Goal: Information Seeking & Learning: Learn about a topic

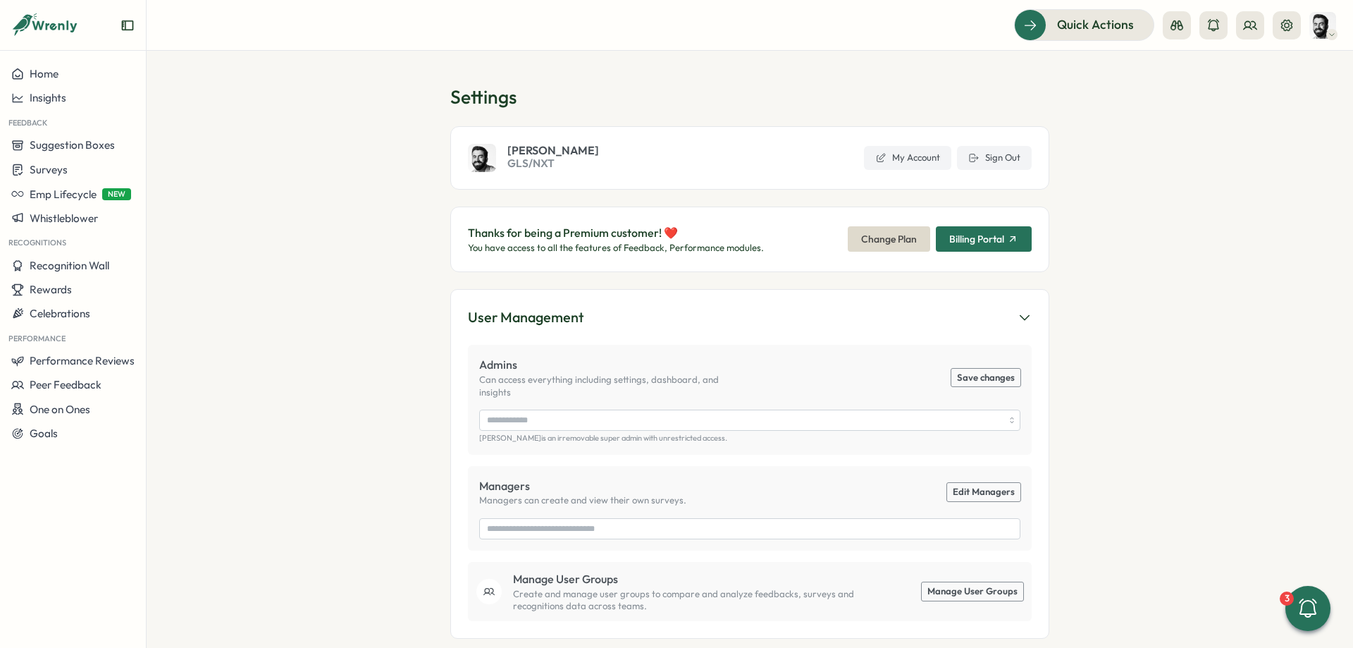
click at [142, 532] on div "Home Insights Feedback Suggestion Boxes Surveys Emp Lifecycle NEW Whistleblower…" at bounding box center [73, 349] width 146 height 574
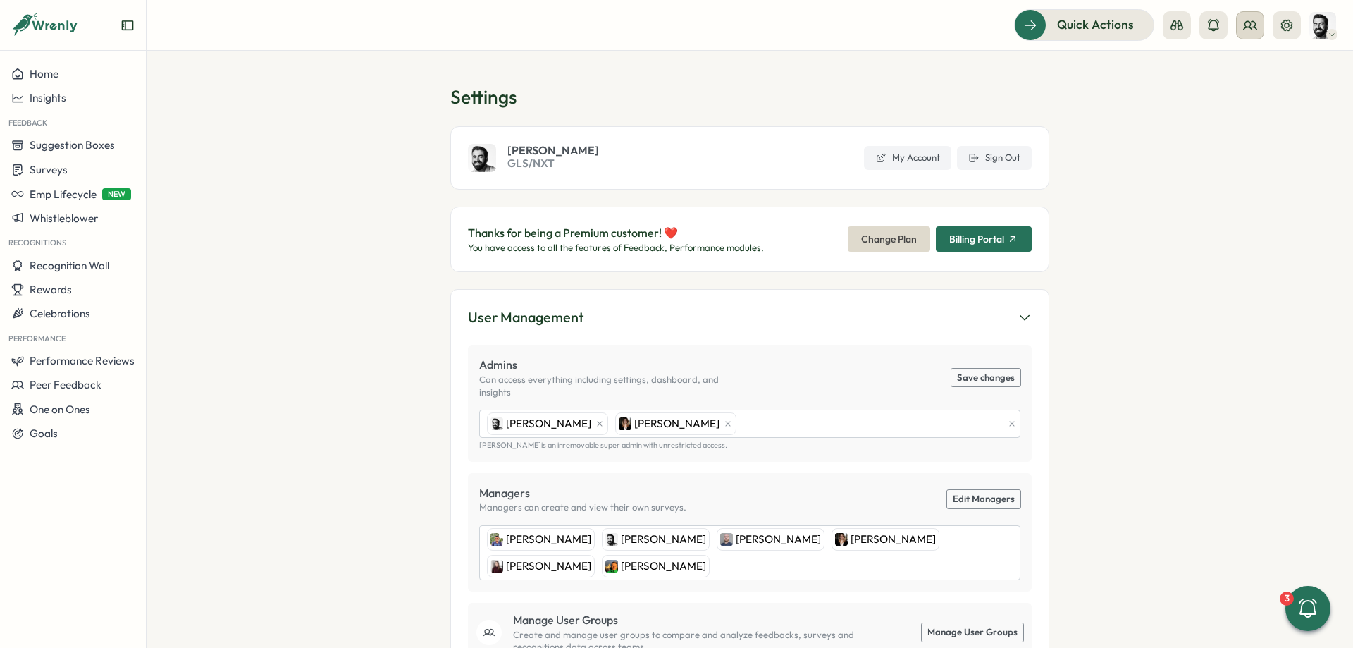
click at [1250, 28] on icon at bounding box center [1250, 25] width 13 height 8
click at [1255, 65] on div "Org Members" at bounding box center [1250, 70] width 89 height 16
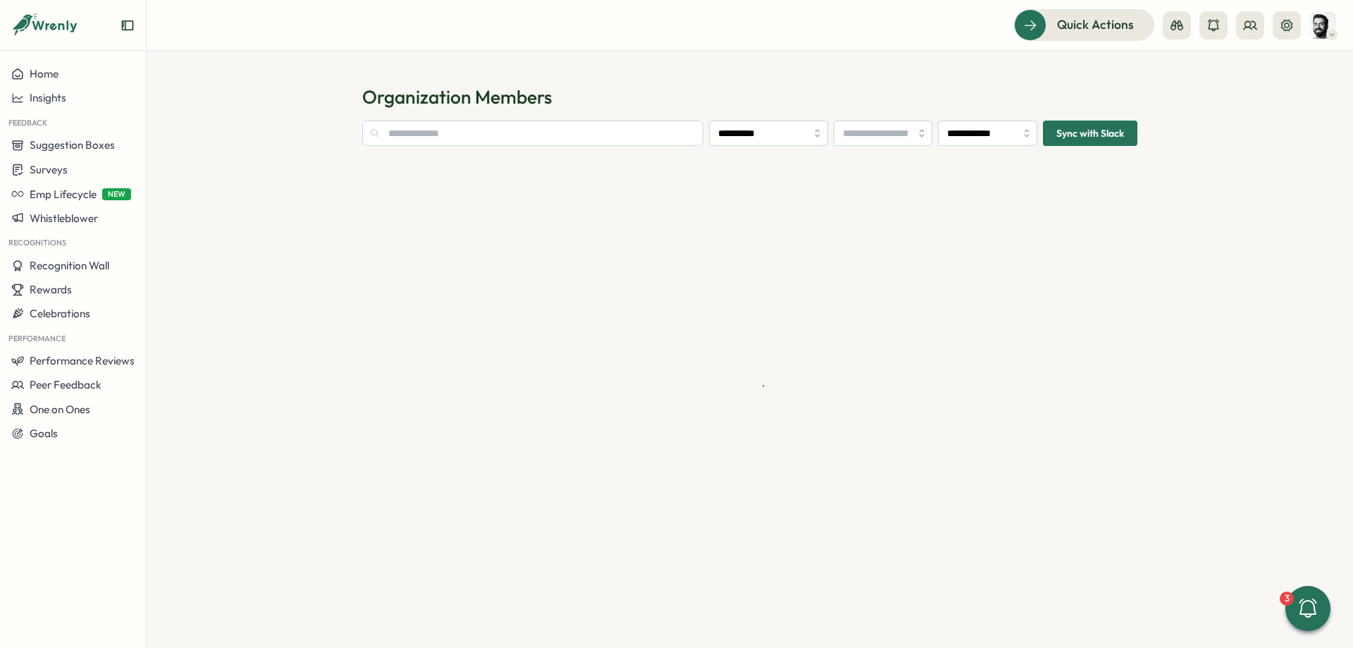
type input "**********"
click at [966, 137] on input "**********" at bounding box center [987, 133] width 99 height 25
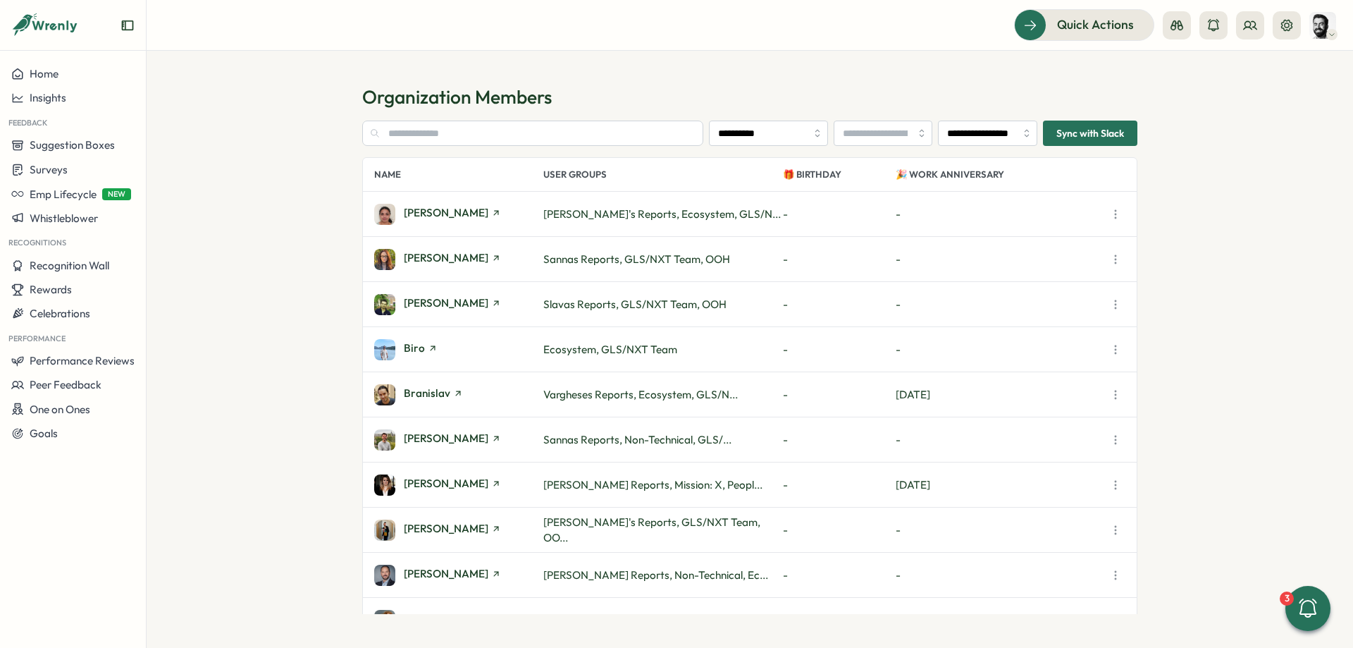
click at [1152, 75] on section "**********" at bounding box center [750, 349] width 1207 height 597
click at [1240, 30] on button at bounding box center [1250, 25] width 28 height 28
click at [1251, 99] on div "User Groups" at bounding box center [1250, 97] width 89 height 16
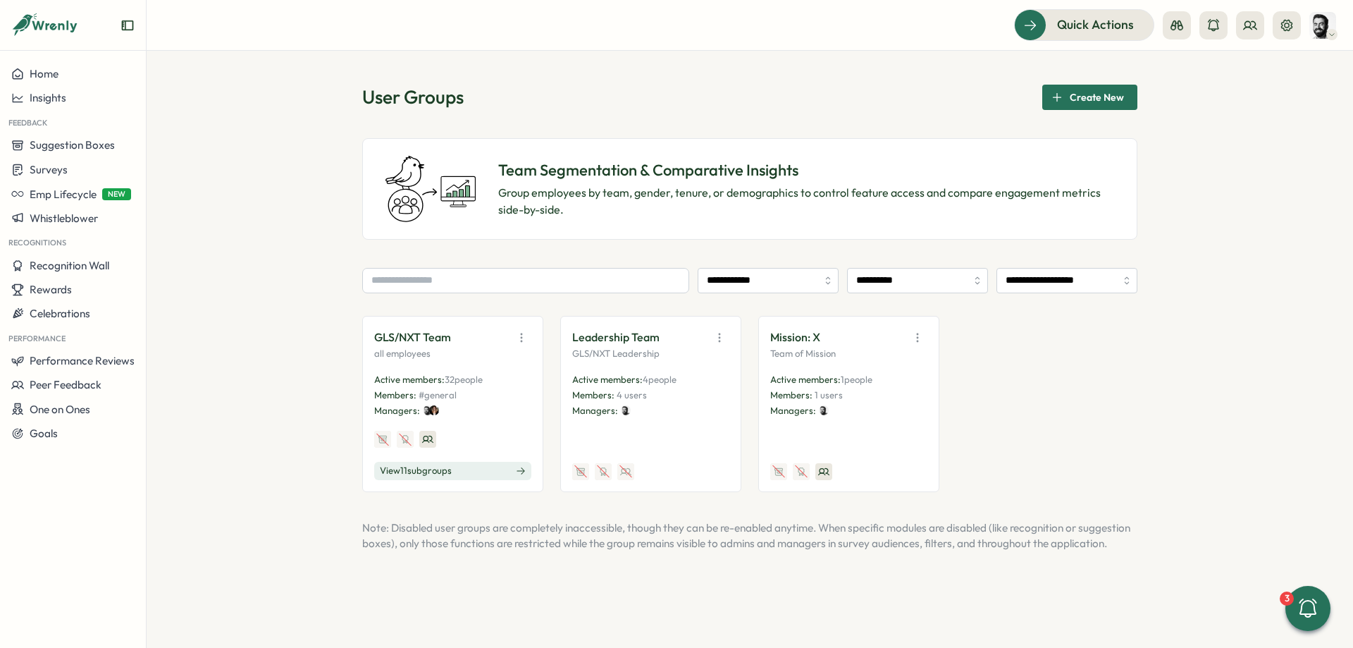
click at [474, 472] on button "View 11 sub groups" at bounding box center [452, 471] width 157 height 18
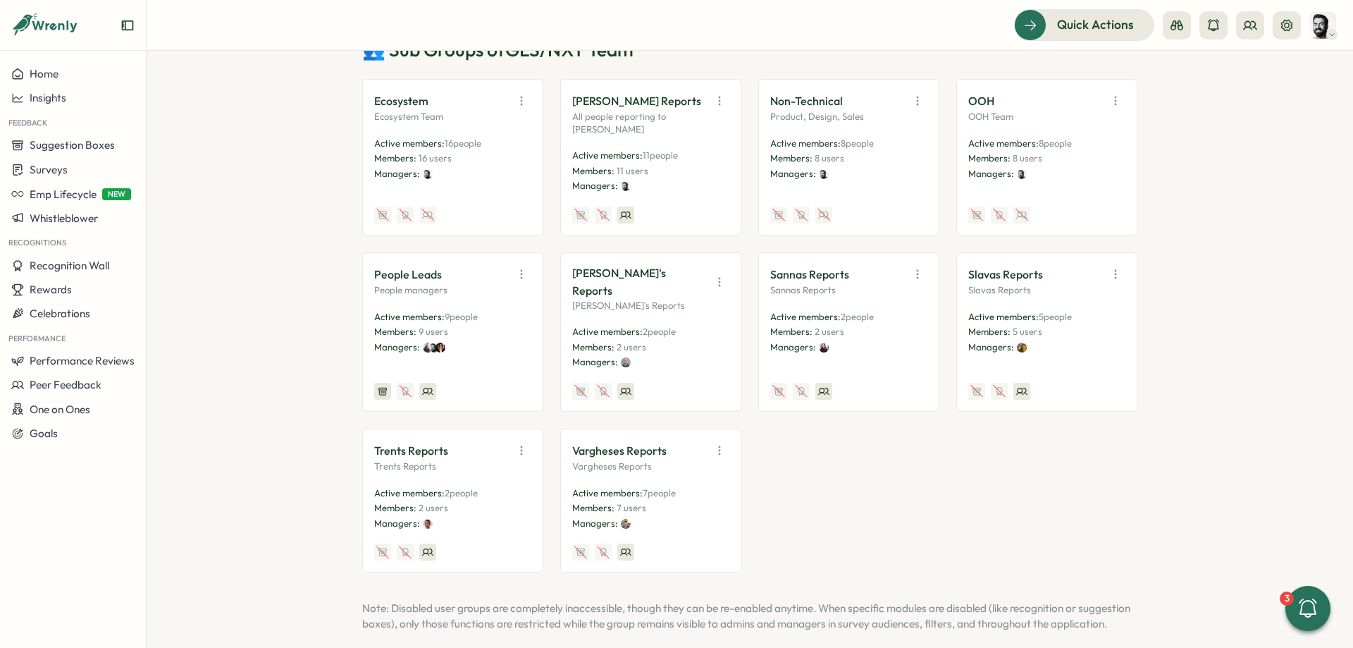
scroll to position [317, 0]
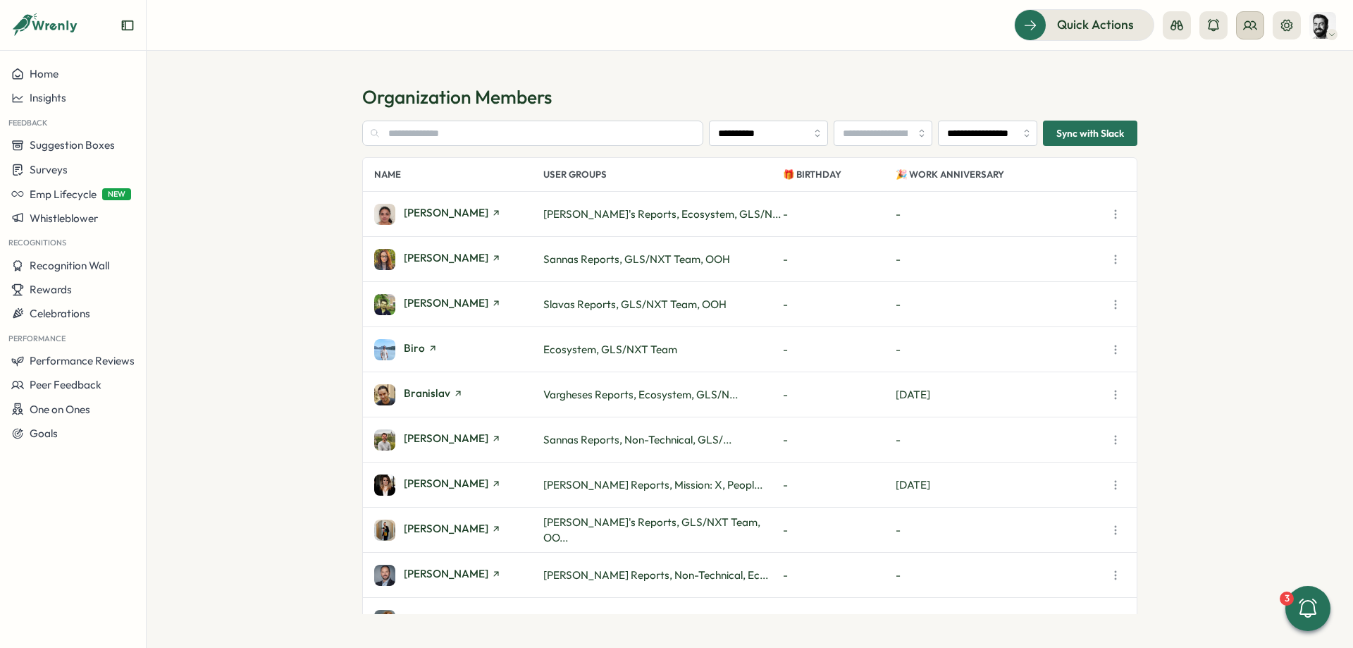
click at [1252, 18] on button at bounding box center [1250, 25] width 28 height 28
click at [1273, 97] on div "User Groups" at bounding box center [1250, 97] width 89 height 16
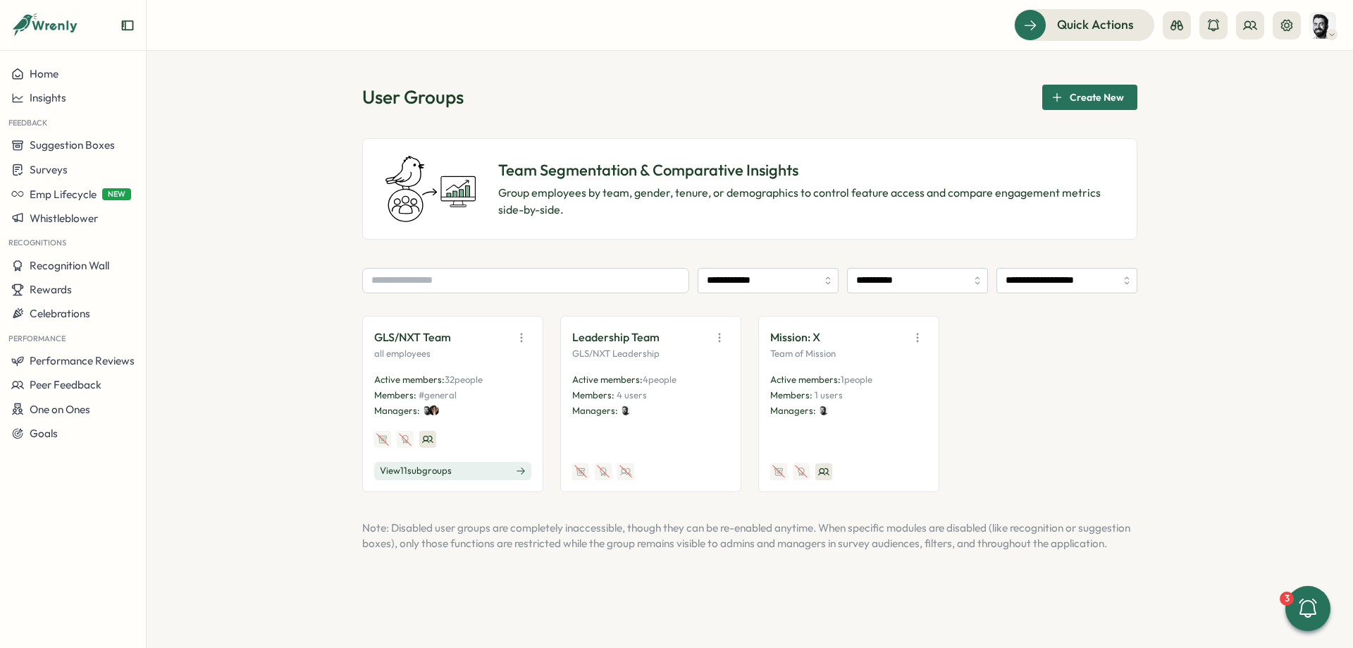
click at [1023, 327] on div "GLS/NXT Team all employees Active members: 32 people Members: #general Managers…" at bounding box center [749, 404] width 775 height 176
click at [395, 464] on button "View 11 sub groups" at bounding box center [452, 471] width 157 height 18
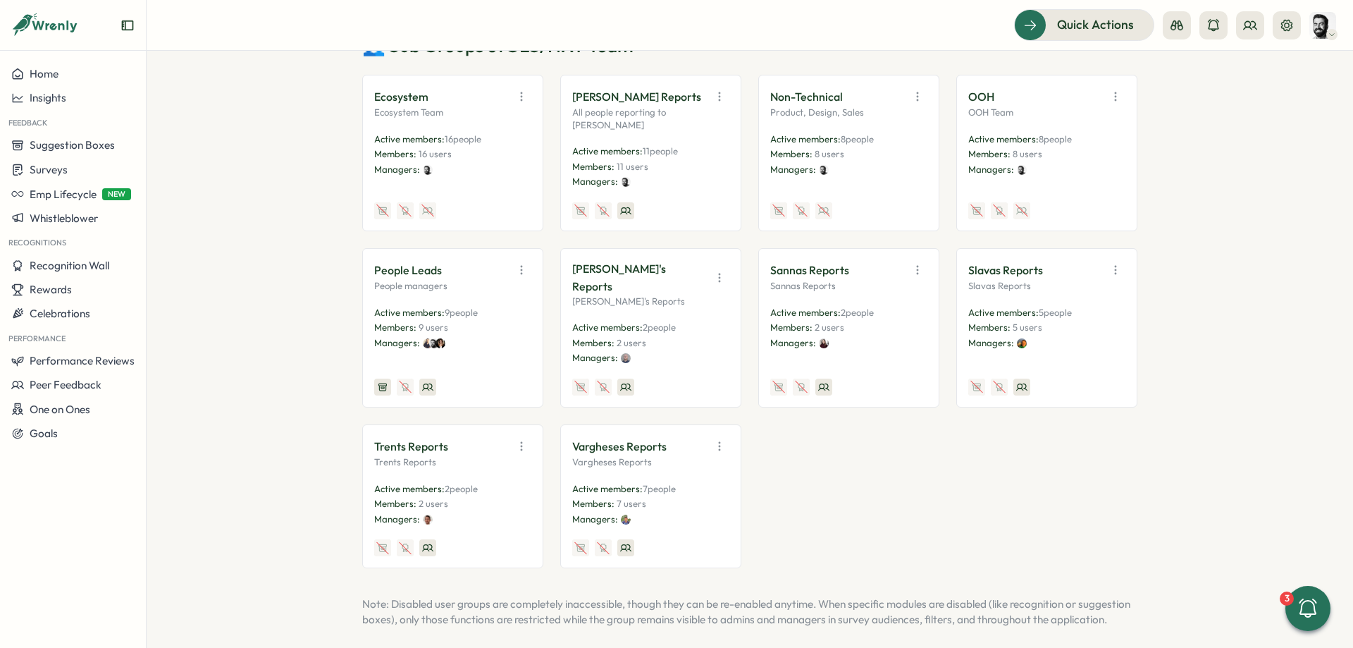
scroll to position [322, 0]
click at [882, 407] on div "Ecosystem Ecosystem Team Active members: 16 people Members: 16 users Managers: …" at bounding box center [749, 319] width 775 height 493
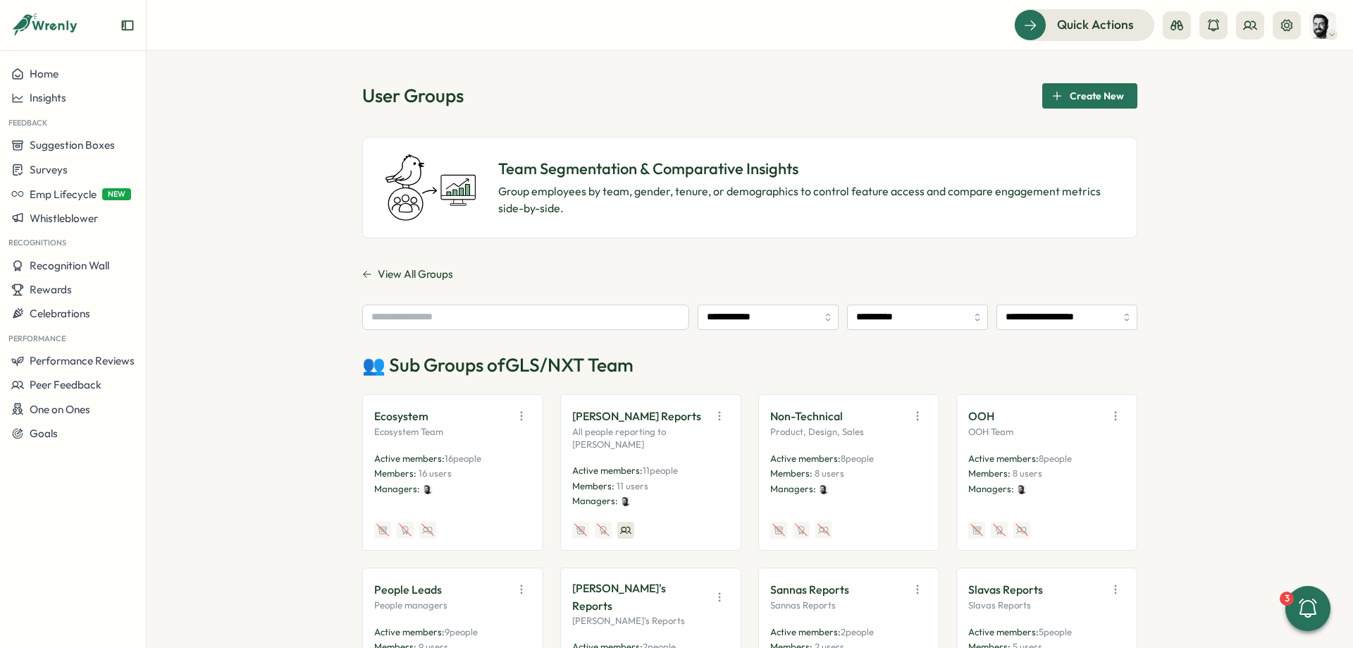
scroll to position [0, 0]
click at [1286, 24] on icon at bounding box center [1286, 24] width 11 height 11
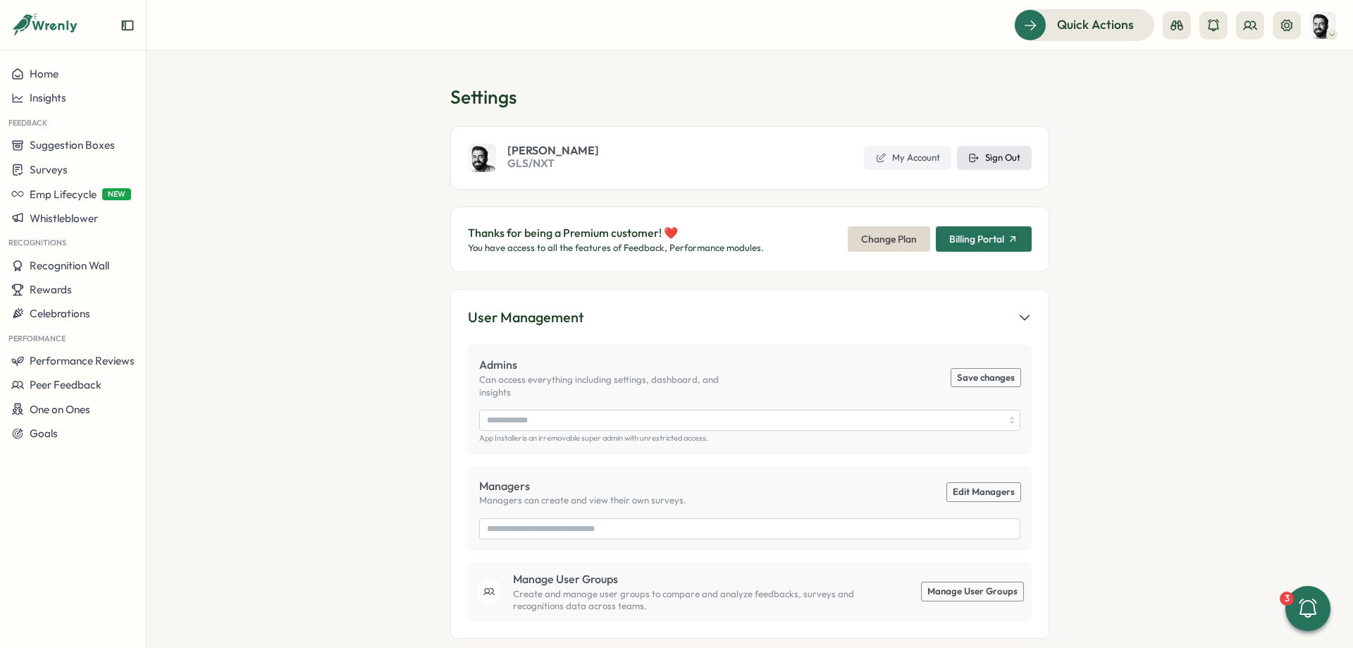
click at [1008, 159] on span "Sign Out" at bounding box center [1002, 158] width 35 height 13
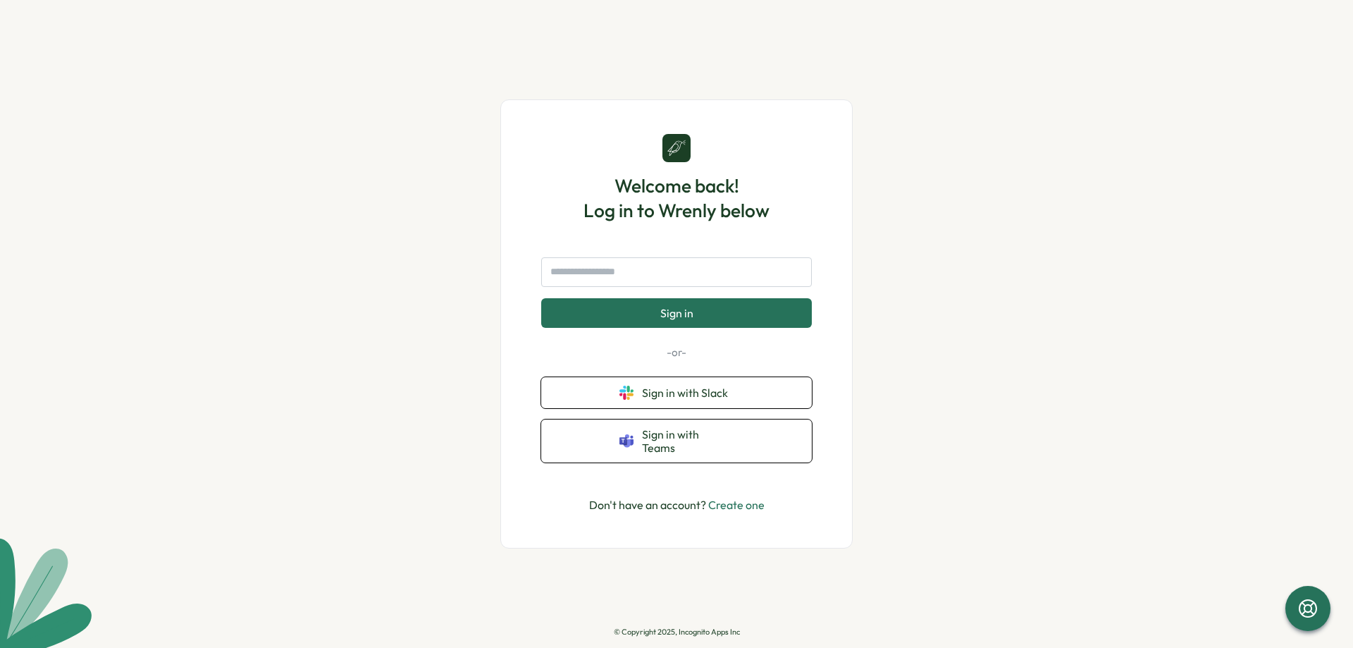
click at [711, 380] on div "Sign in -or- Sign in with Slack Sign in with Teams" at bounding box center [676, 360] width 271 height 206
click at [712, 394] on span "Sign in with Slack" at bounding box center [688, 392] width 92 height 13
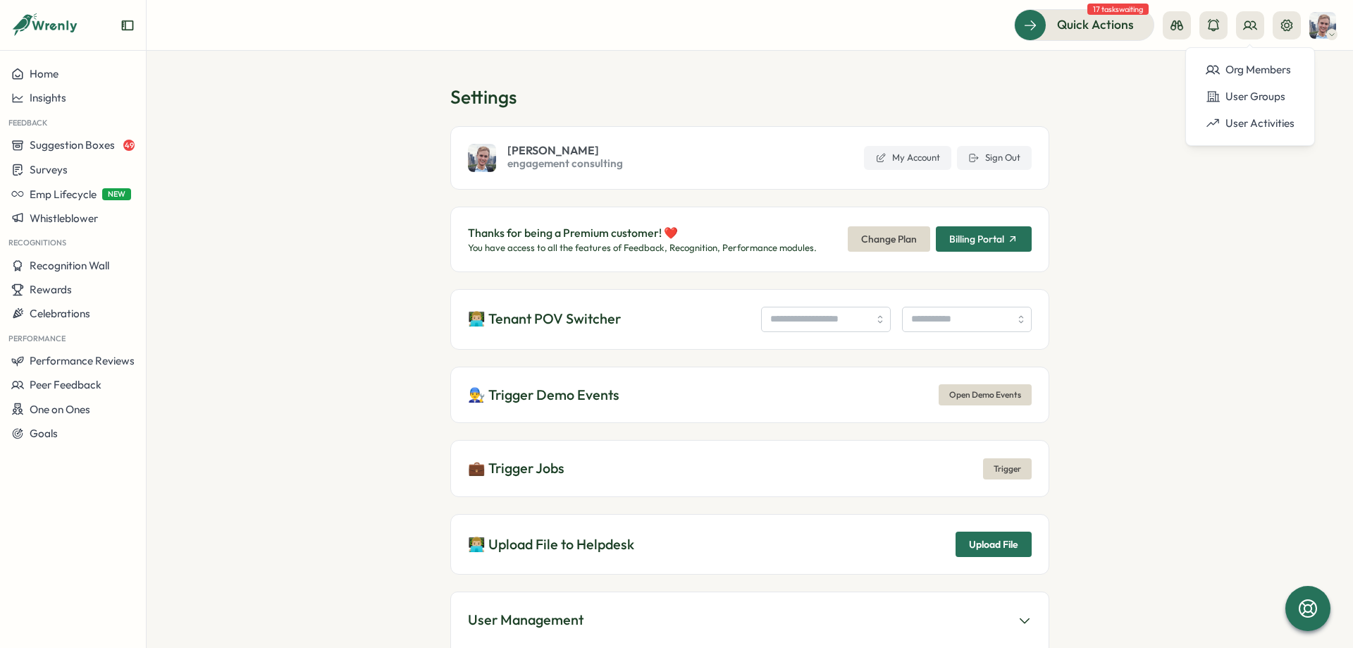
click at [1263, 64] on div "Org Members" at bounding box center [1250, 70] width 89 height 16
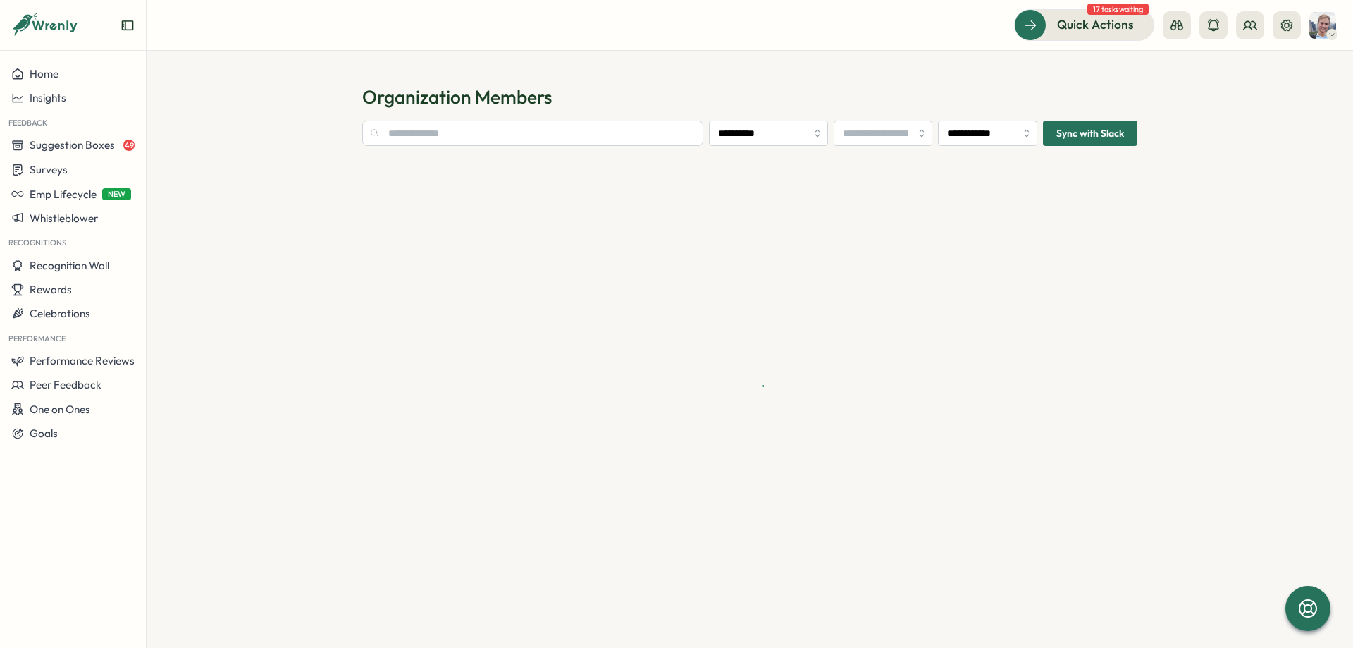
type input "**********"
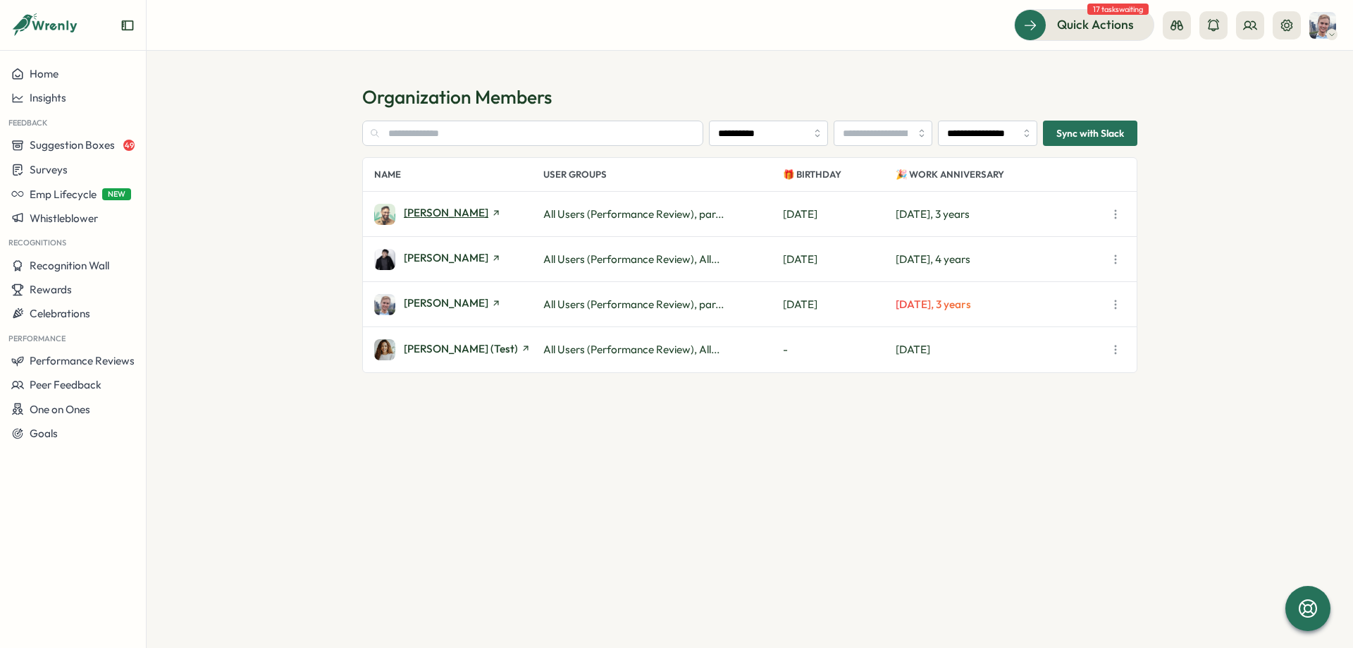
click at [407, 215] on span "Ali" at bounding box center [446, 212] width 85 height 11
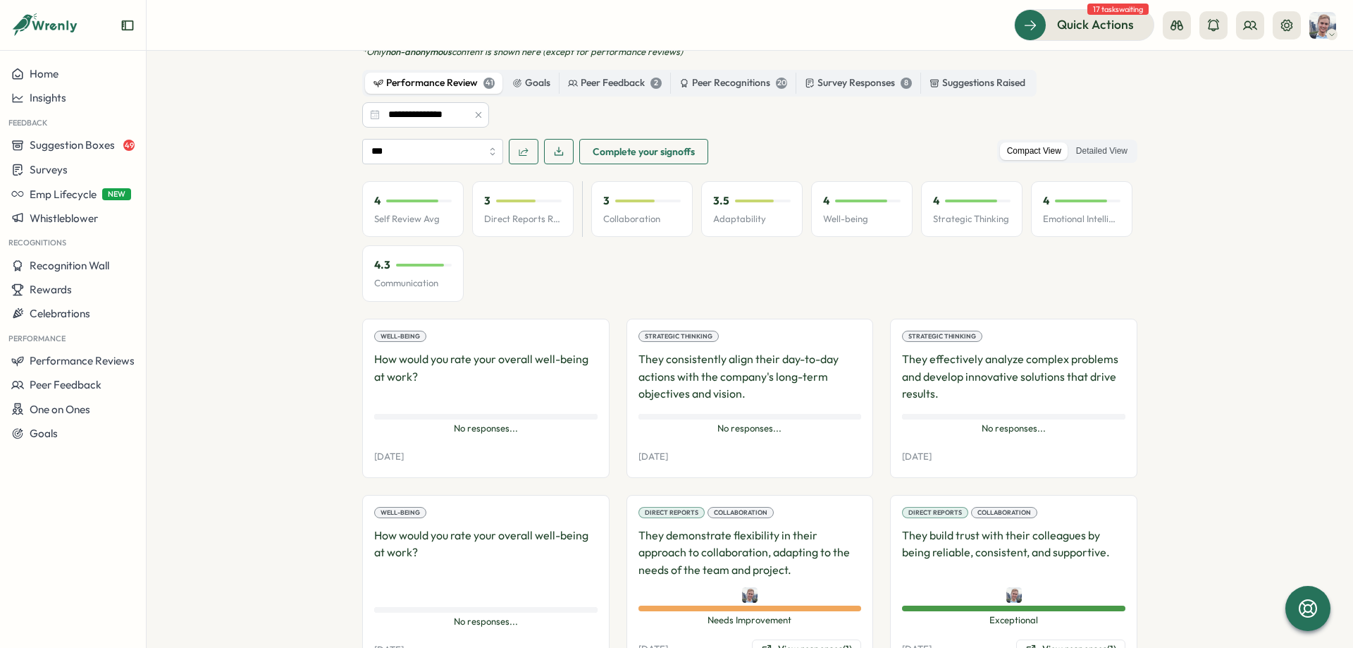
scroll to position [1123, 0]
click at [216, 249] on section "Employees Ali Ali admin Edit Profile Employee Information Work Anniversary Oct …" at bounding box center [750, 349] width 1207 height 597
click at [438, 122] on input "**********" at bounding box center [425, 113] width 127 height 25
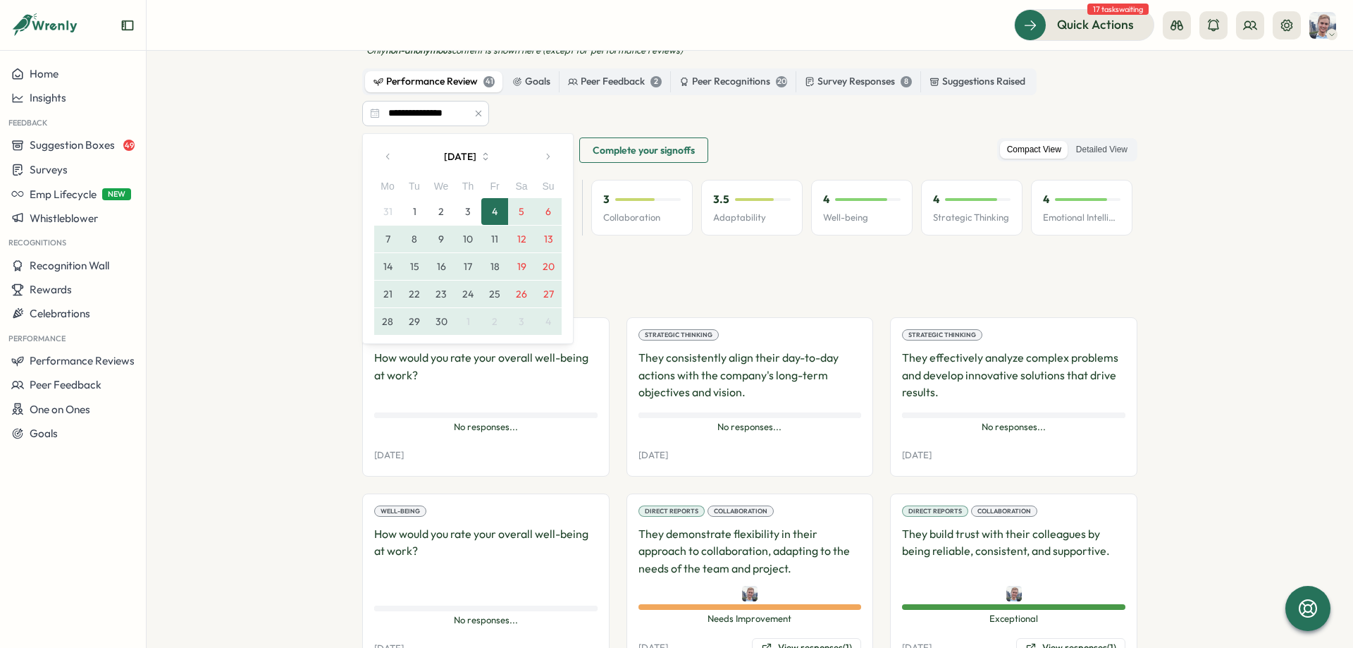
click at [436, 152] on button "April 2025" at bounding box center [467, 156] width 131 height 28
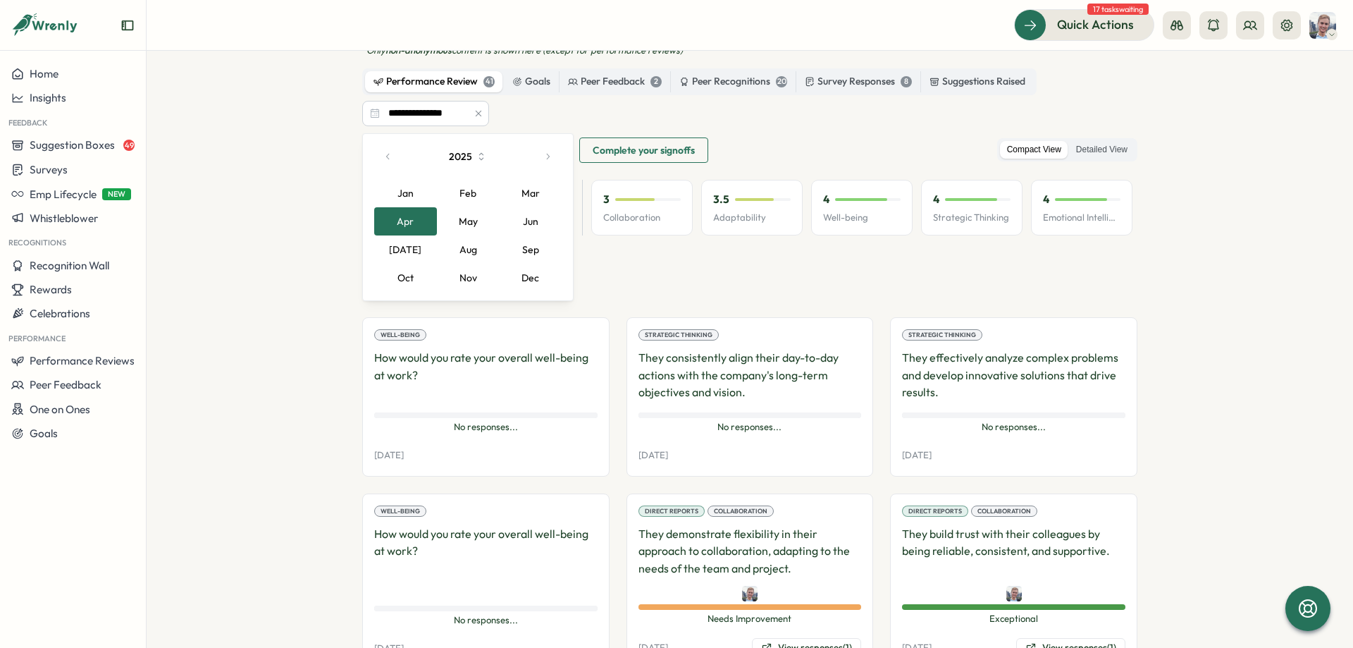
click at [317, 145] on section "Employees Ali Ali admin Edit Profile Employee Information Work Anniversary Oct …" at bounding box center [750, 349] width 1207 height 597
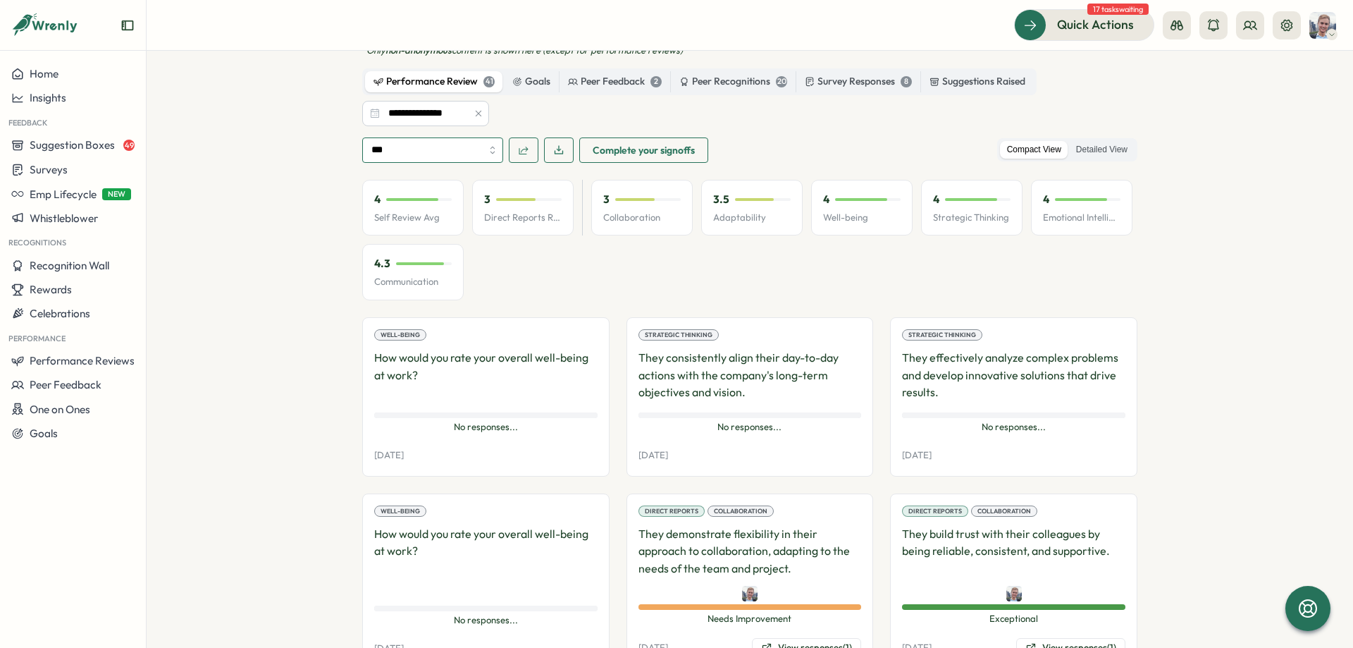
click at [444, 151] on input "***" at bounding box center [432, 149] width 141 height 25
click at [298, 197] on section "Employees Ali Ali admin Edit Profile Employee Information Work Anniversary Oct …" at bounding box center [750, 349] width 1207 height 597
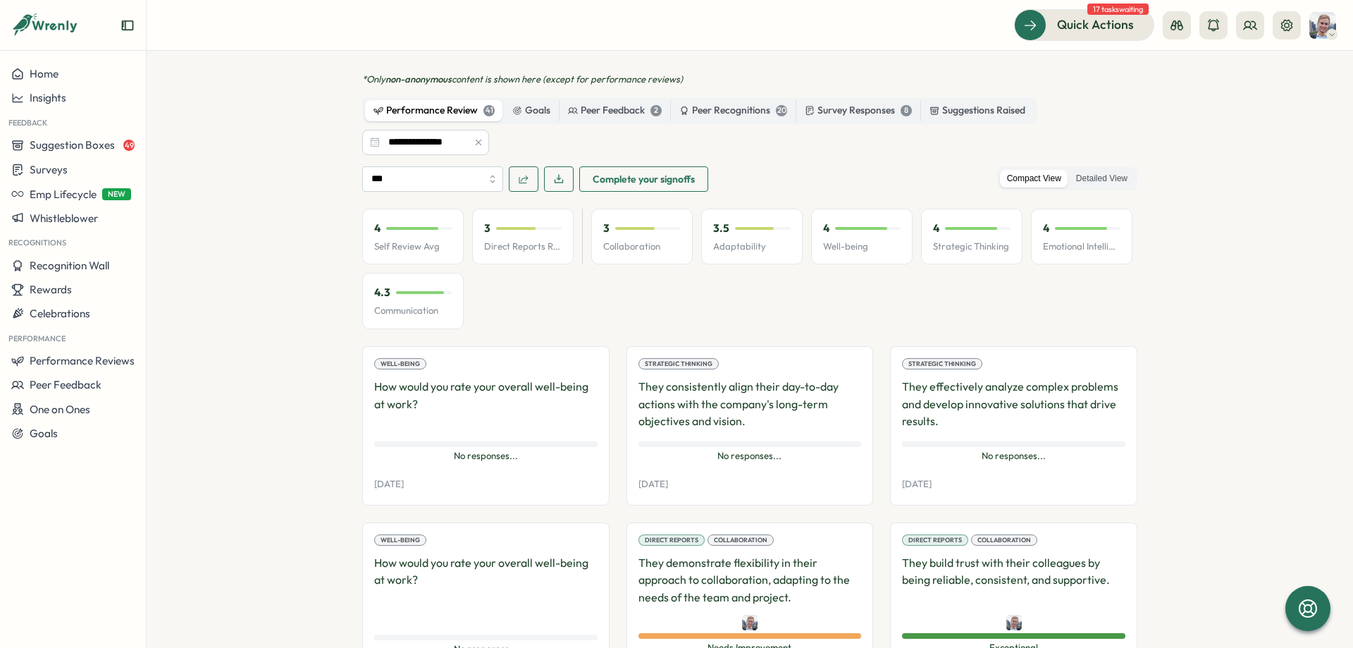
scroll to position [1104, 0]
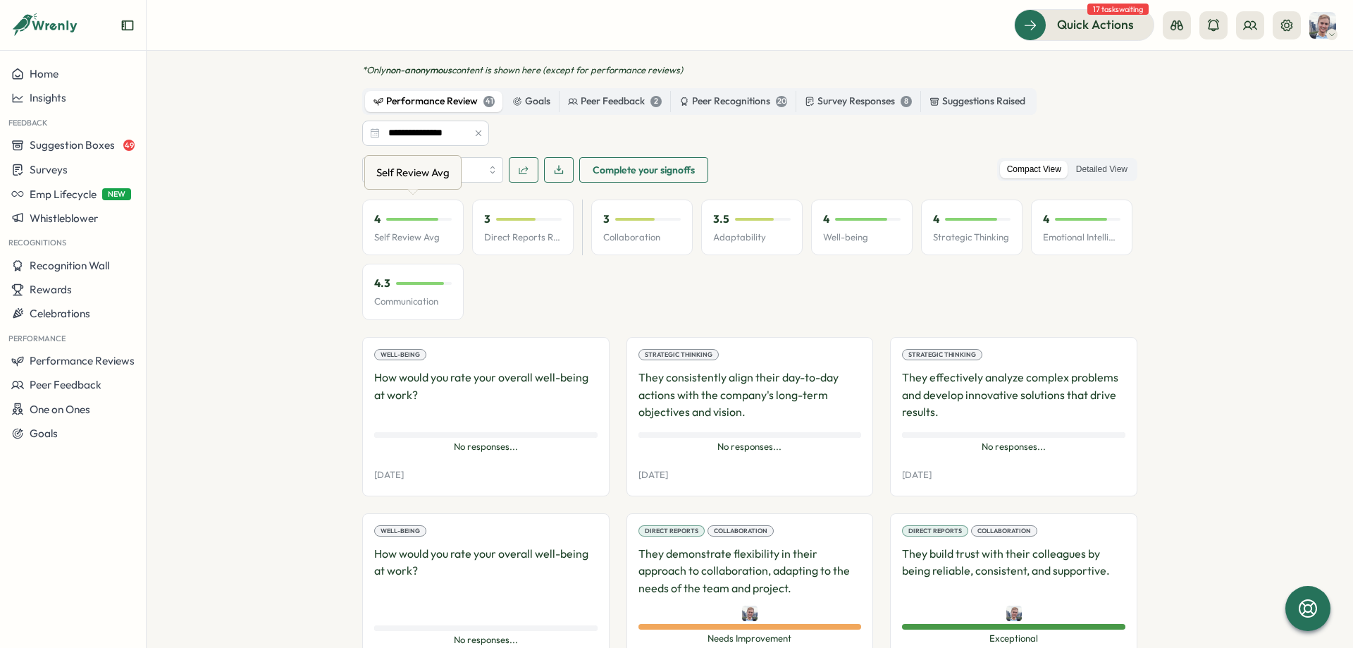
click at [419, 178] on div "Self Review Avg" at bounding box center [413, 172] width 79 height 22
click at [316, 187] on section "Employees Ali Ali admin Edit Profile Employee Information Work Anniversary Oct …" at bounding box center [750, 349] width 1207 height 597
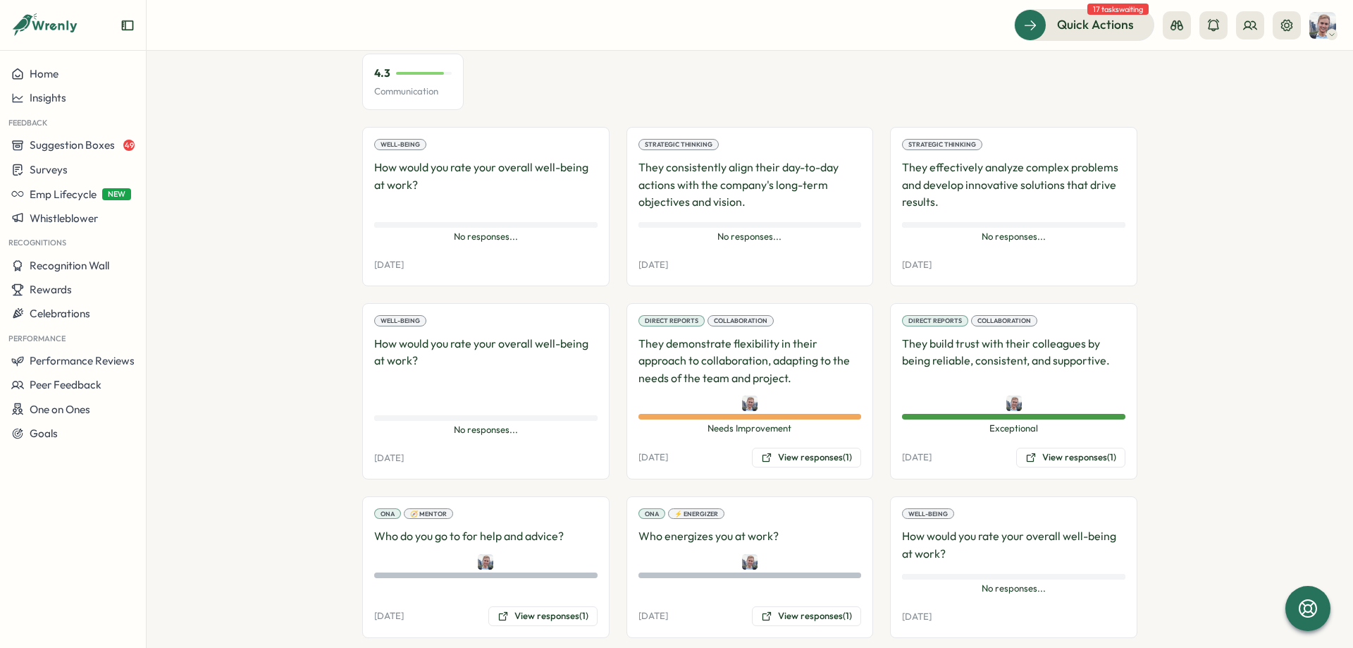
scroll to position [1315, 0]
drag, startPoint x: 641, startPoint y: 343, endPoint x: 769, endPoint y: 365, distance: 130.2
click at [769, 365] on p "They demonstrate flexibility in their approach to collaboration, adapting to th…" at bounding box center [750, 359] width 223 height 52
click at [777, 369] on p "They demonstrate flexibility in their approach to collaboration, adapting to th…" at bounding box center [750, 359] width 223 height 52
click at [816, 457] on button "View responses (1)" at bounding box center [806, 456] width 109 height 20
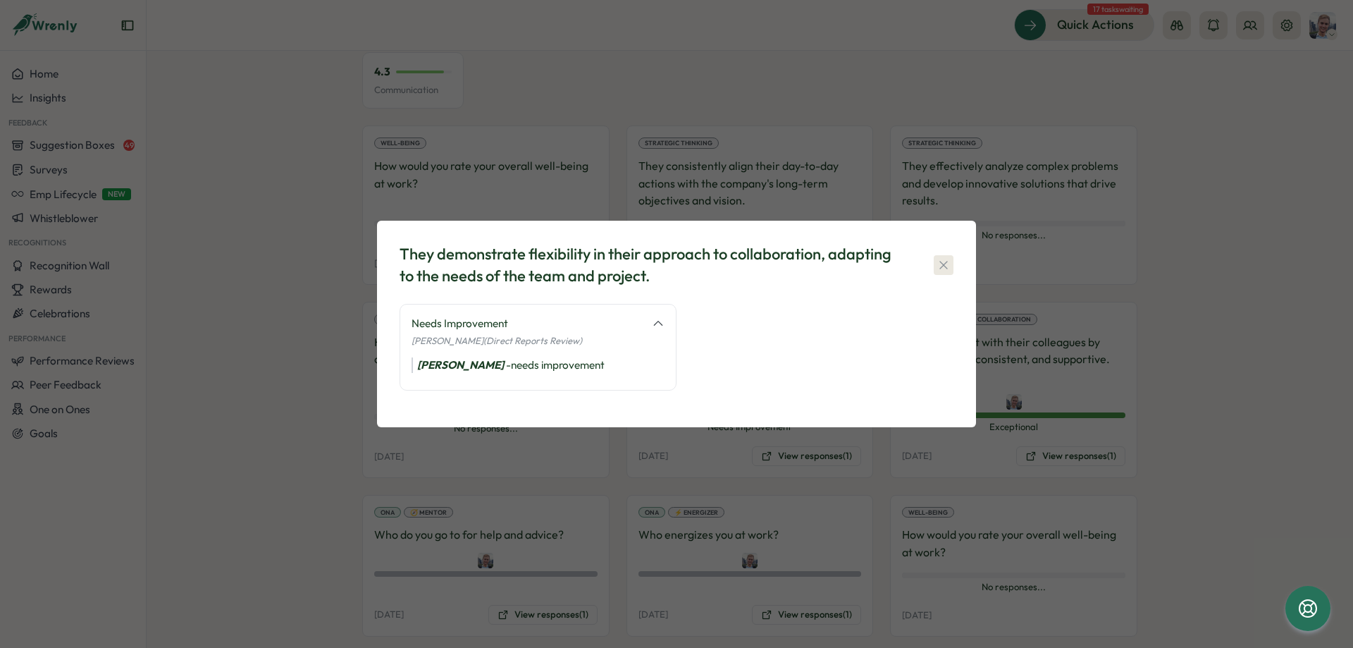
click at [942, 260] on icon "button" at bounding box center [944, 265] width 14 height 14
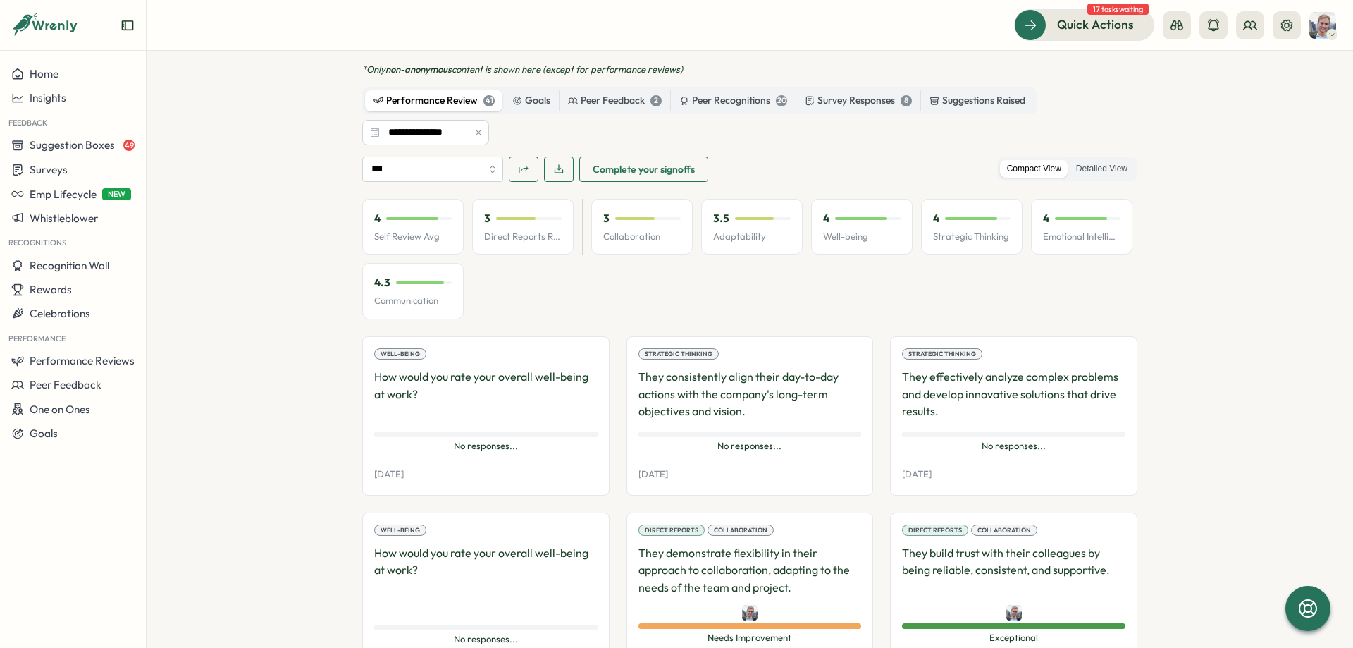
scroll to position [1104, 0]
click at [390, 169] on input "***" at bounding box center [432, 169] width 141 height 25
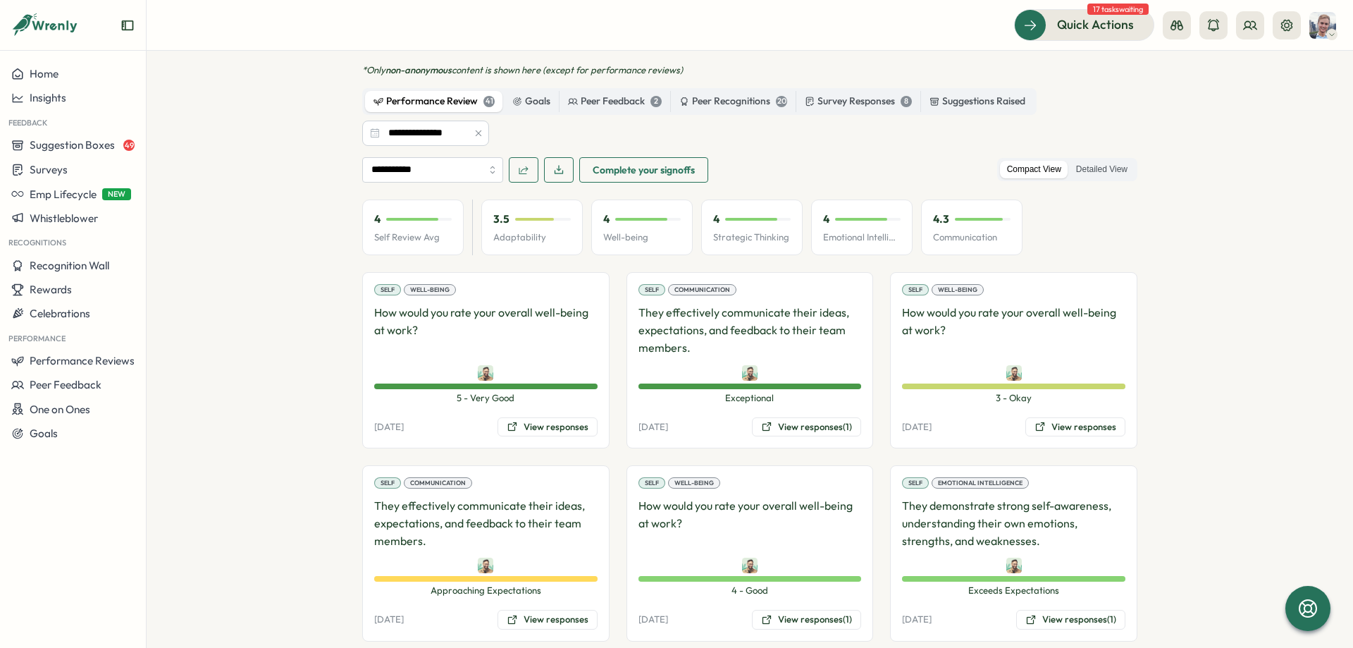
click at [297, 283] on section "Employees Ali Ali admin Edit Profile Employee Information Work Anniversary Oct …" at bounding box center [750, 349] width 1207 height 597
click at [393, 173] on div "Self Review Avg" at bounding box center [413, 172] width 79 height 22
click at [434, 171] on input "**********" at bounding box center [432, 169] width 141 height 25
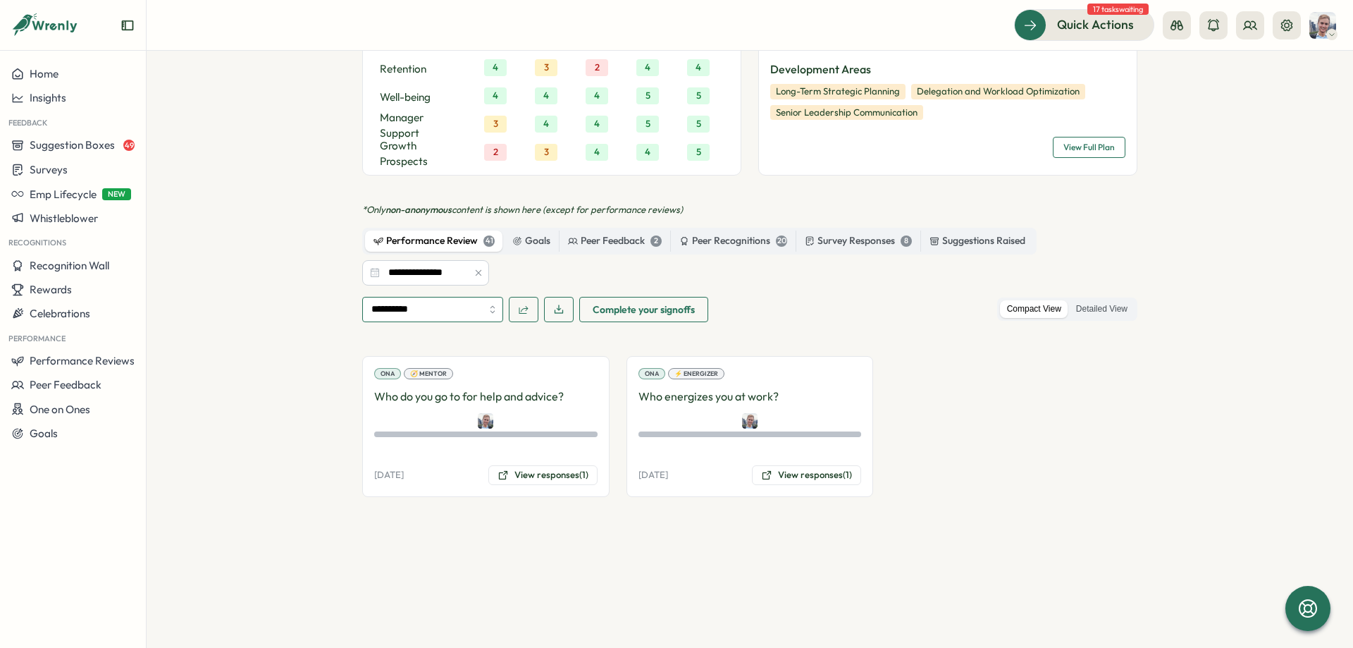
scroll to position [964, 0]
click at [476, 309] on input "**********" at bounding box center [432, 309] width 141 height 25
type input "***"
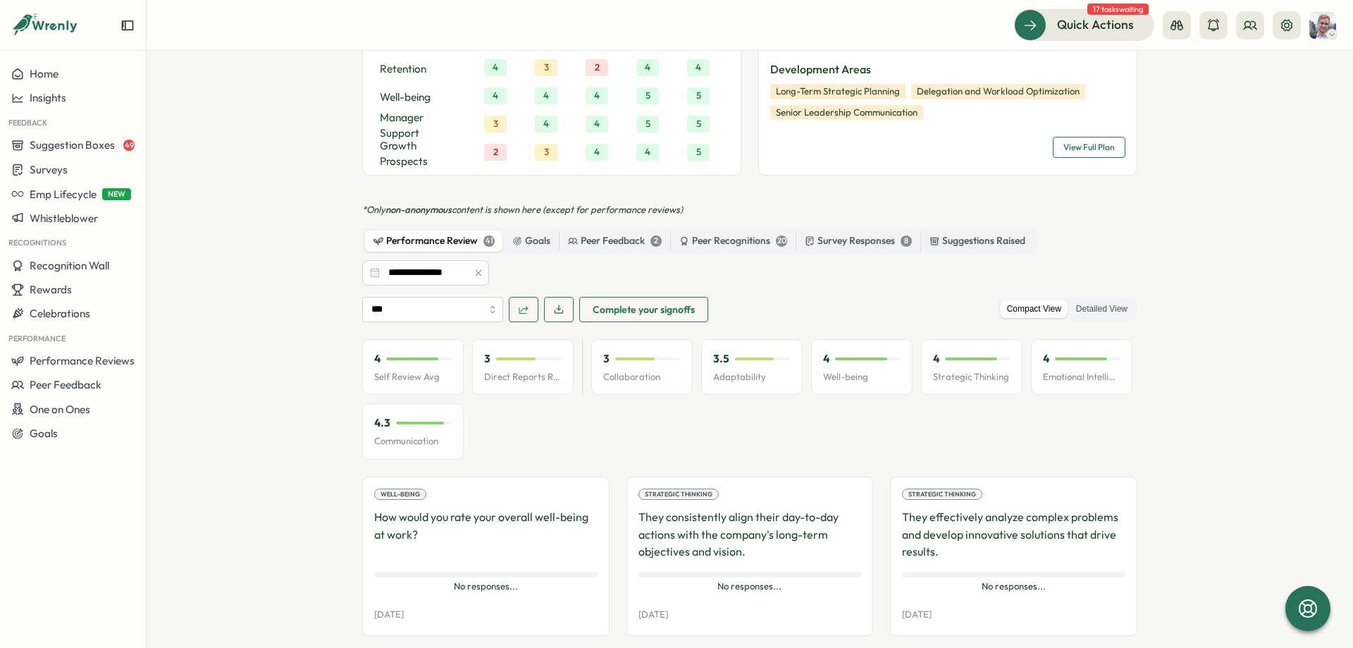
click at [274, 343] on section "Employees Ali Ali admin Edit Profile Employee Information Work Anniversary Oct …" at bounding box center [750, 349] width 1207 height 597
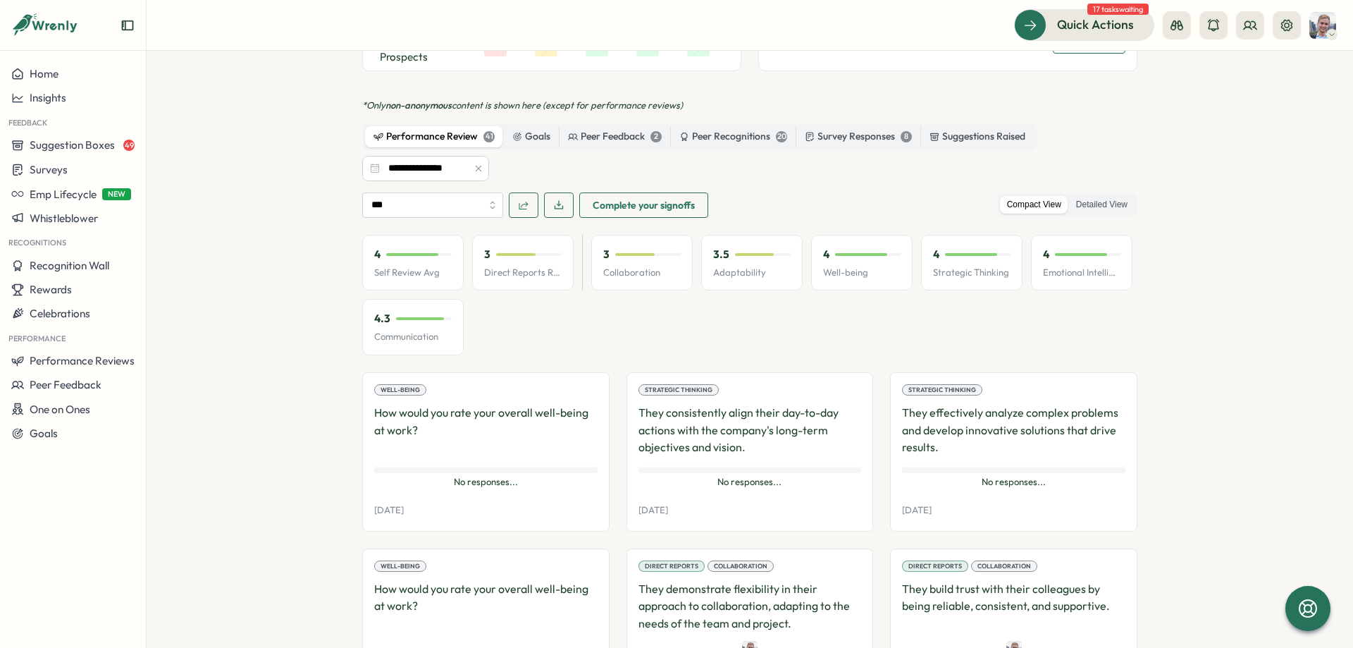
scroll to position [1070, 0]
drag, startPoint x: 599, startPoint y: 271, endPoint x: 671, endPoint y: 273, distance: 71.9
click at [671, 273] on div "3 Collaboration" at bounding box center [641, 261] width 101 height 56
click at [667, 335] on div "4 Self Review Avg 3 Direct Reports Review Avg 3 Collaboration 3.5 Adaptability …" at bounding box center [749, 293] width 775 height 121
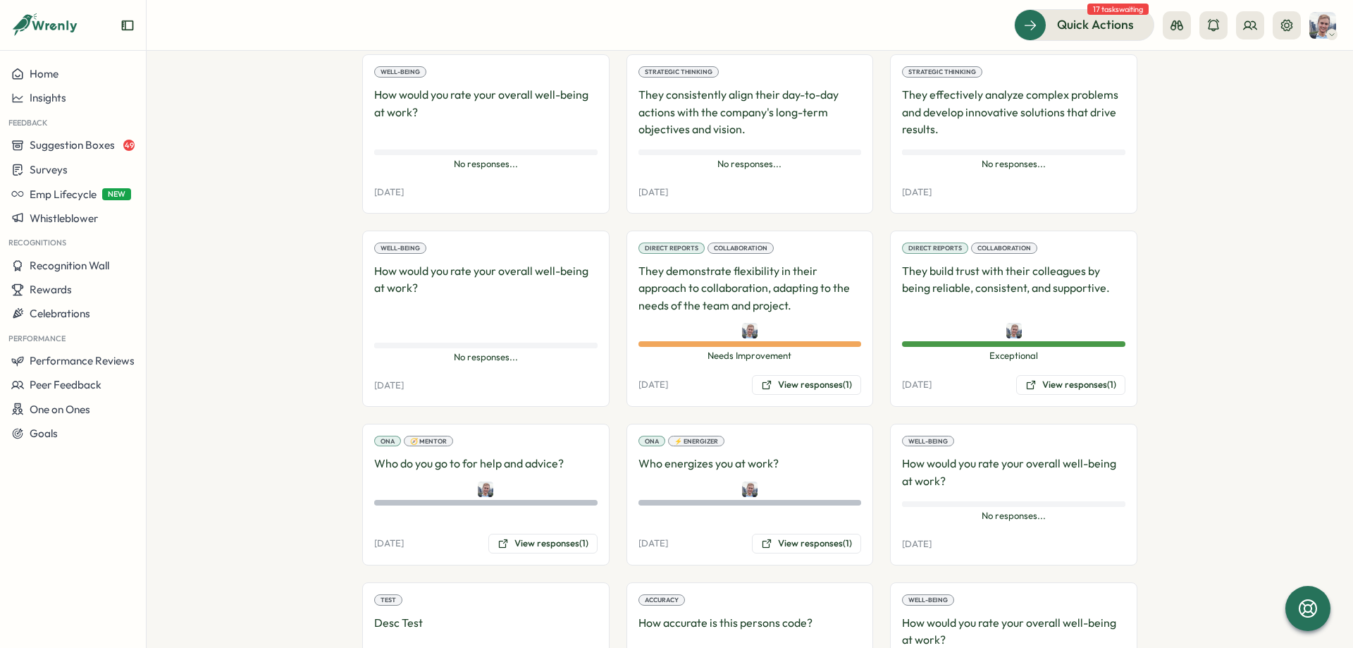
scroll to position [1387, 0]
drag, startPoint x: 928, startPoint y: 276, endPoint x: 1107, endPoint y: 293, distance: 179.9
click at [1107, 293] on div "Direct Reports Collaboration They build trust with their colleagues by being re…" at bounding box center [1013, 318] width 247 height 176
click at [1107, 294] on p "They build trust with their colleagues by being reliable, consistent, and suppo…" at bounding box center [1013, 287] width 223 height 52
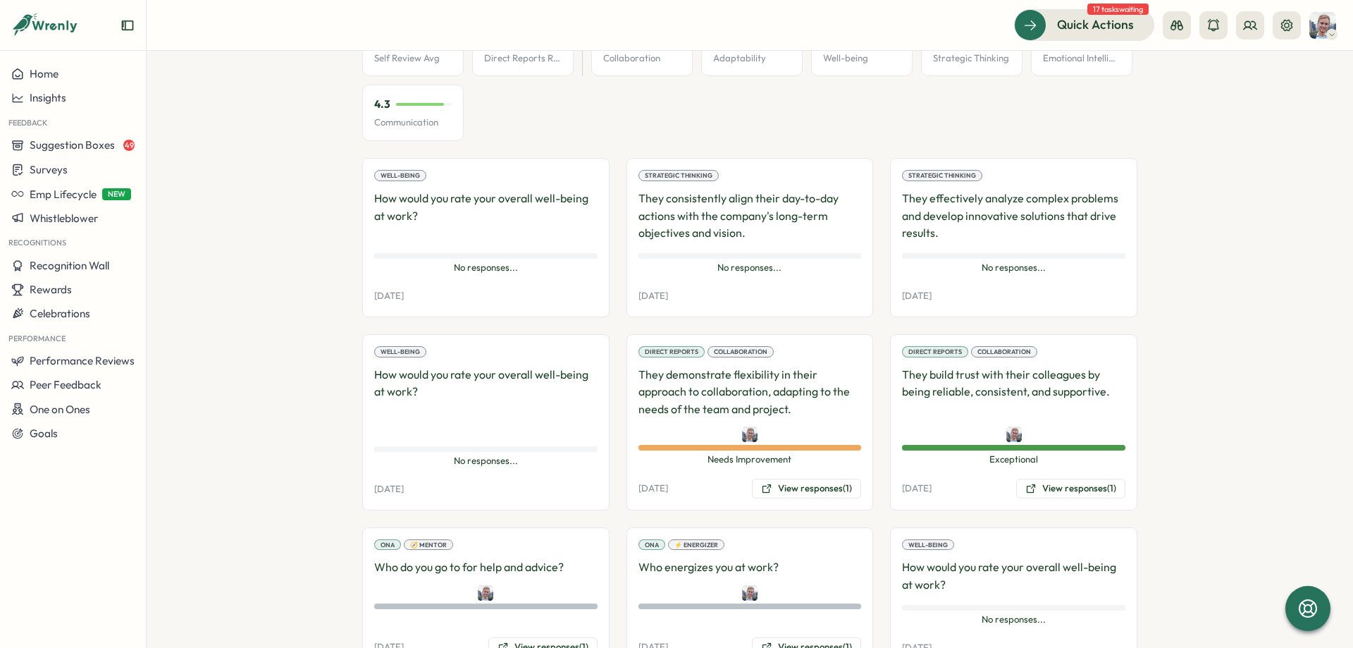
scroll to position [1281, 0]
drag, startPoint x: 903, startPoint y: 373, endPoint x: 1116, endPoint y: 399, distance: 214.4
click at [1116, 399] on p "They build trust with their colleagues by being reliable, consistent, and suppo…" at bounding box center [1013, 393] width 223 height 52
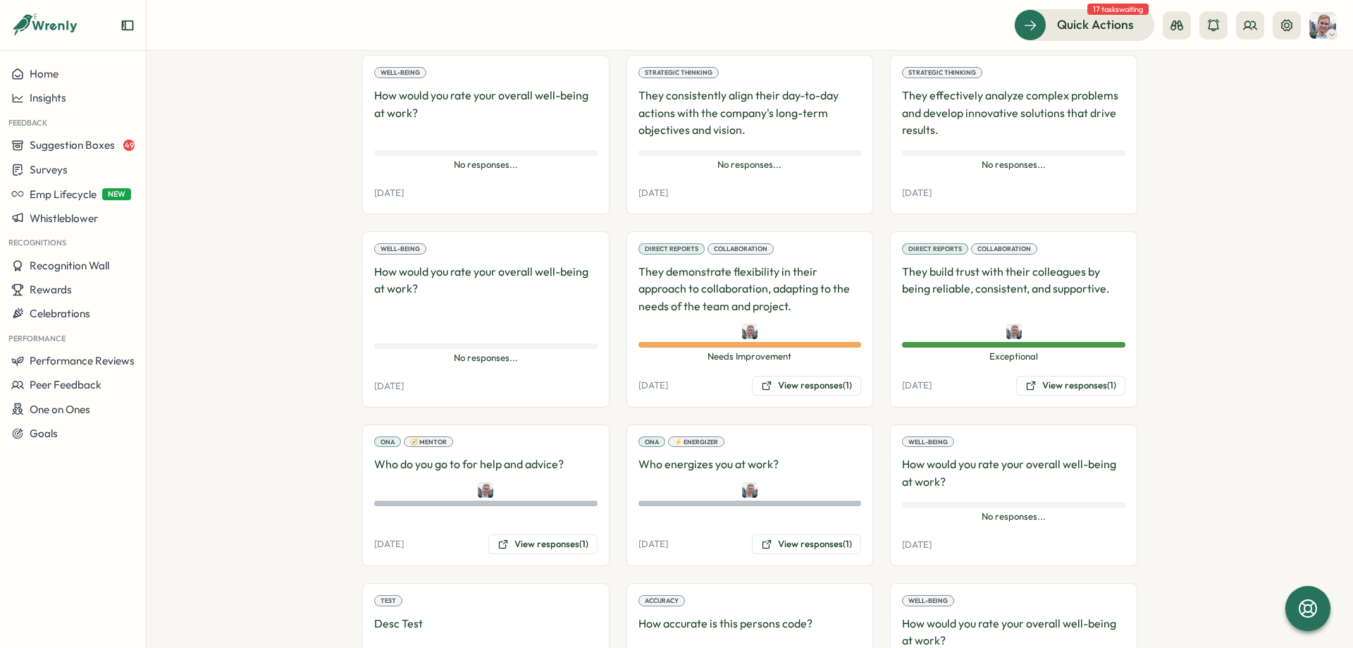
scroll to position [1387, 0]
drag, startPoint x: 896, startPoint y: 271, endPoint x: 1033, endPoint y: 327, distance: 148.6
click at [1027, 326] on div "Direct Reports Collaboration They build trust with their colleagues by being re…" at bounding box center [1013, 318] width 247 height 176
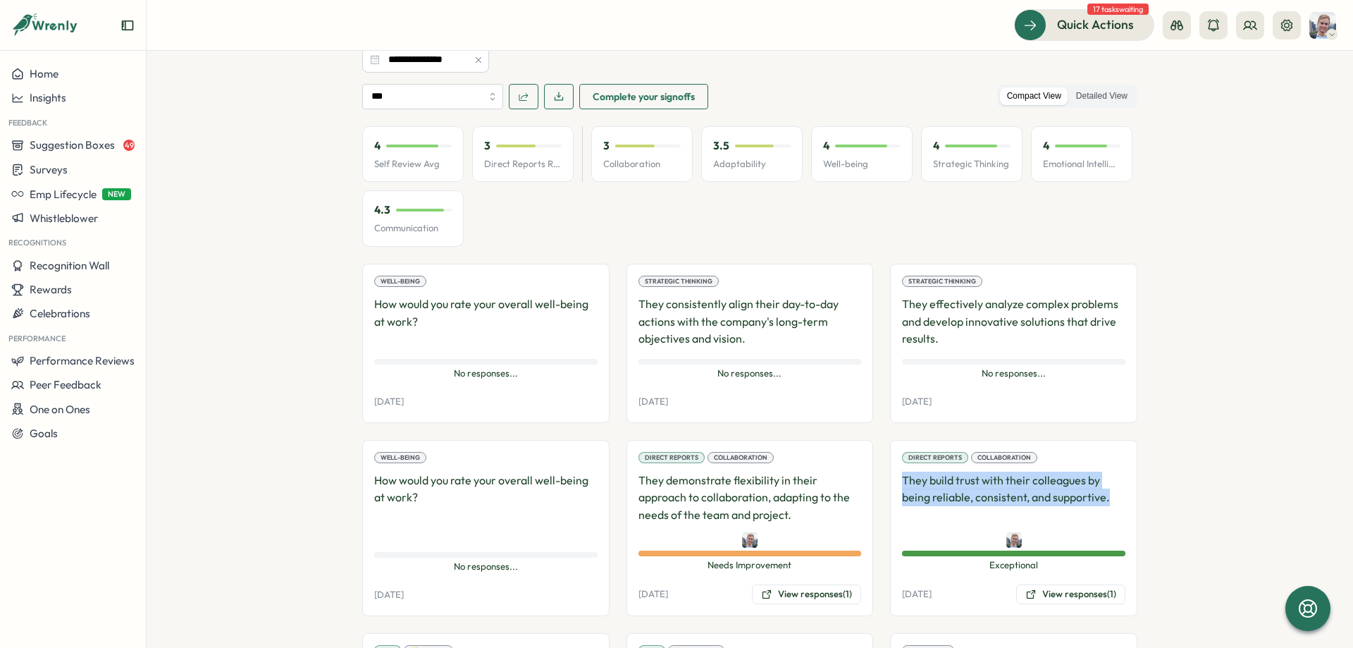
scroll to position [1176, 0]
click at [1102, 96] on label "Detailed View" at bounding box center [1102, 98] width 66 height 18
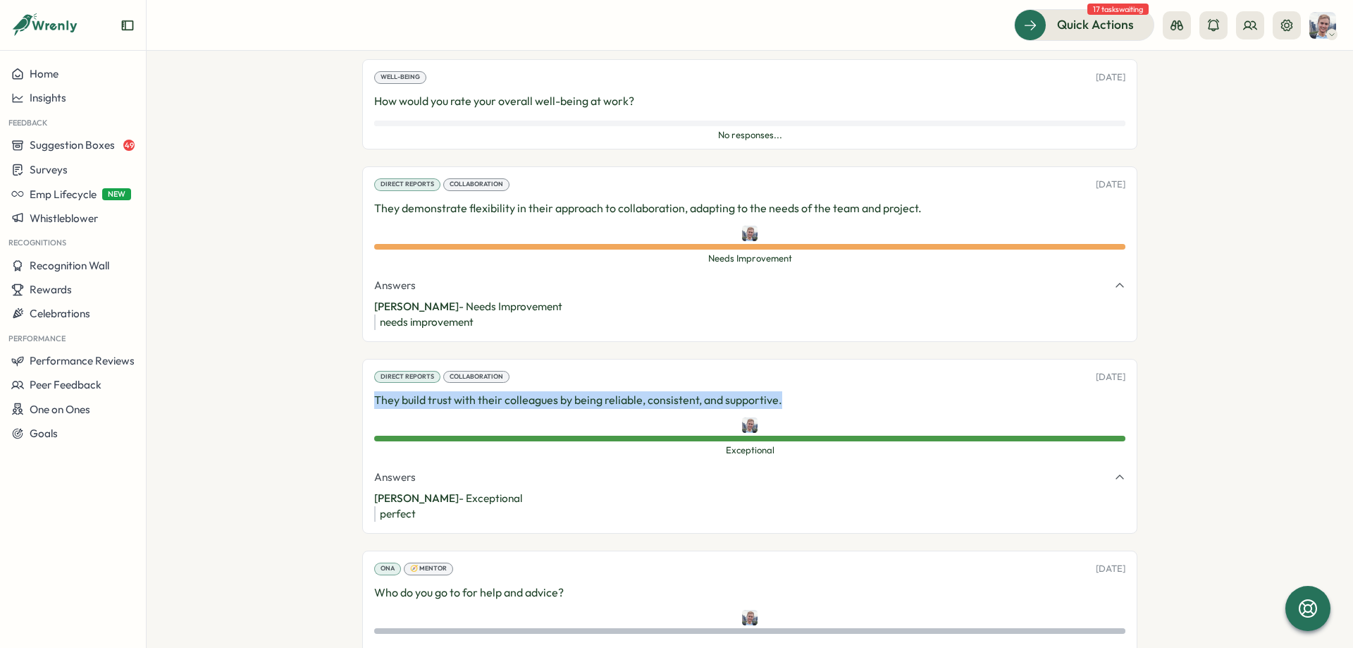
scroll to position [1704, 0]
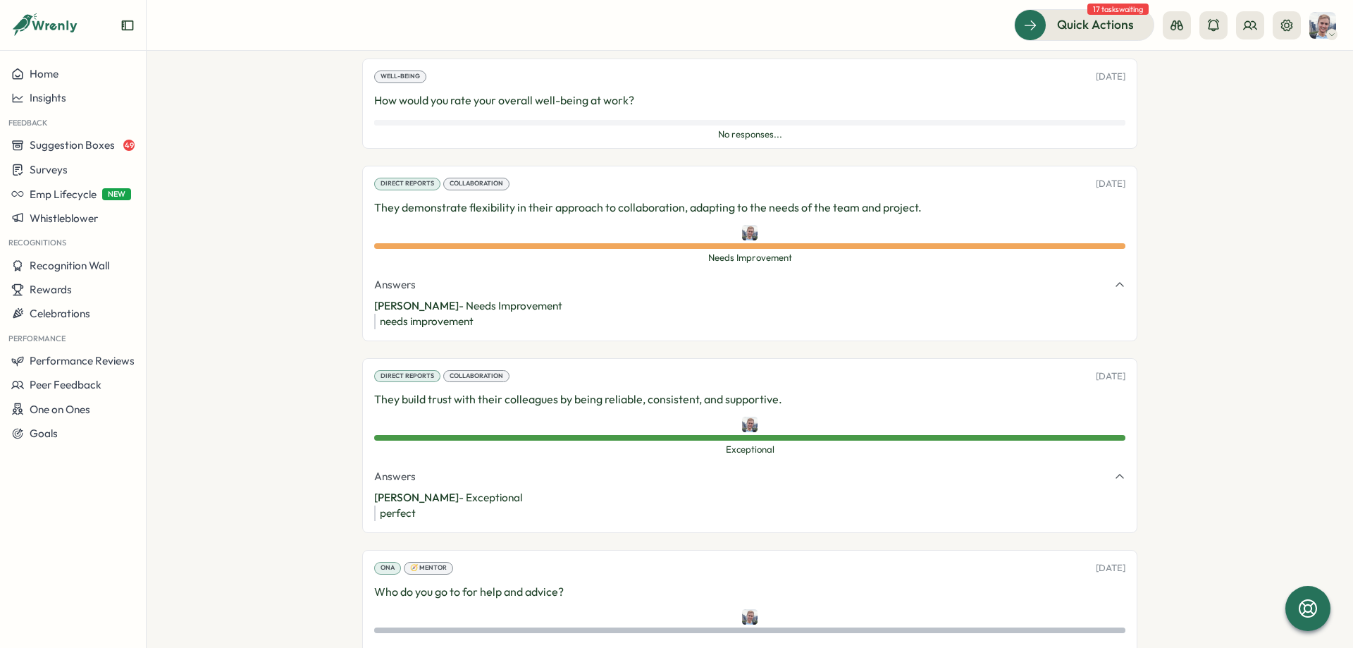
click at [680, 331] on div "Direct Reports Collaboration 25 Apr, 2025 They demonstrate flexibility in their…" at bounding box center [749, 253] width 775 height 175
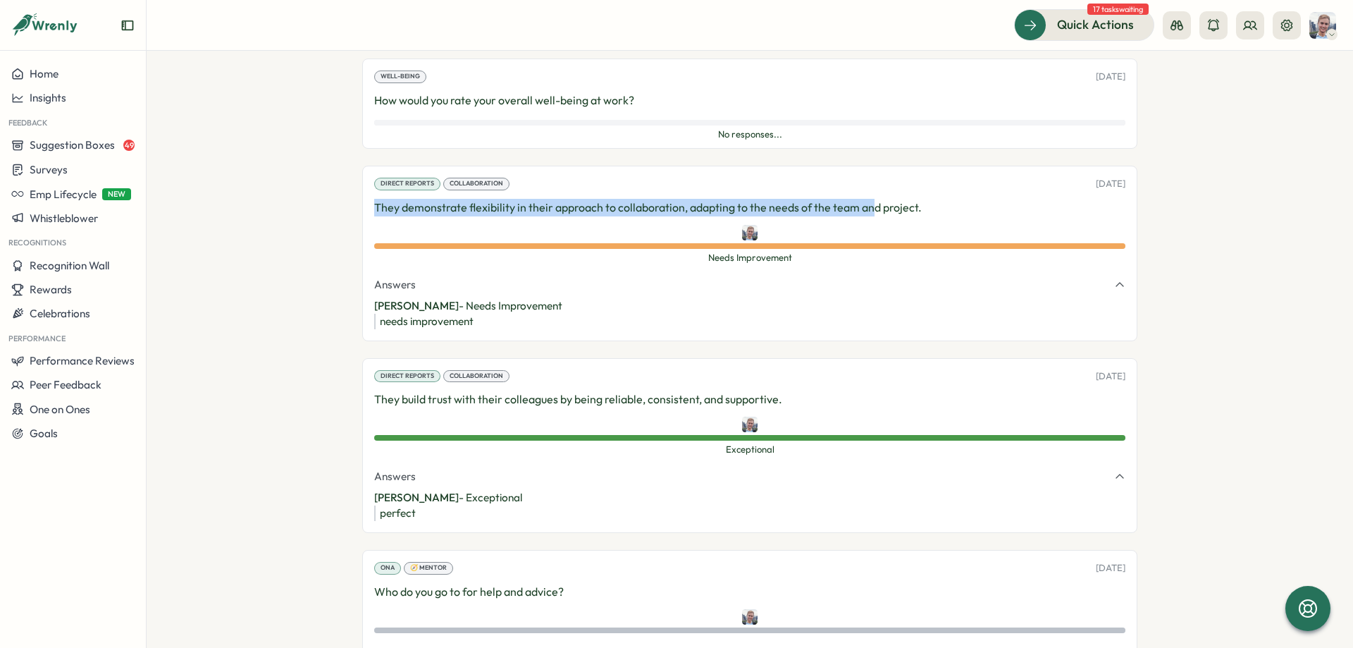
drag, startPoint x: 373, startPoint y: 207, endPoint x: 870, endPoint y: 202, distance: 497.6
click at [870, 202] on div "Direct Reports Collaboration 25 Apr, 2025 They demonstrate flexibility in their…" at bounding box center [749, 253] width 775 height 175
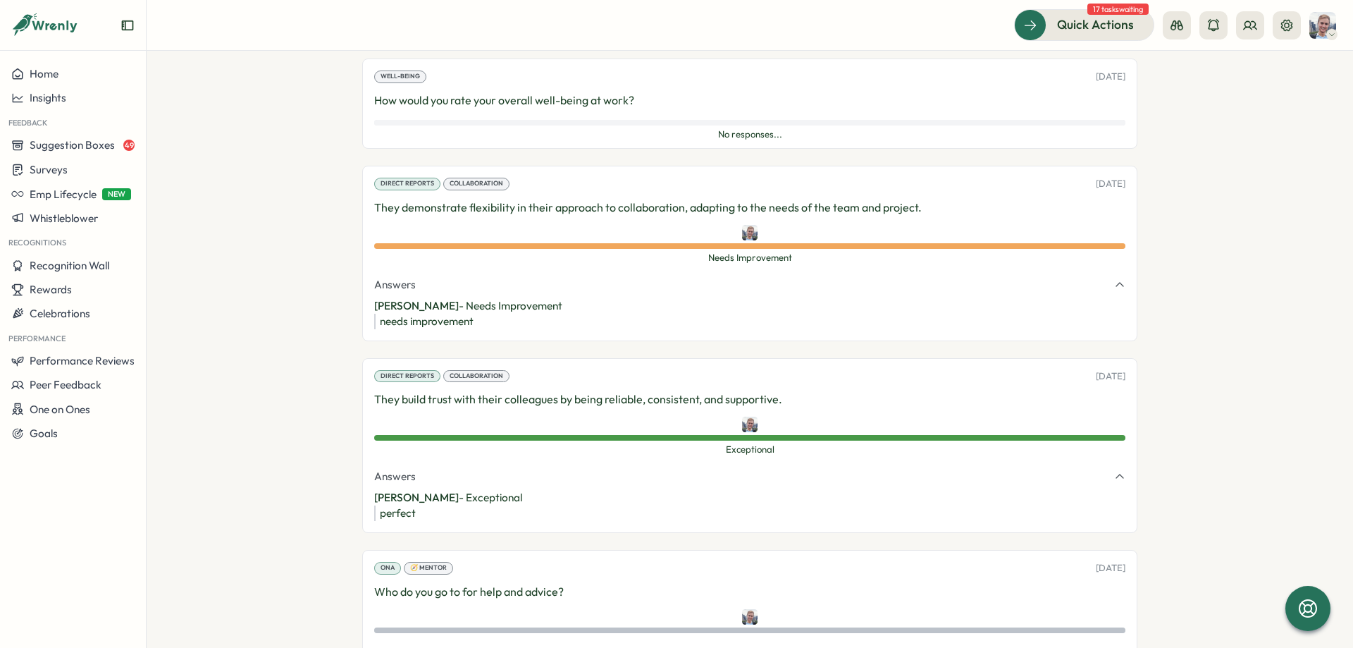
click at [798, 218] on div "Direct Reports Collaboration 25 Apr, 2025 They demonstrate flexibility in their…" at bounding box center [749, 253] width 775 height 175
drag, startPoint x: 398, startPoint y: 207, endPoint x: 734, endPoint y: 200, distance: 335.5
click at [734, 200] on p "They demonstrate flexibility in their approach to collaboration, adapting to th…" at bounding box center [749, 208] width 751 height 18
drag, startPoint x: 373, startPoint y: 401, endPoint x: 851, endPoint y: 392, distance: 477.9
click at [851, 392] on div "Direct Reports Collaboration 25 Apr, 2025 They build trust with their colleague…" at bounding box center [749, 445] width 775 height 175
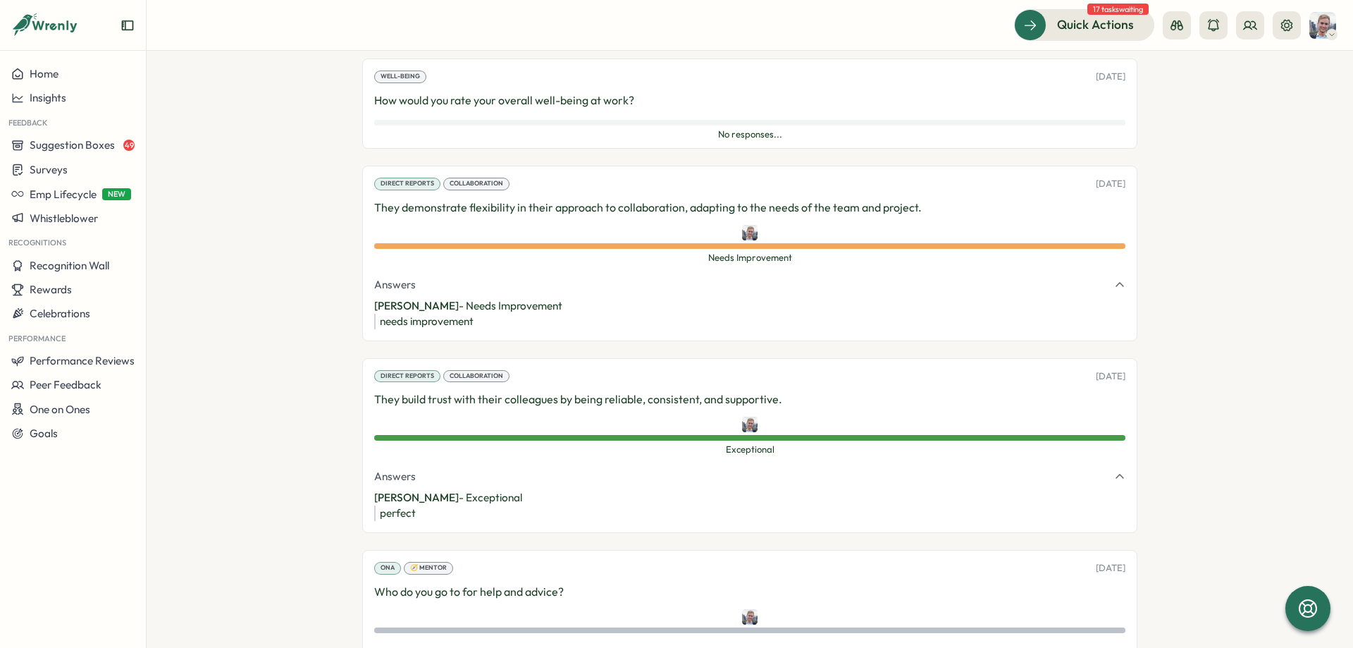
click at [338, 400] on section "Employees Ali Ali admin Edit Profile Employee Information Work Anniversary Oct …" at bounding box center [750, 349] width 1207 height 597
drag, startPoint x: 360, startPoint y: 401, endPoint x: 784, endPoint y: 402, distance: 423.6
click at [784, 402] on section "Employees Ali Ali admin Edit Profile Employee Information Work Anniversary Oct …" at bounding box center [750, 349] width 1207 height 597
drag, startPoint x: 369, startPoint y: 495, endPoint x: 678, endPoint y: 517, distance: 309.4
click at [678, 517] on div "Direct Reports Collaboration 25 Apr, 2025 They build trust with their colleague…" at bounding box center [749, 445] width 775 height 175
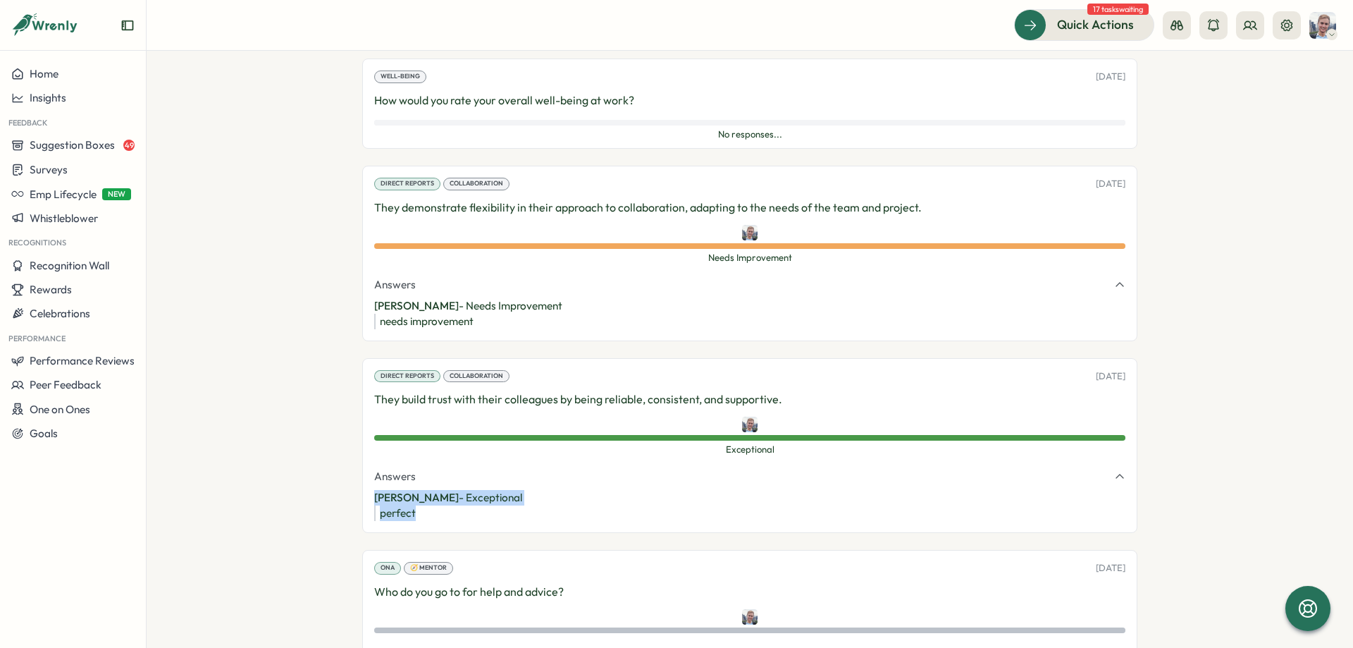
click at [678, 517] on div "perfect" at bounding box center [753, 513] width 746 height 16
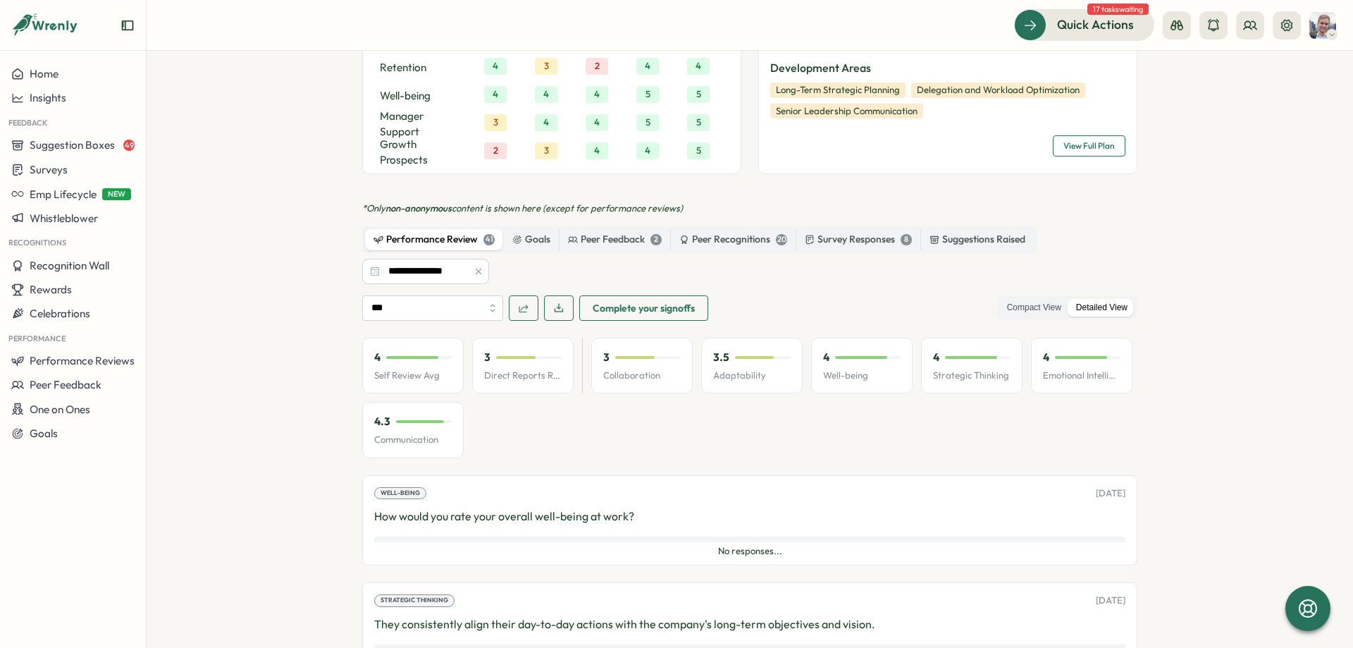
scroll to position [964, 0]
click at [1031, 313] on label "Compact View" at bounding box center [1034, 309] width 68 height 18
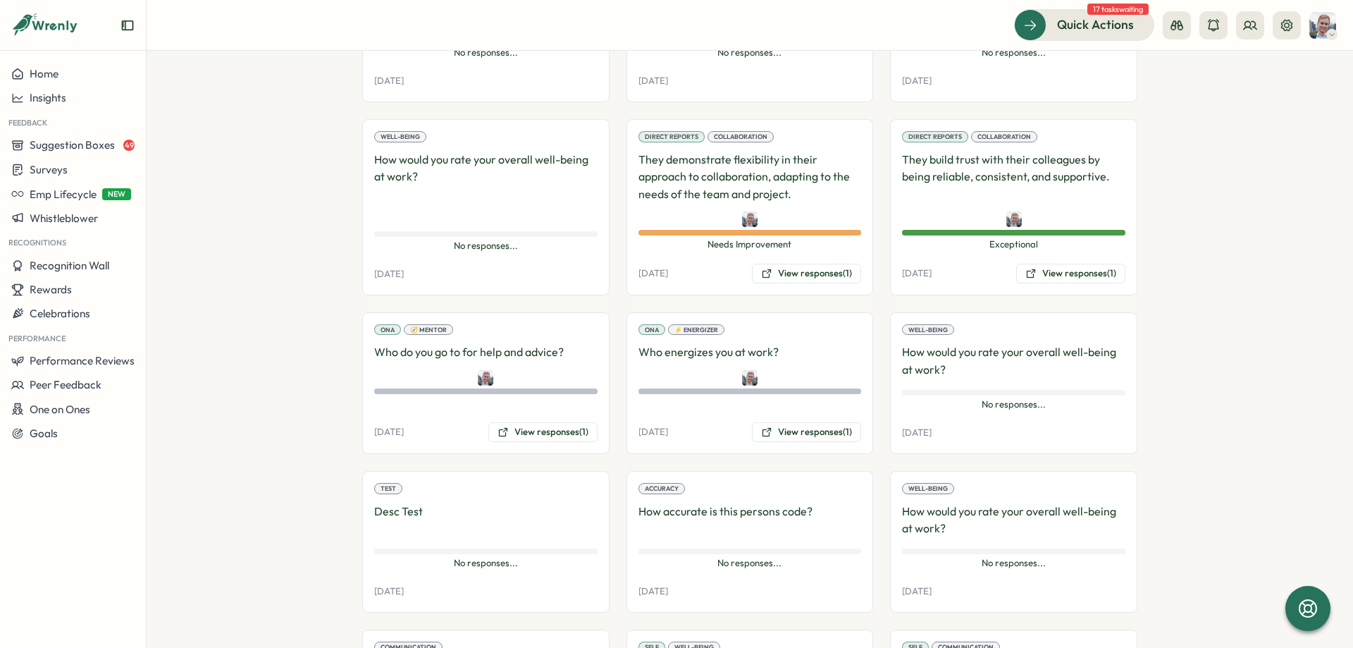
scroll to position [1493, 0]
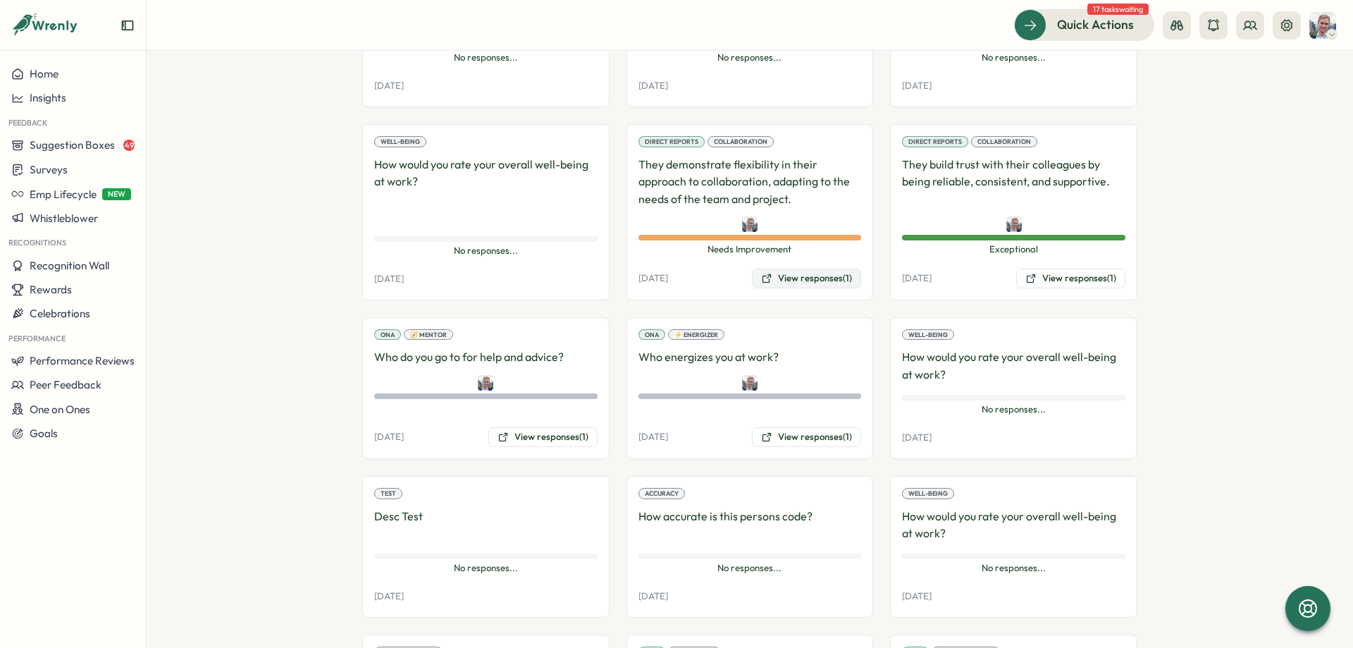
click at [804, 283] on button "View responses (1)" at bounding box center [806, 279] width 109 height 20
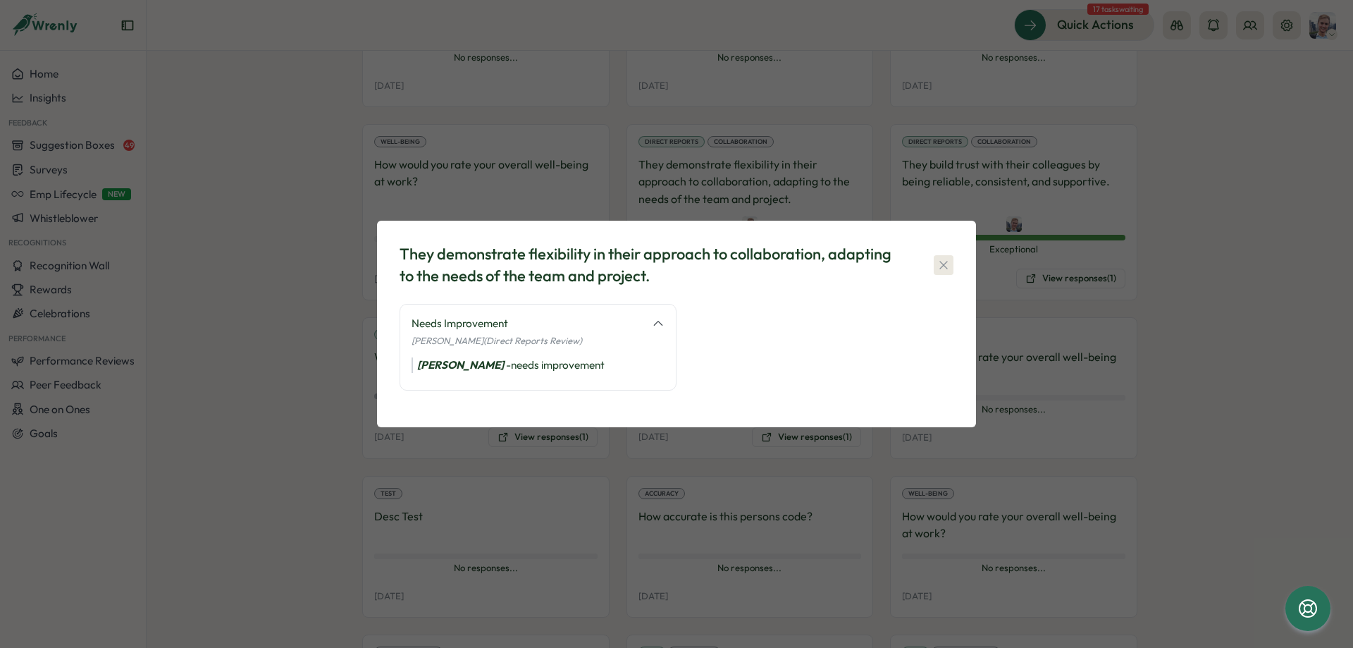
click at [948, 259] on icon "button" at bounding box center [944, 265] width 14 height 14
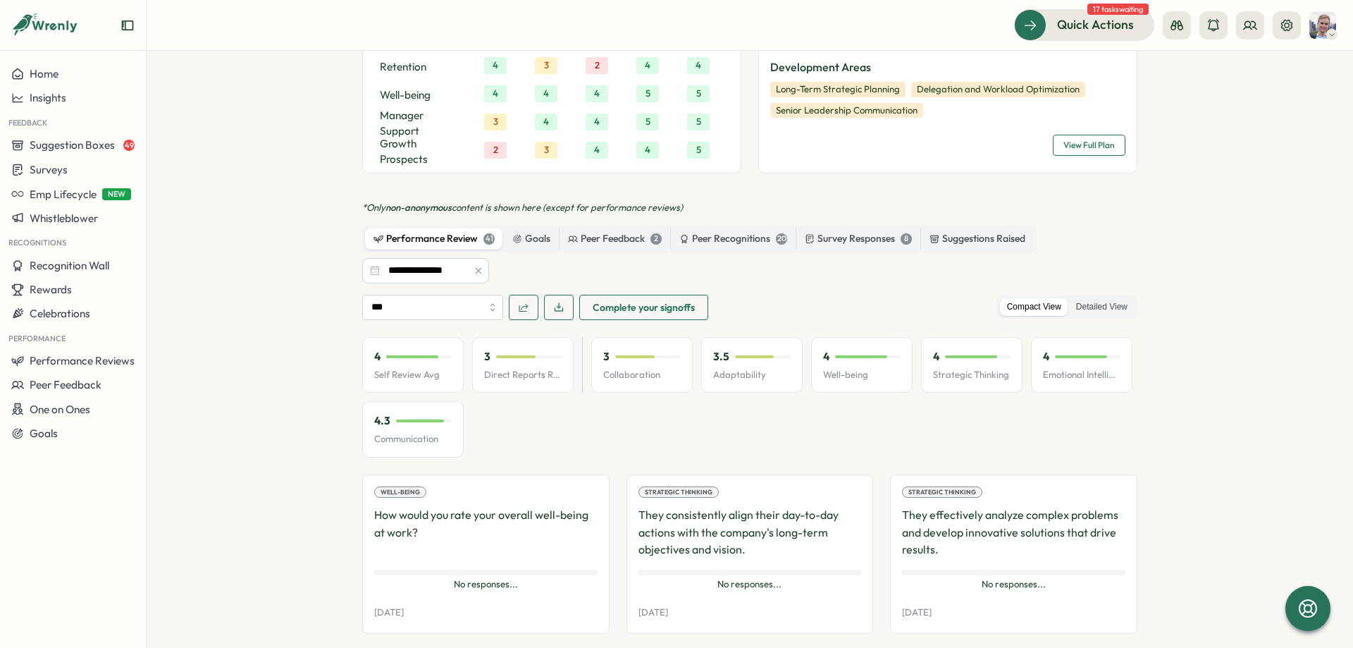
scroll to position [964, 0]
click at [1083, 312] on label "Detailed View" at bounding box center [1102, 309] width 66 height 18
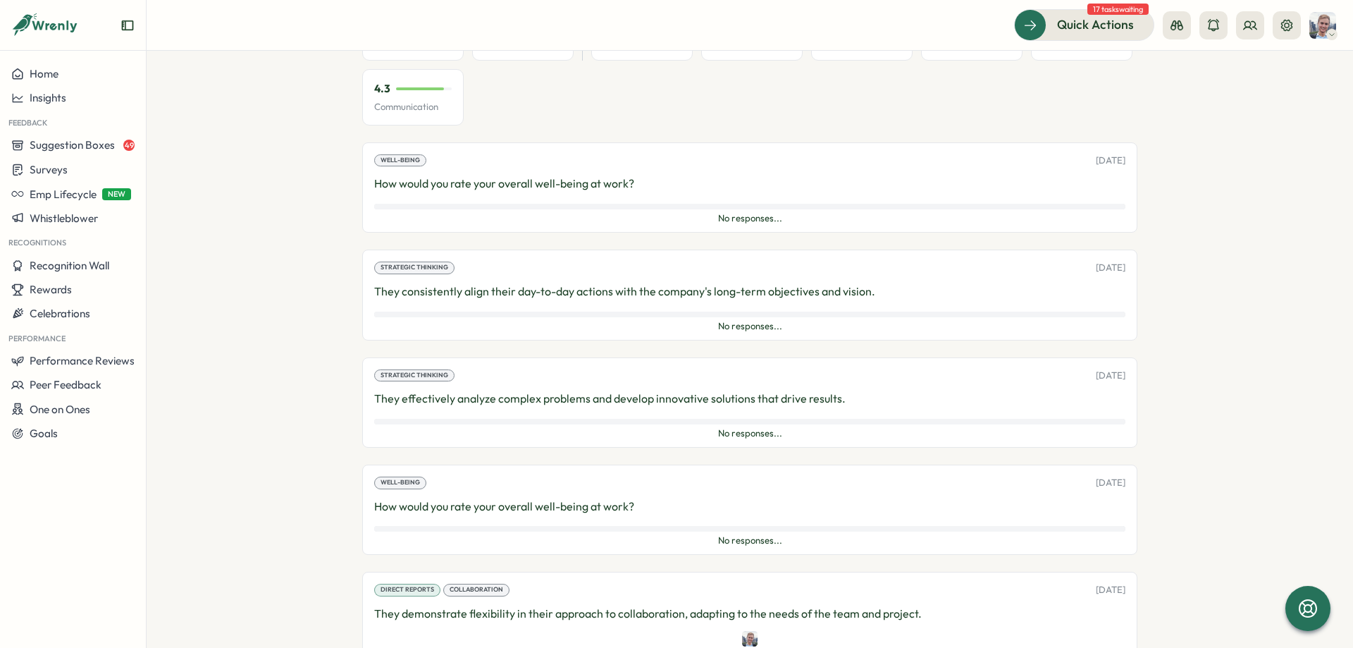
scroll to position [0, 0]
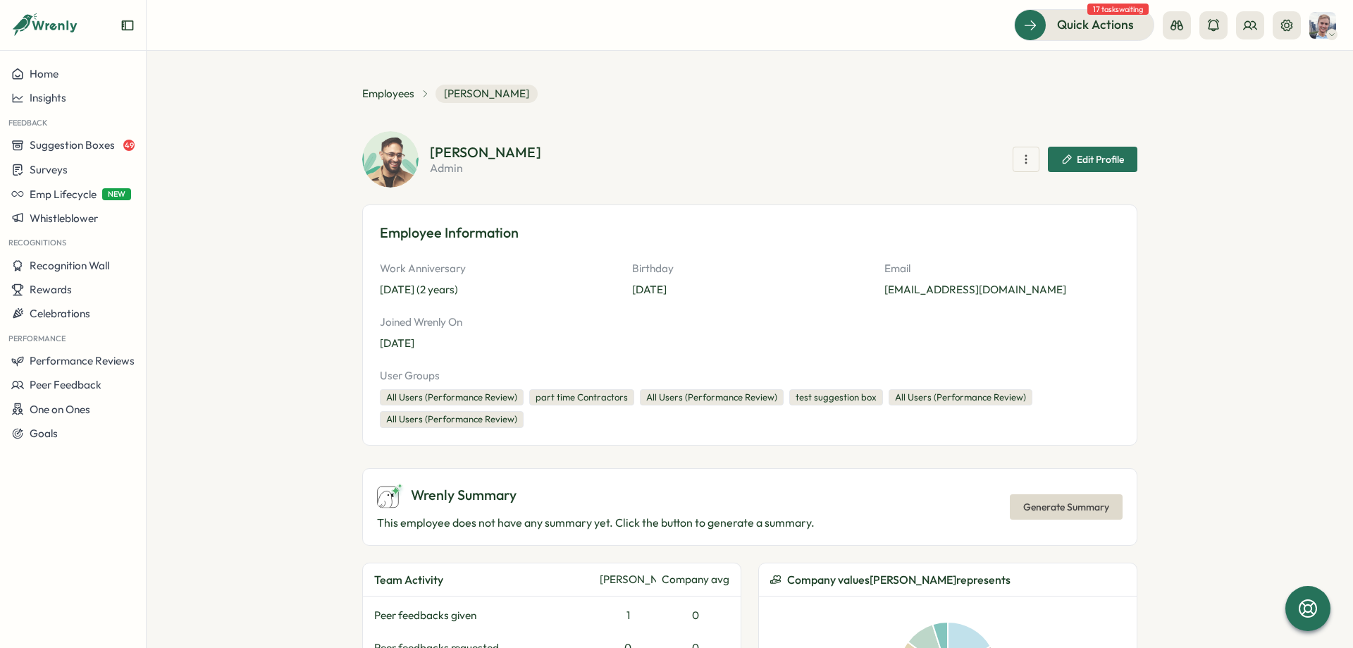
drag, startPoint x: 1196, startPoint y: 527, endPoint x: 1176, endPoint y: 242, distance: 286.2
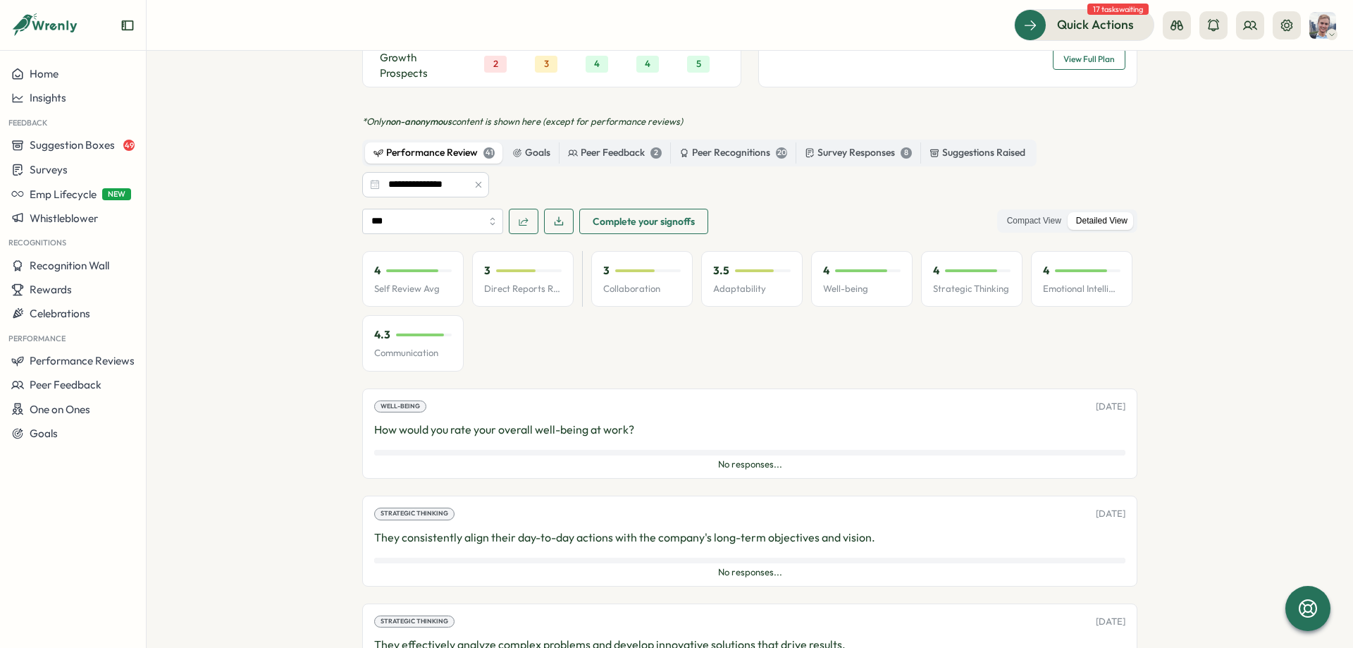
scroll to position [1057, 0]
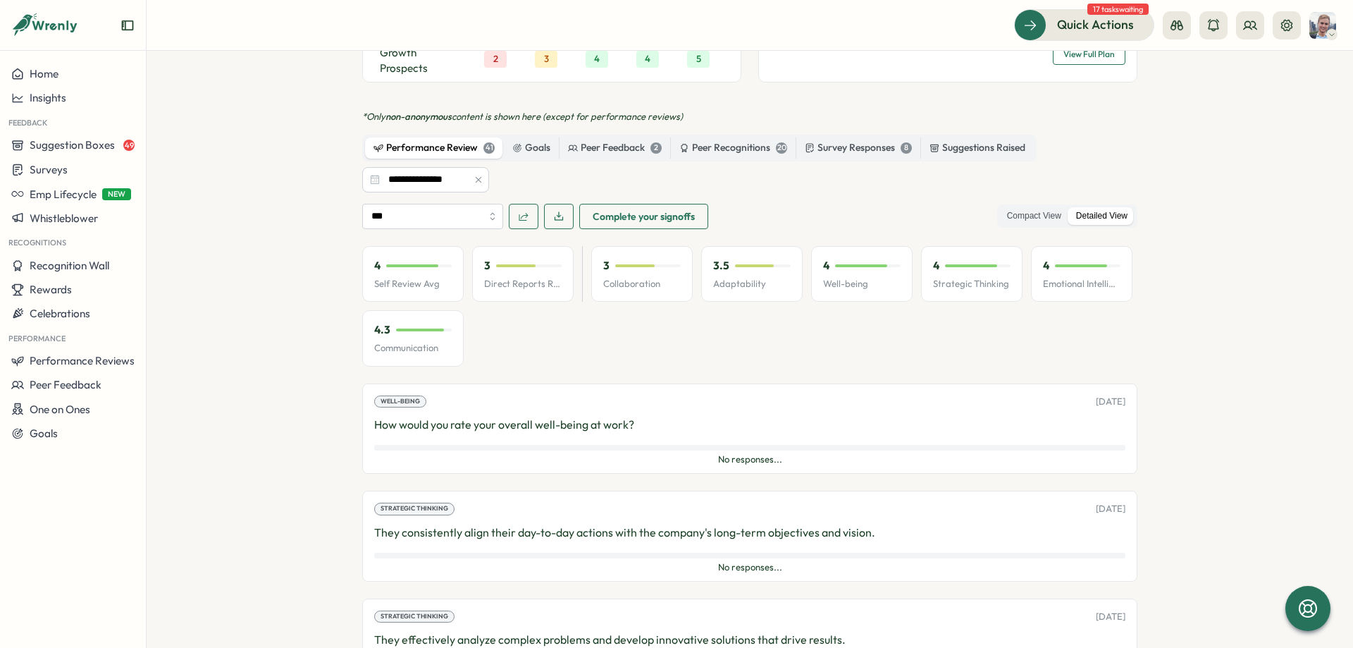
click at [993, 221] on div "*** Complete your signoffs Compact View Detailed View" at bounding box center [749, 216] width 775 height 25
click at [1037, 216] on label "Compact View" at bounding box center [1034, 216] width 68 height 18
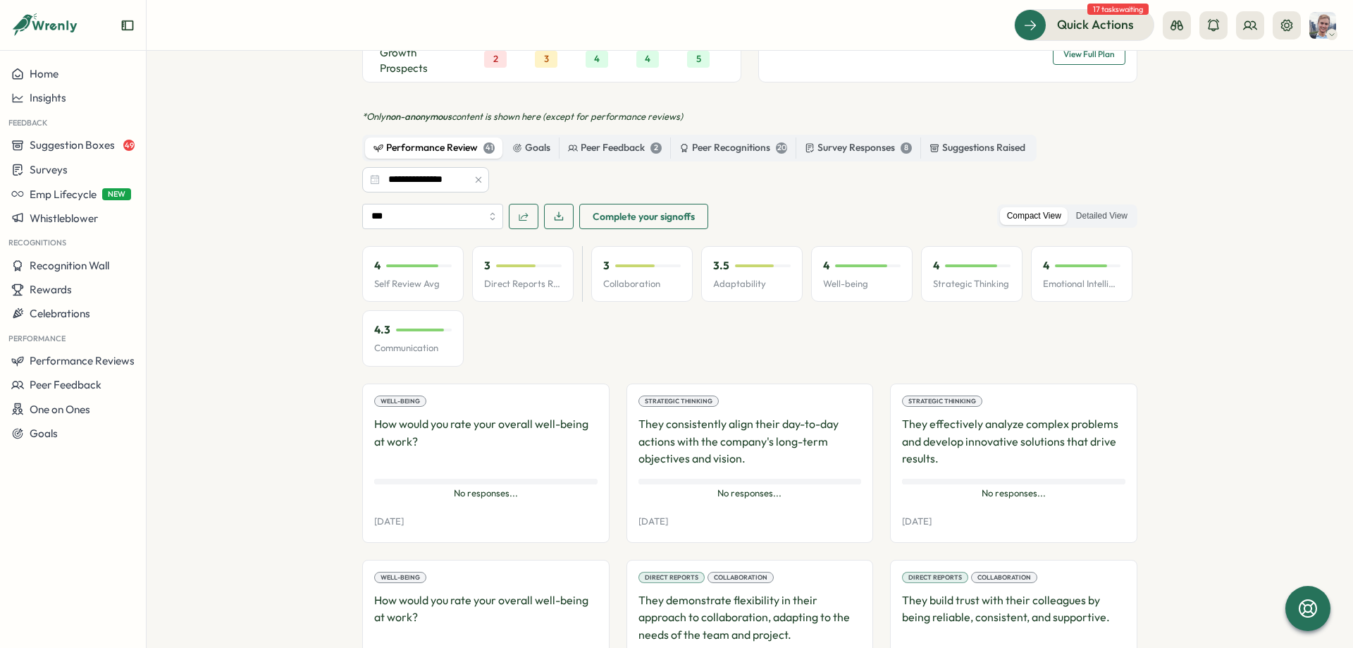
click at [792, 211] on div "*** Complete your signoffs Compact View Detailed View" at bounding box center [749, 216] width 775 height 25
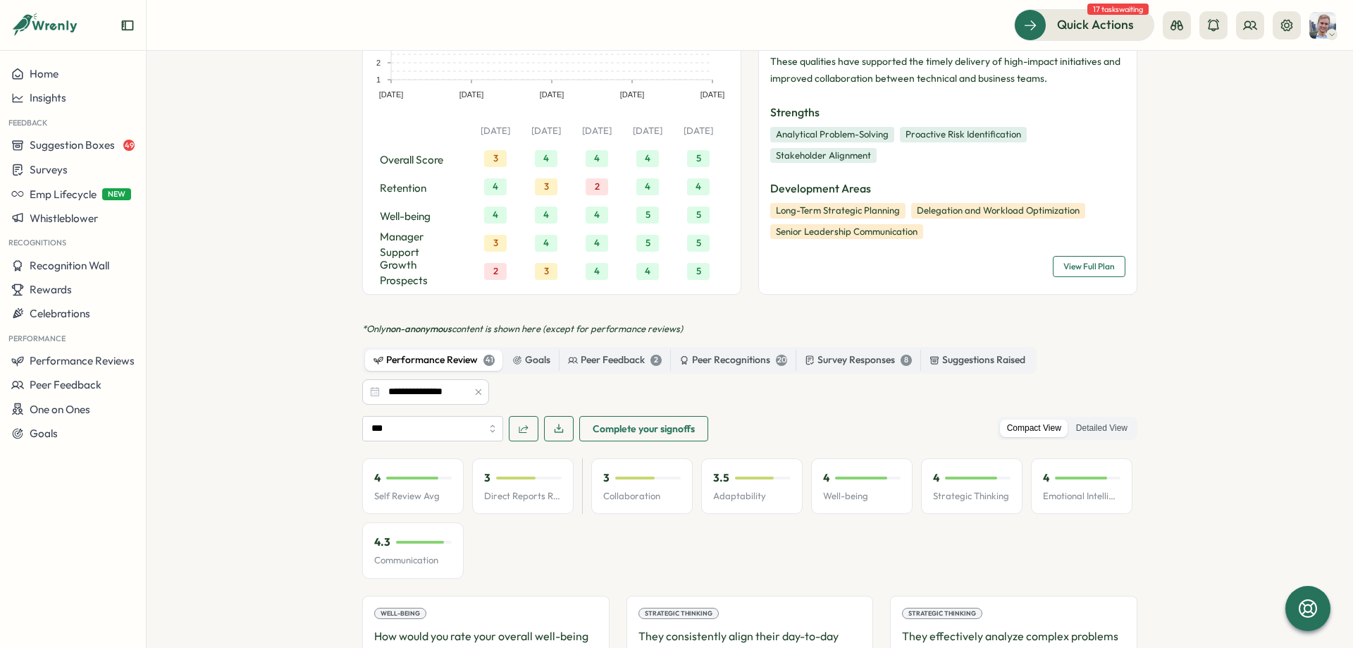
scroll to position [846, 0]
click at [1288, 23] on icon at bounding box center [1287, 25] width 14 height 14
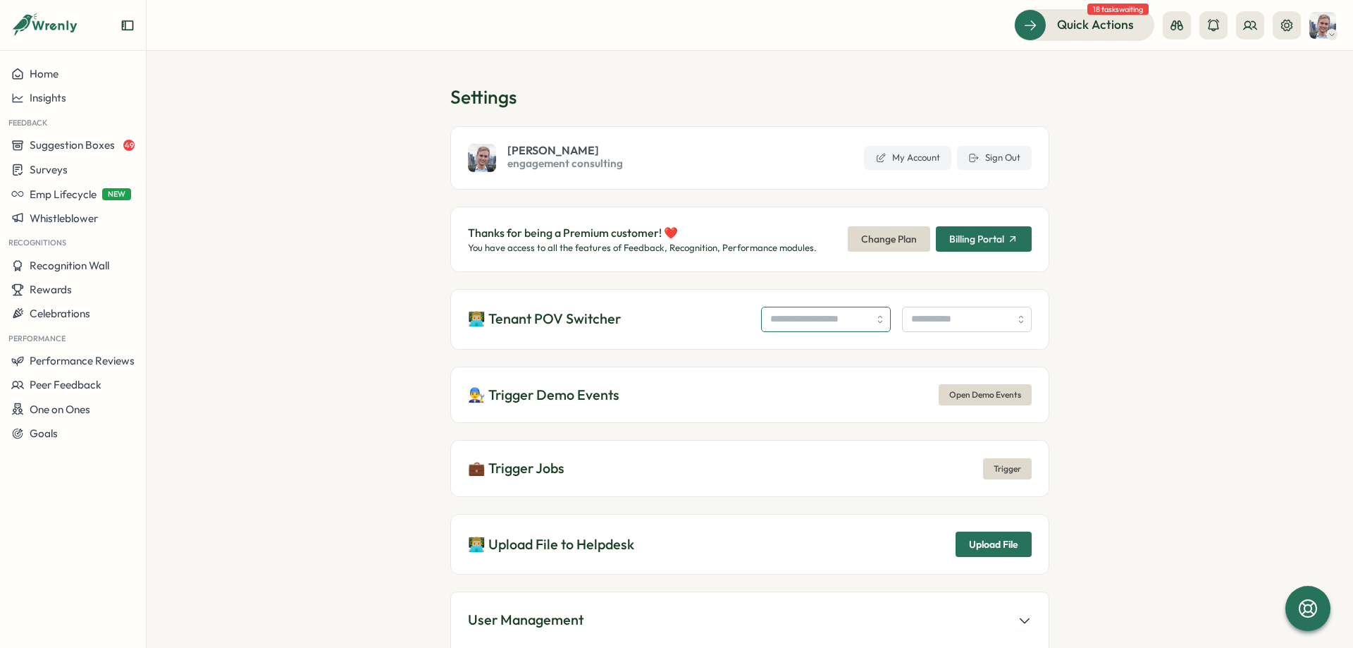
click at [761, 314] on input "search" at bounding box center [826, 319] width 130 height 25
type input "**********"
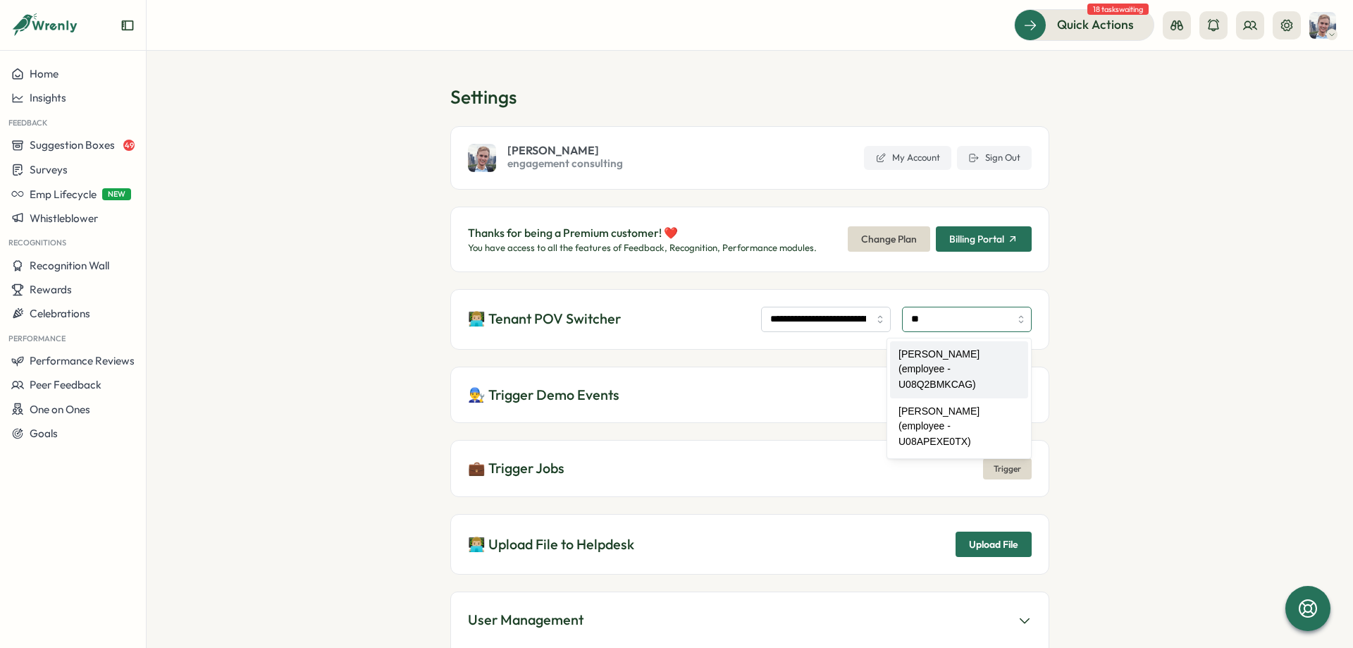
type input "**********"
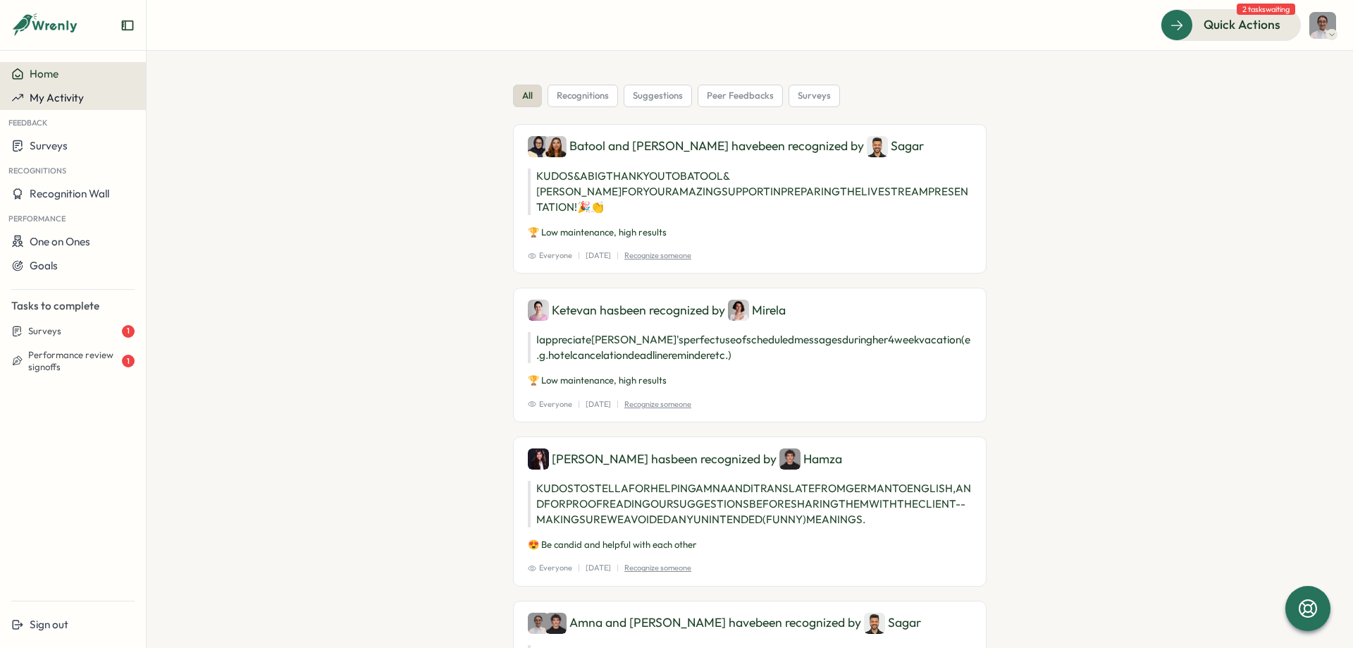
click at [38, 106] on button "My Activity" at bounding box center [73, 98] width 146 height 24
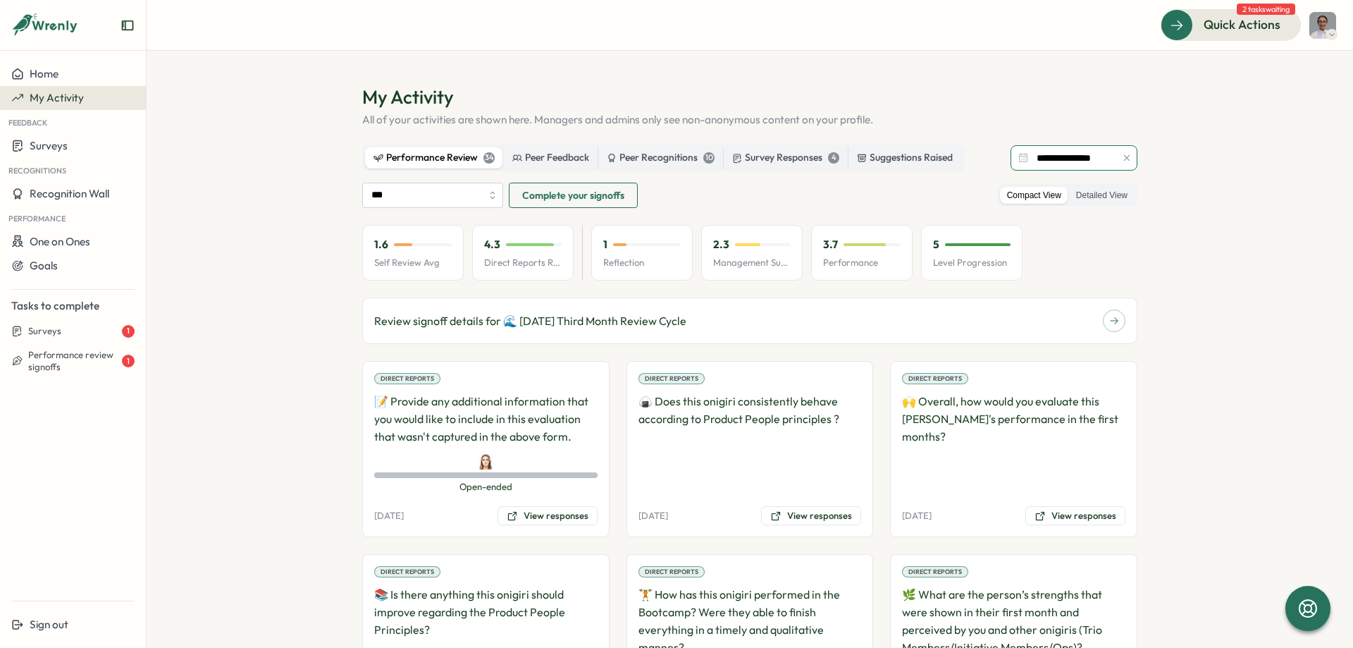
click at [1073, 159] on input "**********" at bounding box center [1074, 157] width 127 height 25
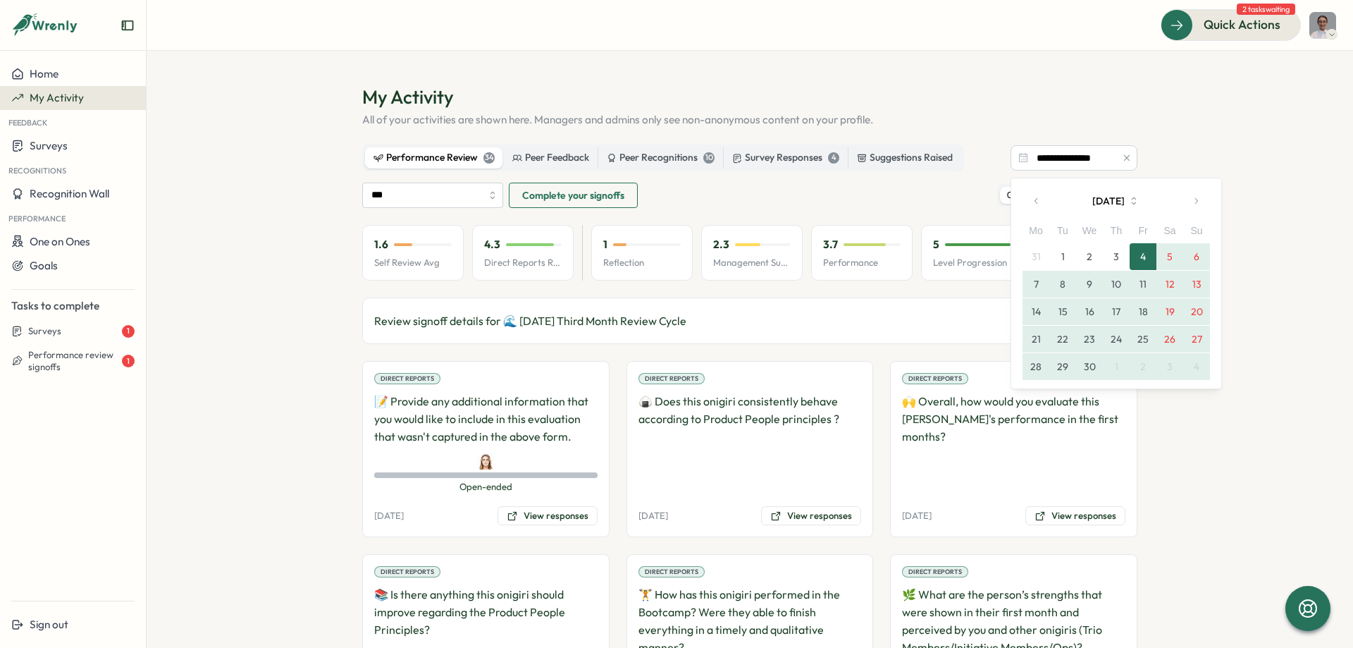
click at [1193, 200] on icon "button" at bounding box center [1196, 201] width 10 height 10
click at [1148, 307] on button "13" at bounding box center [1143, 311] width 27 height 27
click at [1193, 209] on button "button" at bounding box center [1196, 201] width 28 height 28
click at [1120, 255] on button "3" at bounding box center [1116, 256] width 27 height 27
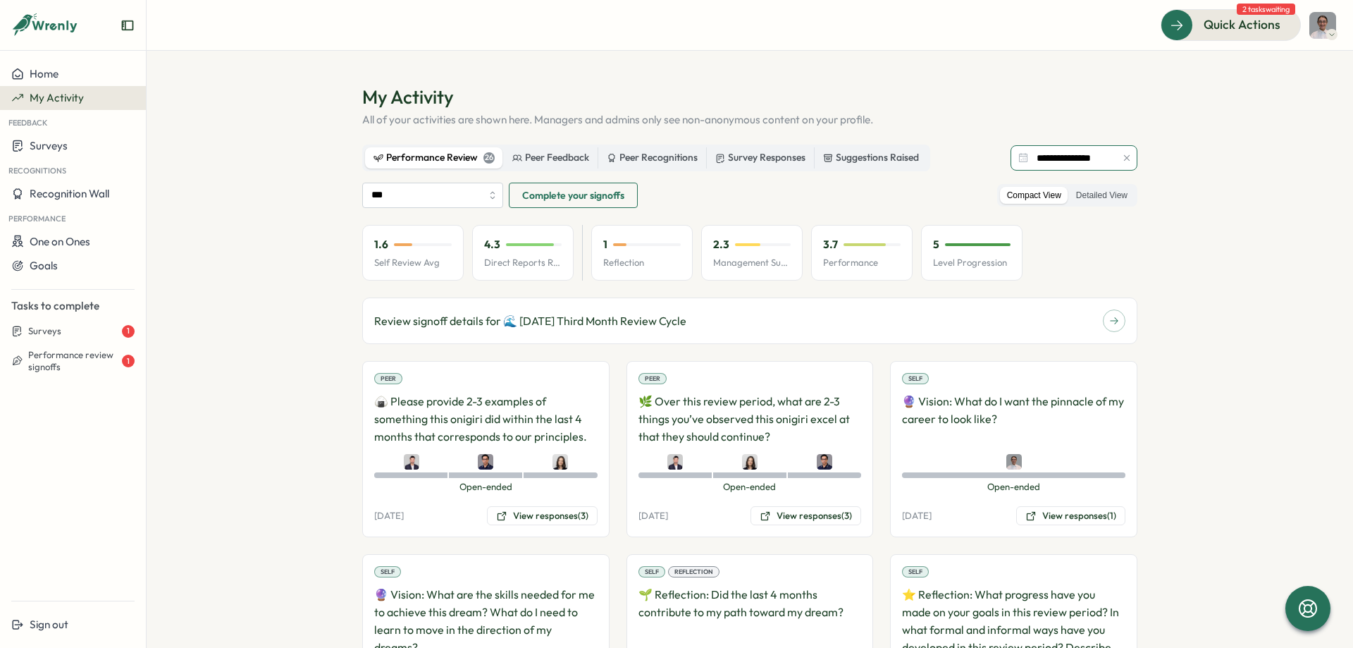
click at [1090, 161] on input "**********" at bounding box center [1074, 157] width 127 height 25
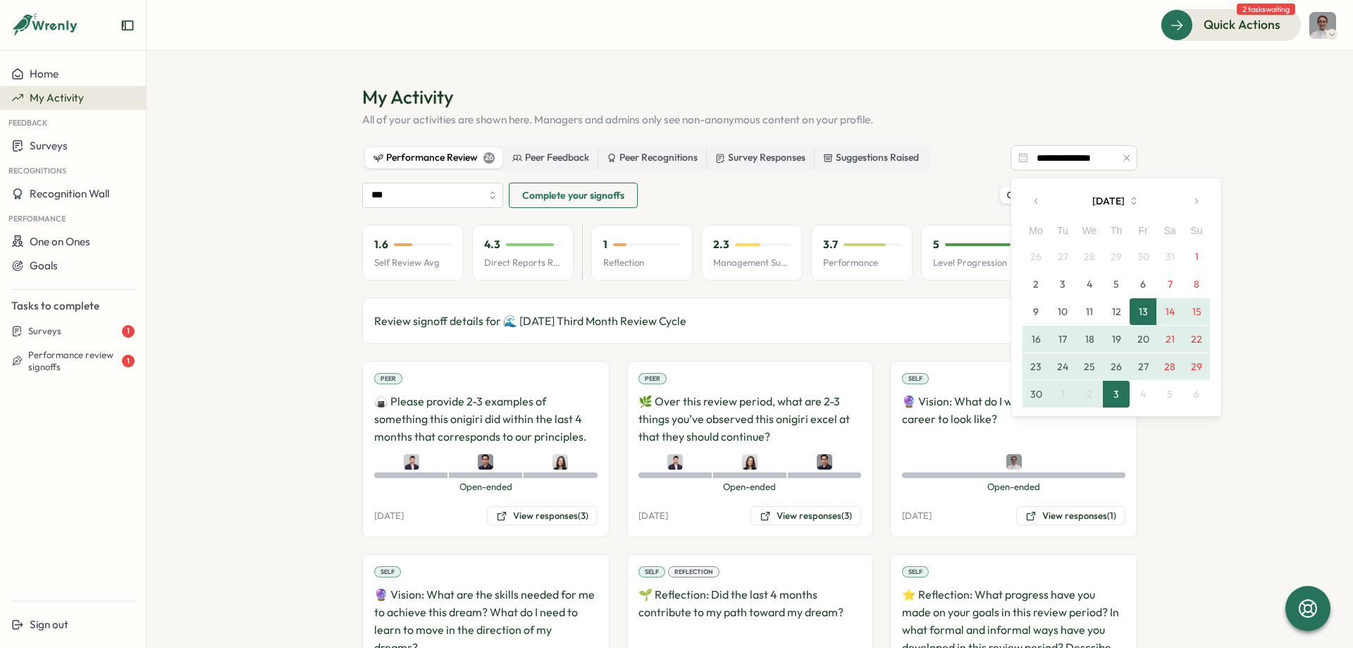
click at [1085, 364] on button "25" at bounding box center [1089, 366] width 27 height 27
click at [1120, 394] on button "3" at bounding box center [1116, 394] width 27 height 27
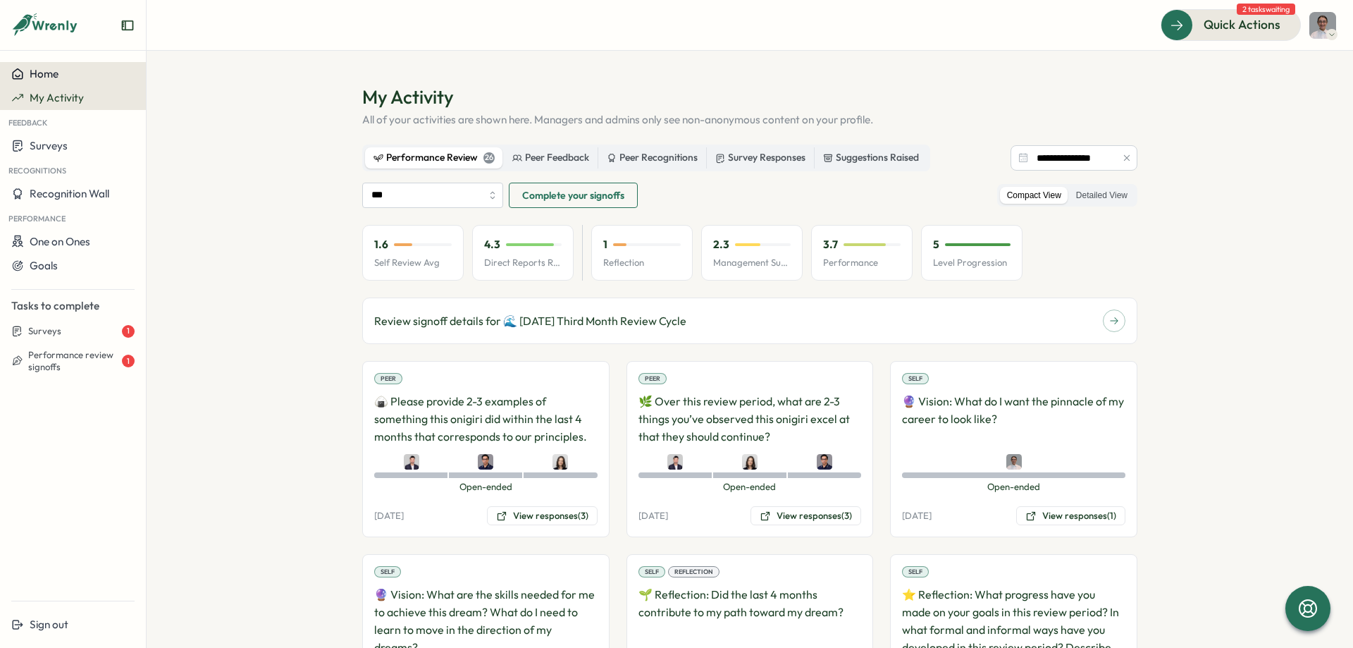
click at [111, 76] on div "Home" at bounding box center [72, 74] width 123 height 13
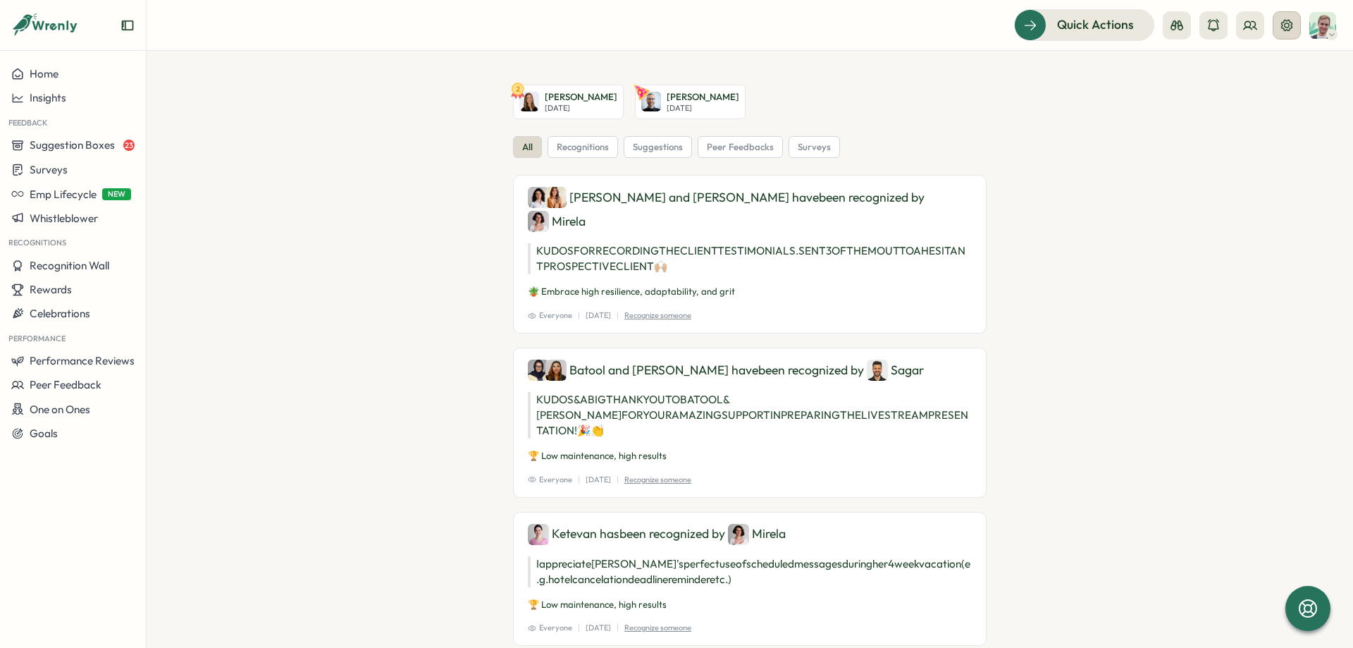
click at [1283, 28] on icon at bounding box center [1286, 24] width 11 height 11
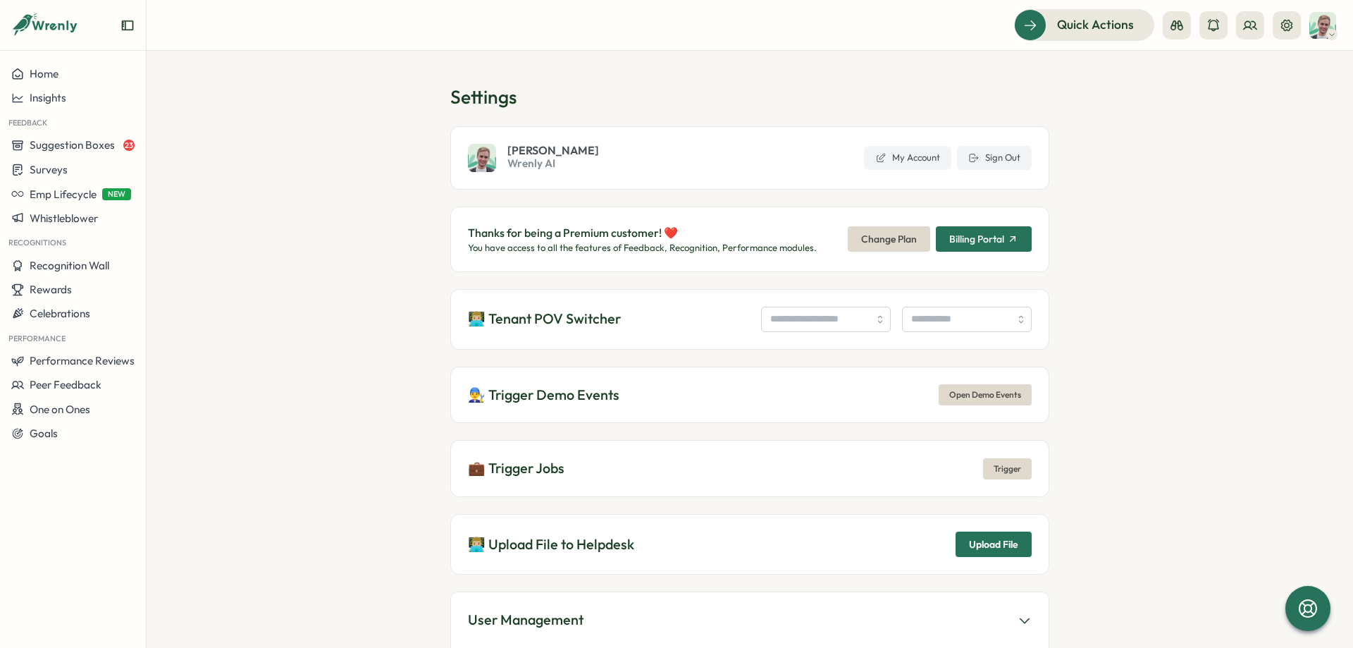
click at [825, 301] on div "👨🏼‍💻 Tenant POV Switcher" at bounding box center [749, 319] width 599 height 61
click at [825, 309] on input "search" at bounding box center [826, 319] width 130 height 25
type input "**********"
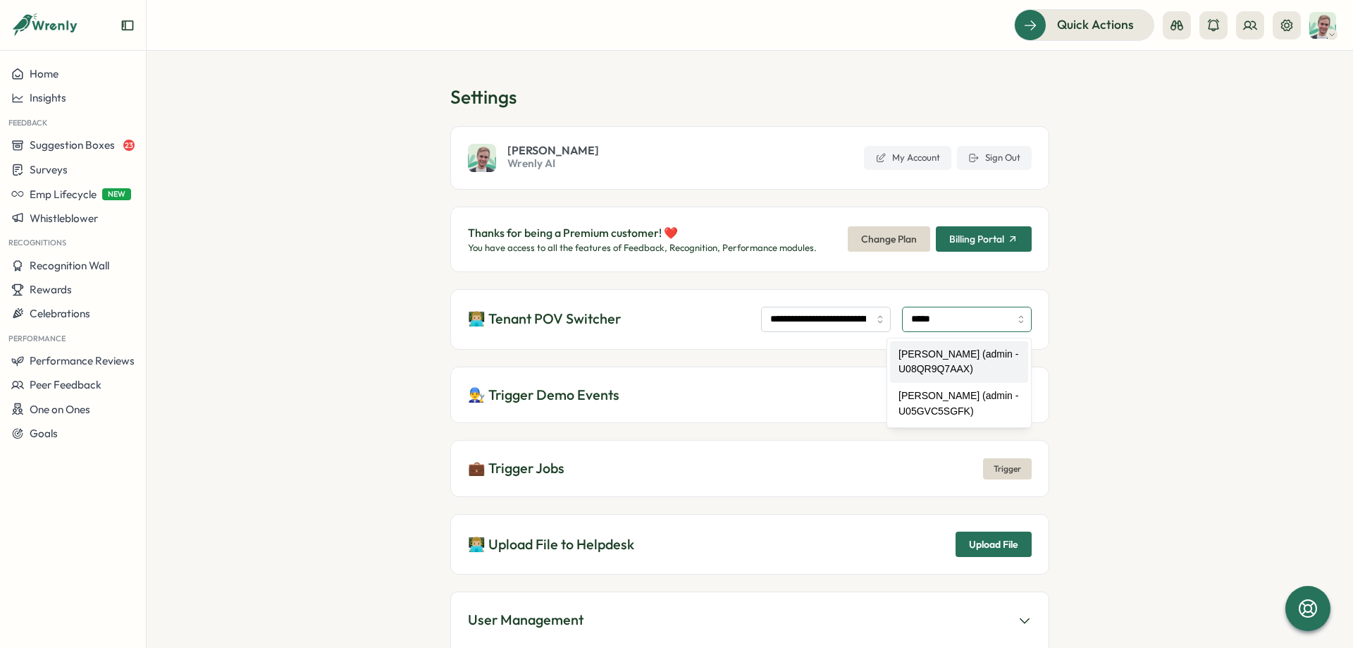
type input "**********"
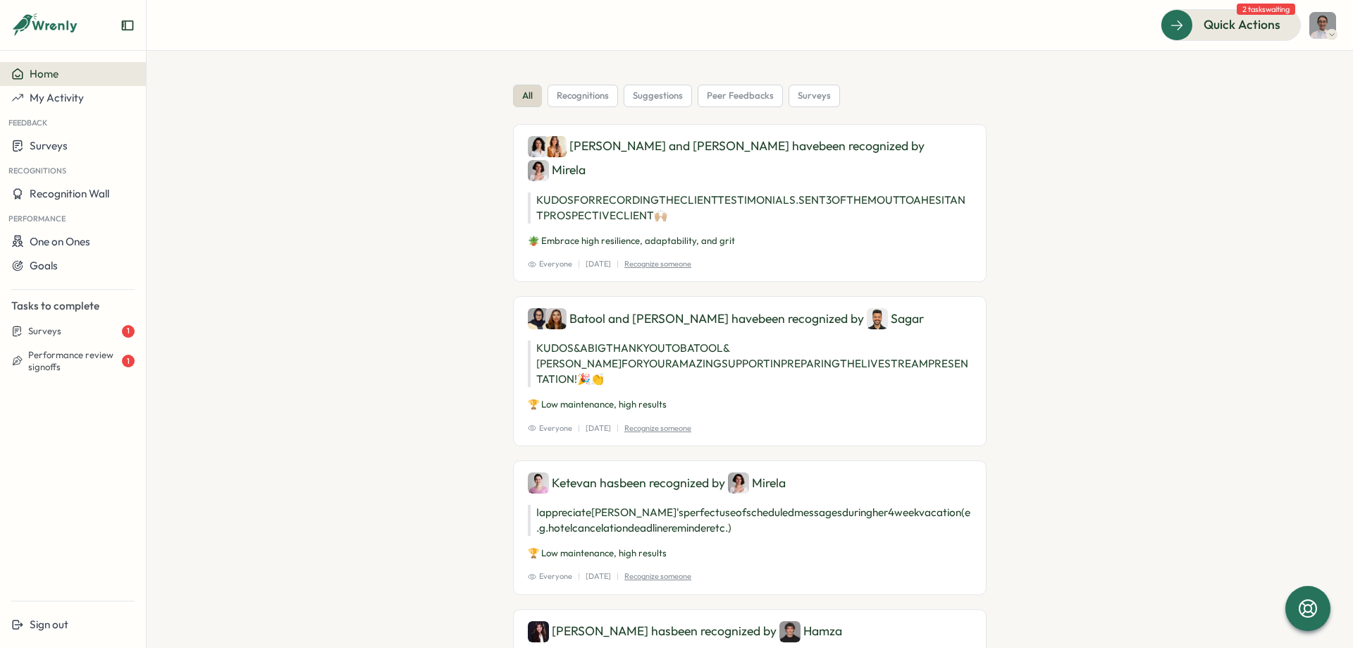
click at [30, 637] on aside "Home My Activity Feedback Surveys Recognitions Recognition Wall Performance One…" at bounding box center [73, 324] width 147 height 648
click at [34, 633] on button "Sign out" at bounding box center [73, 624] width 146 height 24
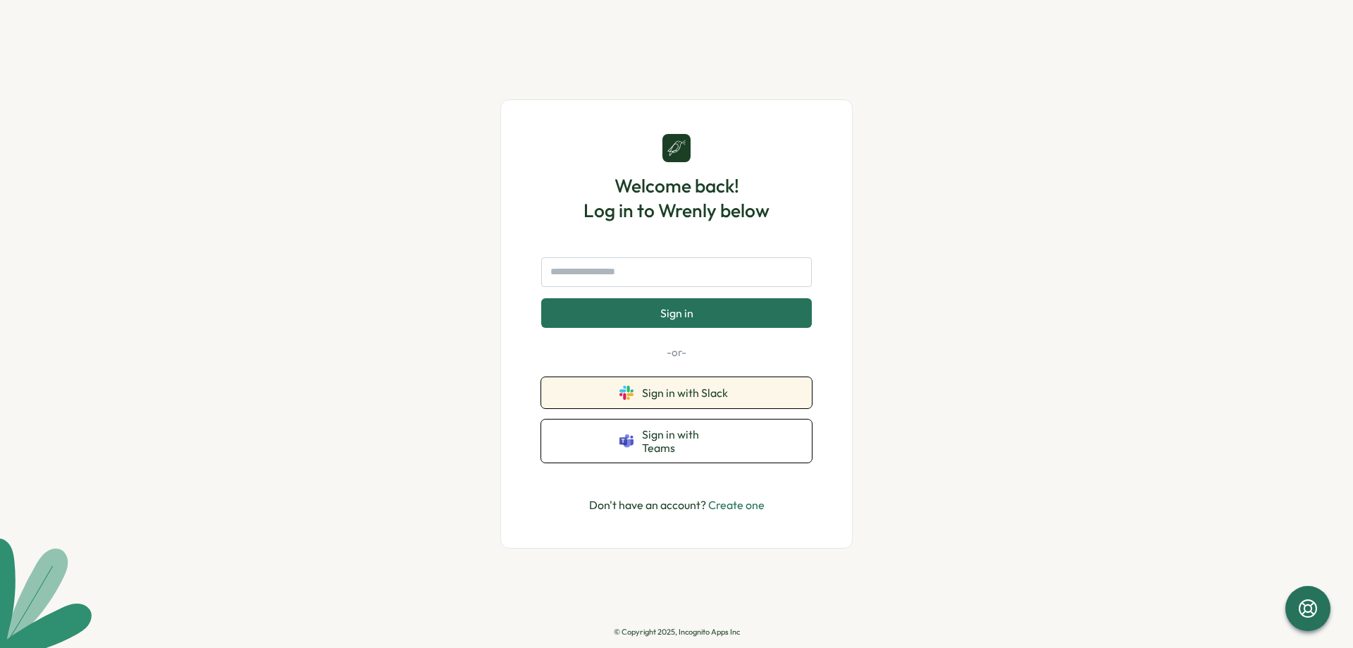
click at [668, 397] on span "Sign in with Slack" at bounding box center [688, 392] width 92 height 13
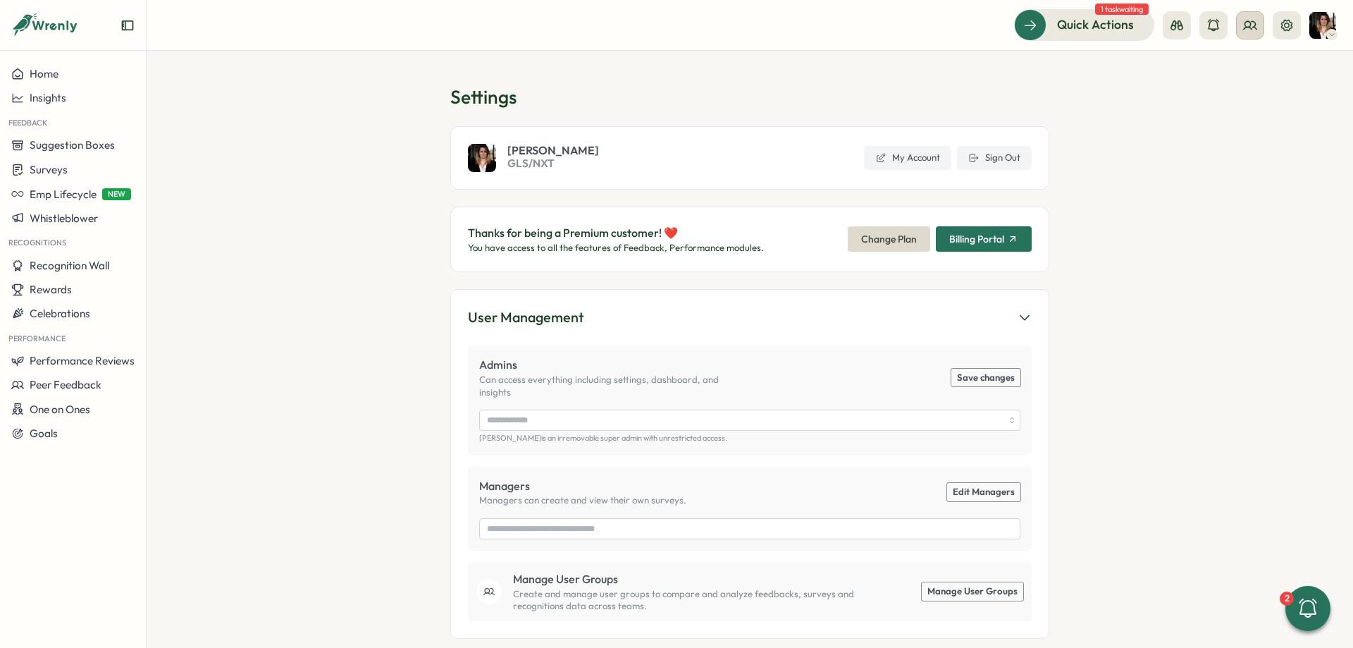
click at [1252, 38] on button at bounding box center [1250, 25] width 28 height 28
click at [1255, 96] on div "User Groups" at bounding box center [1250, 97] width 89 height 16
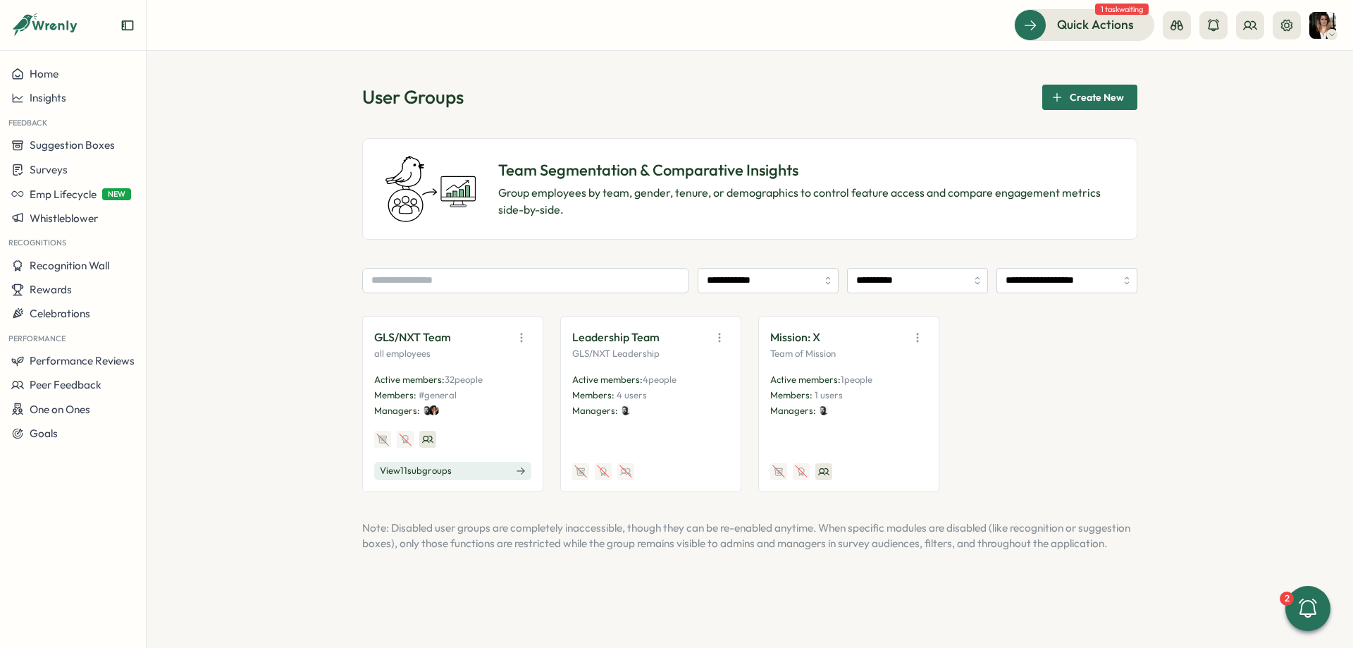
click at [480, 472] on button "View 11 sub groups" at bounding box center [452, 471] width 157 height 18
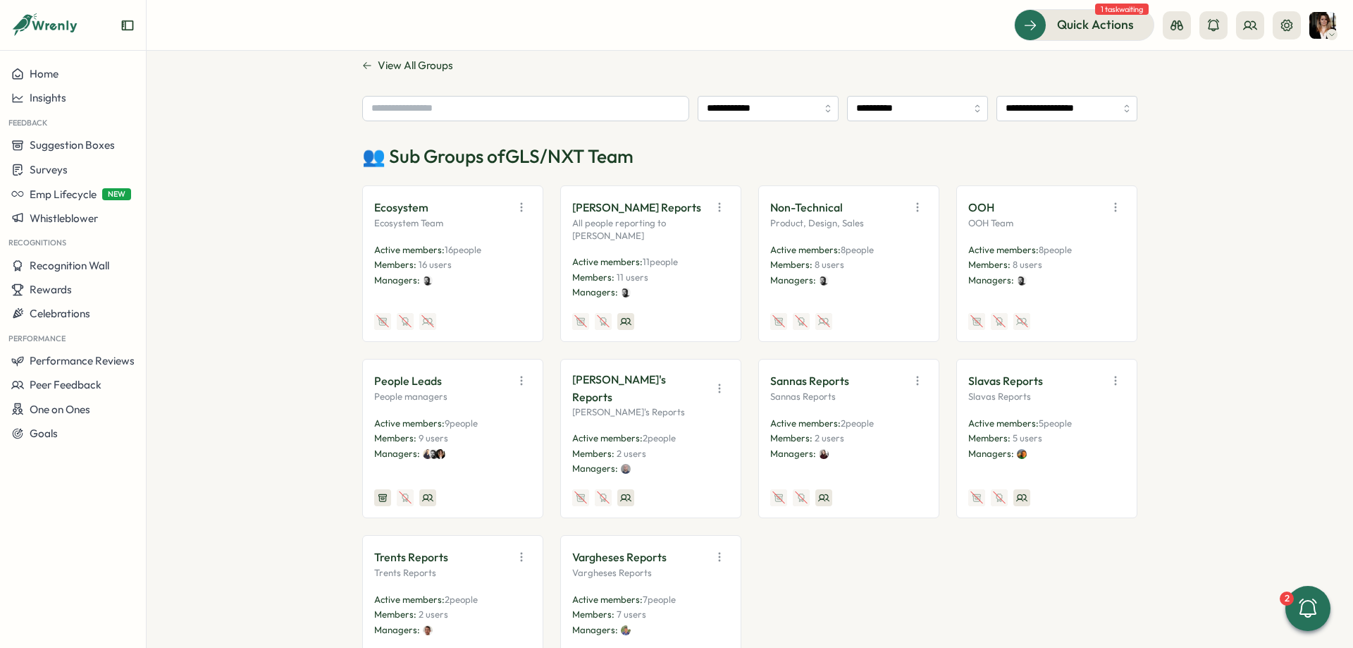
scroll to position [211, 0]
drag, startPoint x: 390, startPoint y: 205, endPoint x: 454, endPoint y: 211, distance: 64.4
click at [458, 207] on div "Ecosystem" at bounding box center [452, 206] width 157 height 20
drag, startPoint x: 379, startPoint y: 220, endPoint x: 460, endPoint y: 221, distance: 80.3
click at [460, 221] on p "Ecosystem Team" at bounding box center [452, 222] width 157 height 13
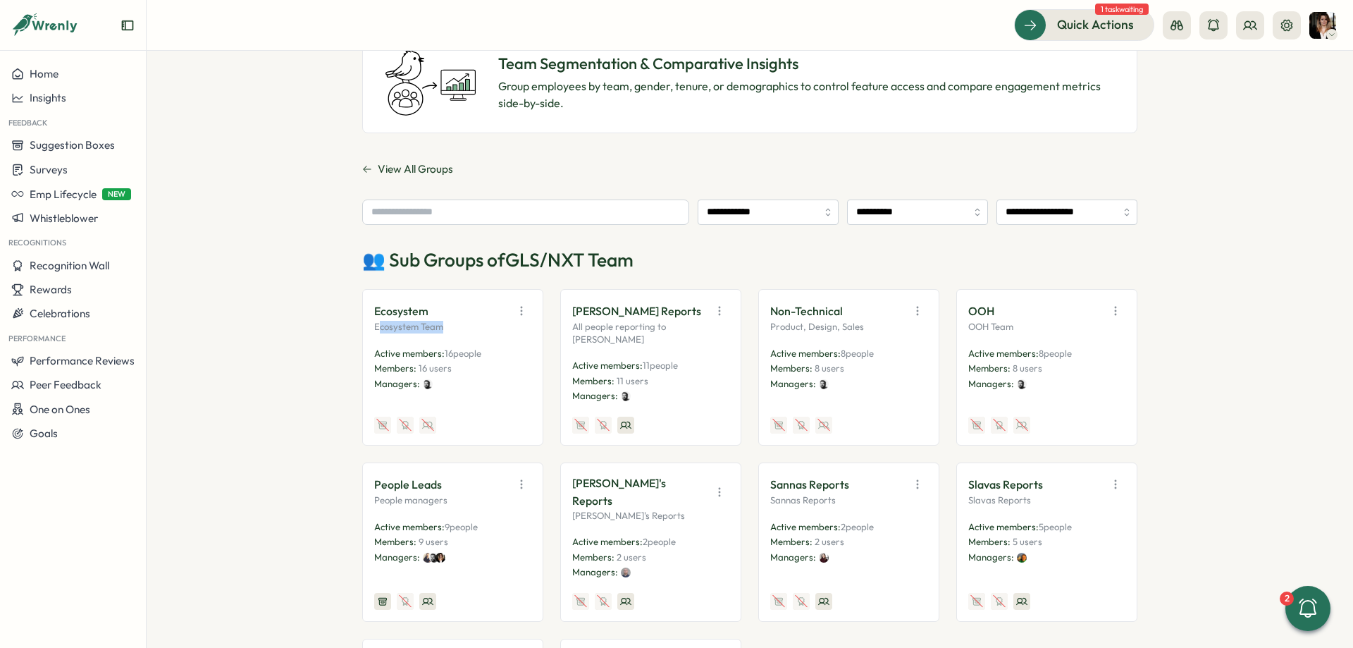
scroll to position [106, 0]
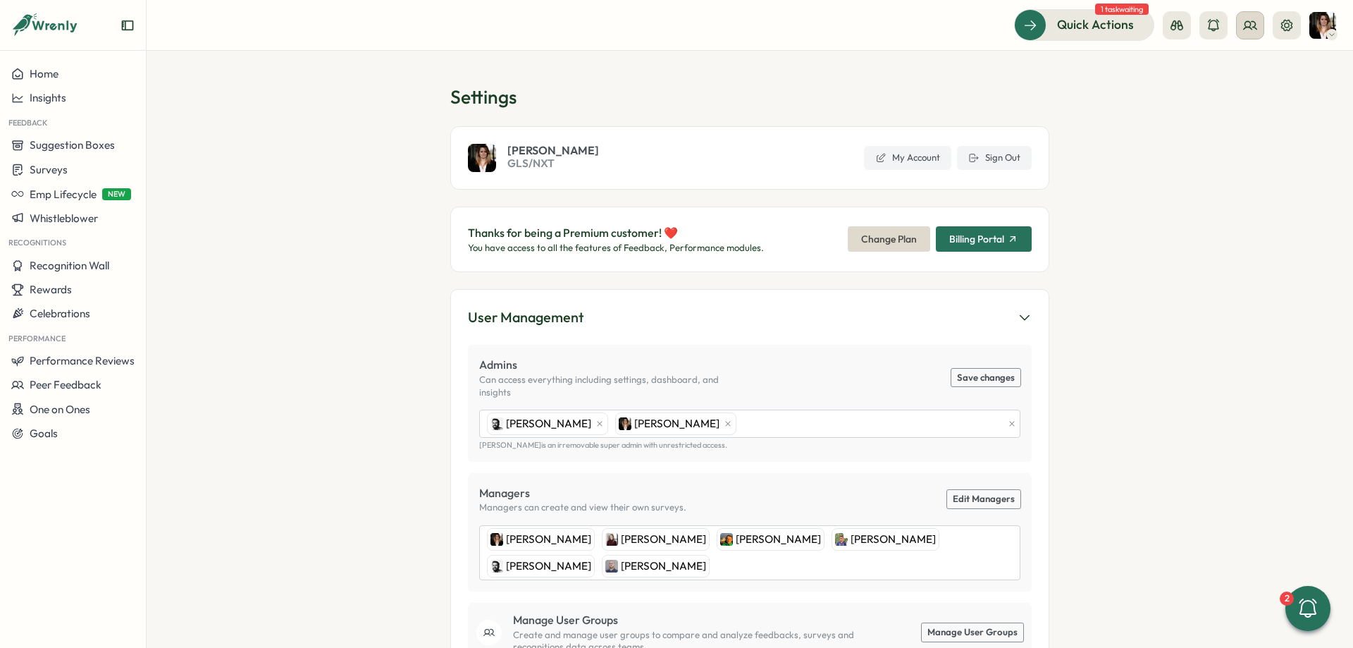
click at [1250, 25] on circle at bounding box center [1248, 24] width 6 height 6
click at [1253, 99] on div "User Groups" at bounding box center [1250, 97] width 89 height 16
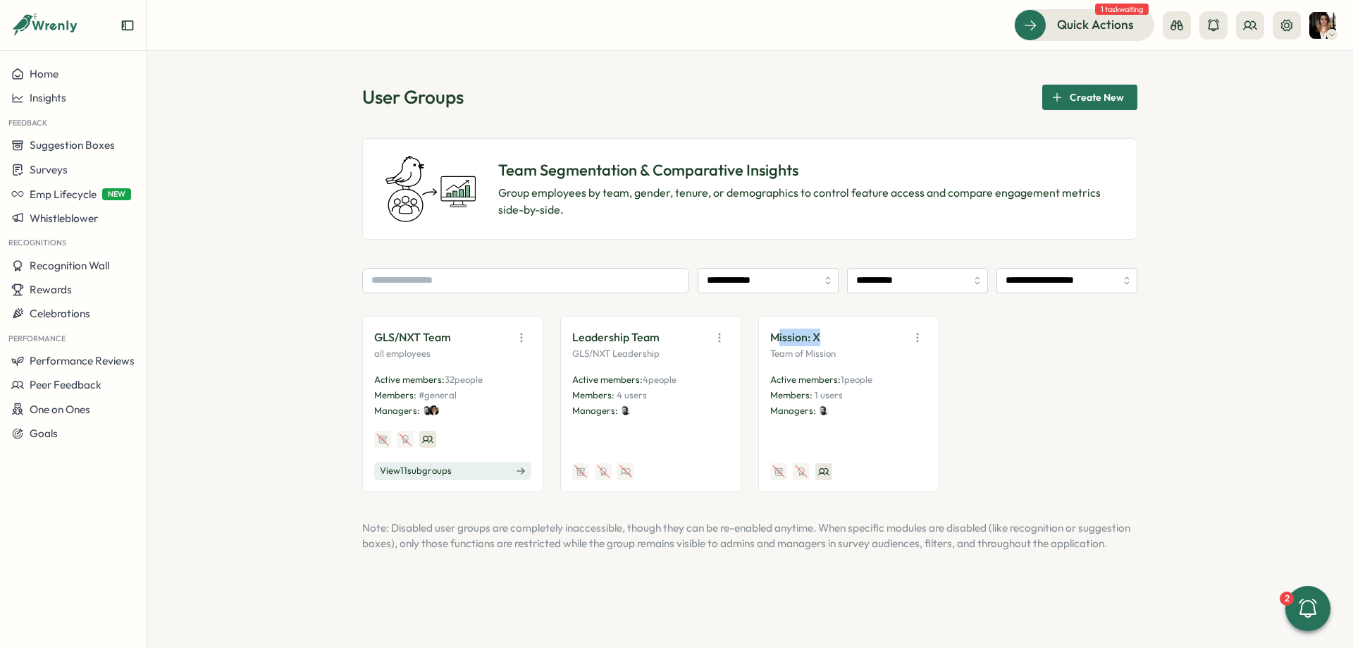
drag, startPoint x: 777, startPoint y: 336, endPoint x: 826, endPoint y: 337, distance: 48.6
click at [826, 337] on div "Mission: X" at bounding box center [848, 338] width 157 height 20
click at [920, 332] on icon "button" at bounding box center [918, 338] width 14 height 14
click at [917, 364] on button "View Audience" at bounding box center [881, 368] width 89 height 24
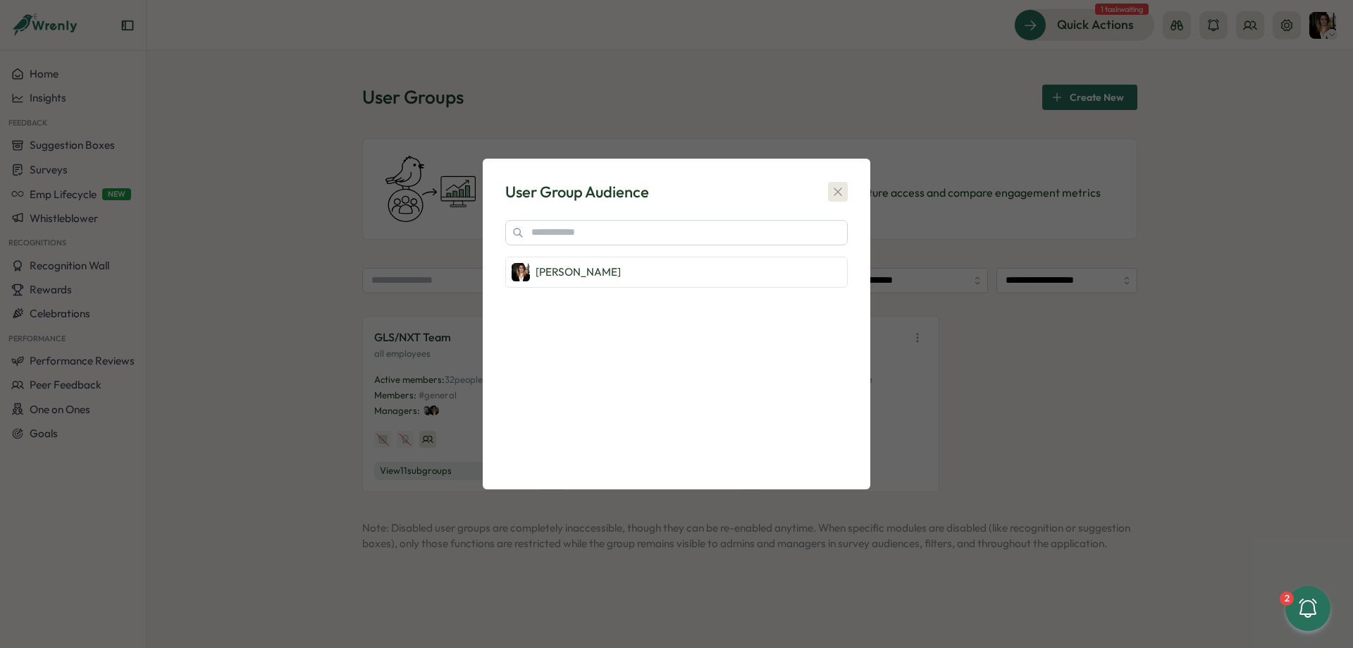
click at [842, 185] on button "button" at bounding box center [838, 192] width 20 height 20
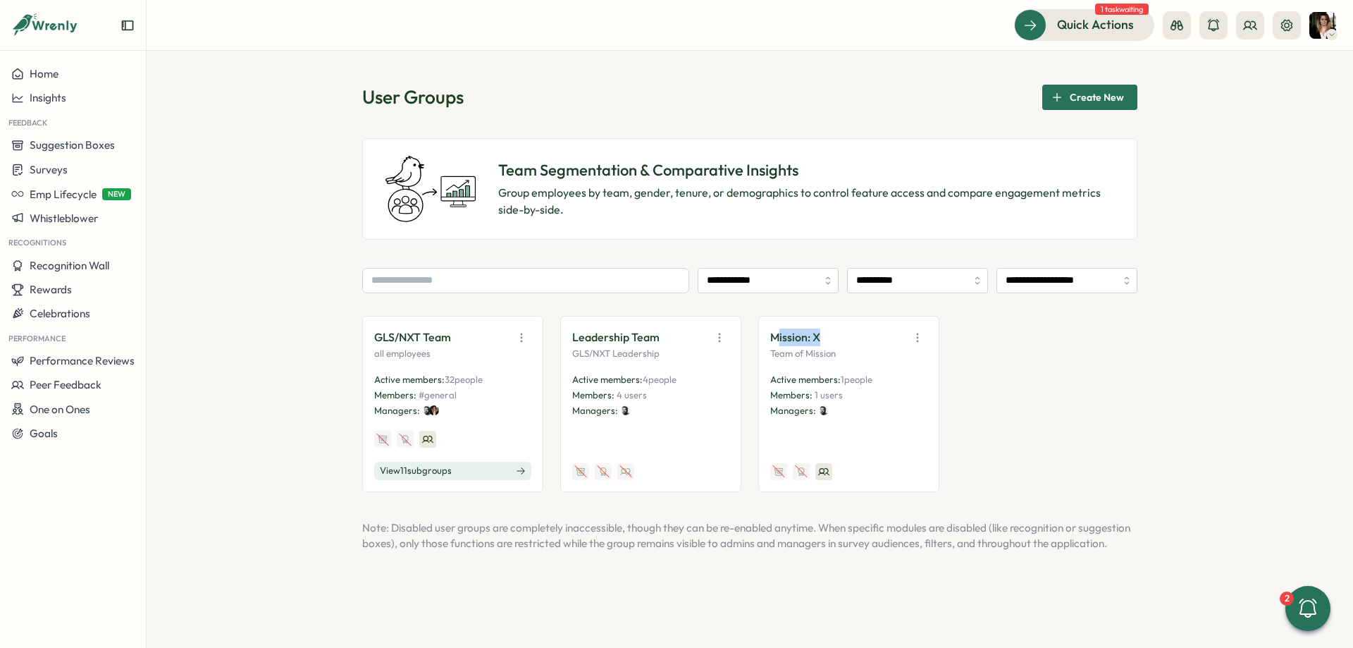
click at [484, 472] on button "View 11 sub groups" at bounding box center [452, 471] width 157 height 18
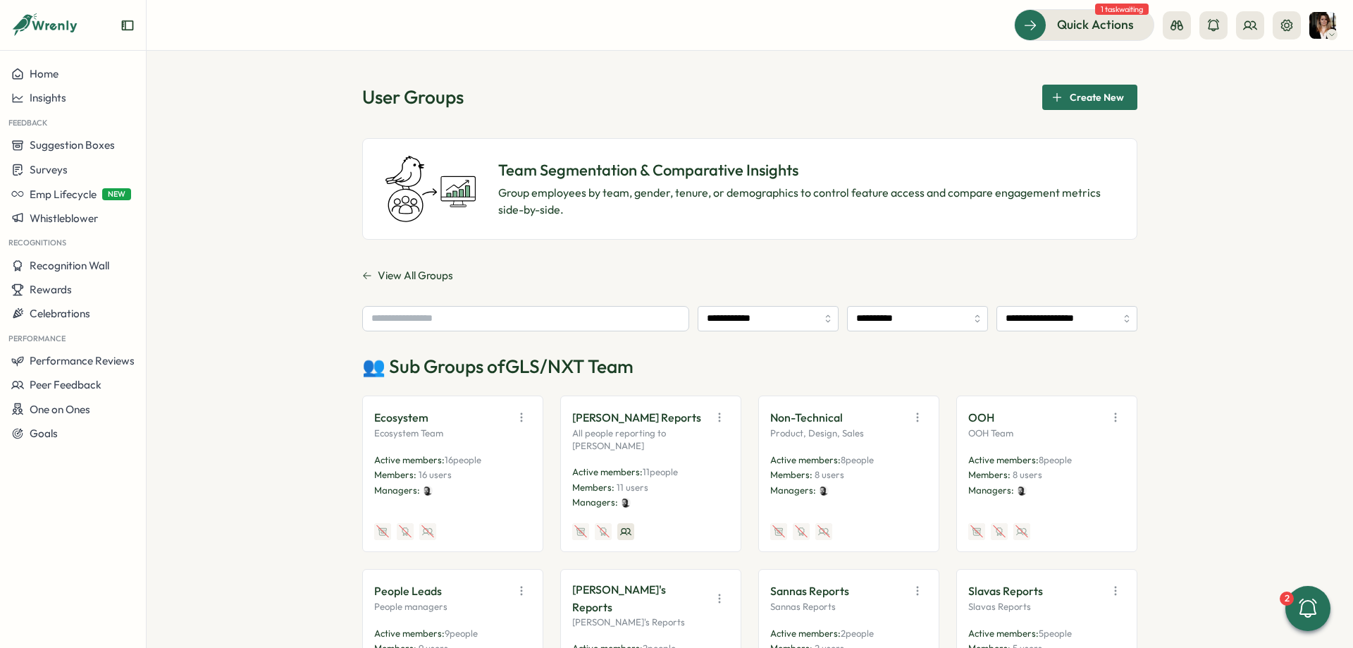
click at [390, 276] on span "View All Groups" at bounding box center [415, 276] width 75 height 16
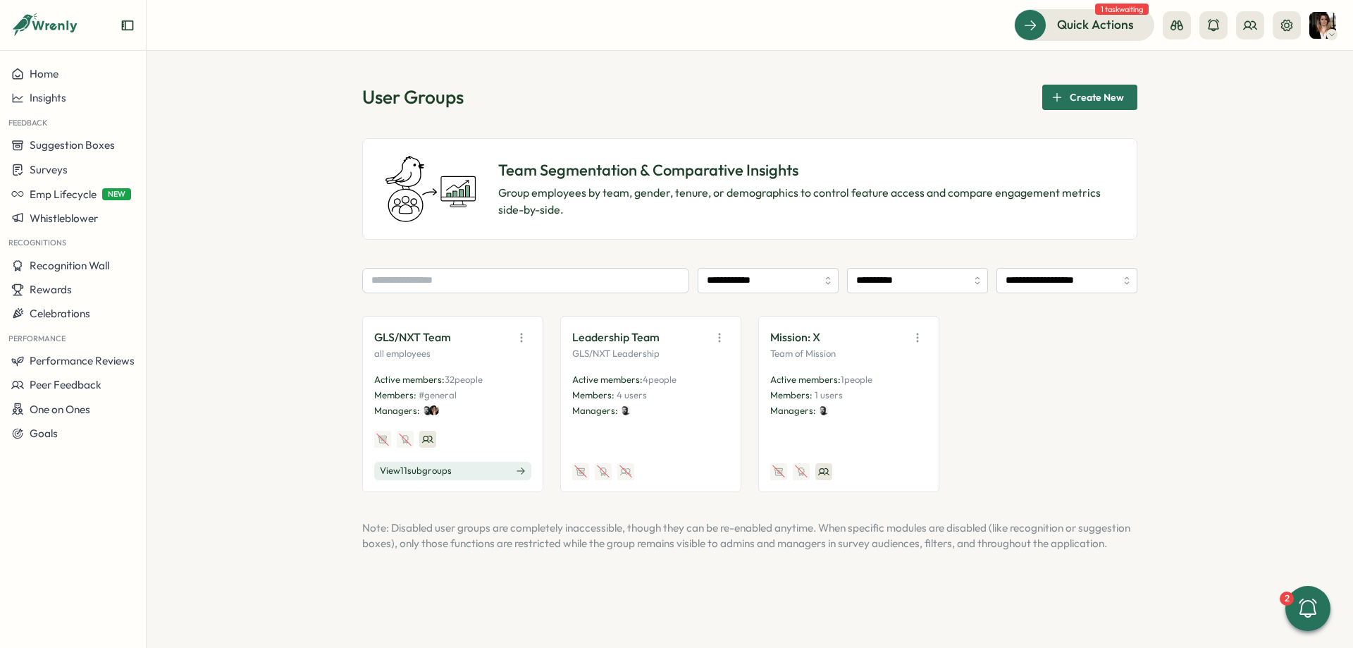
click at [1005, 260] on div "**********" at bounding box center [749, 318] width 775 height 467
click at [1018, 277] on input "**********" at bounding box center [1067, 280] width 141 height 25
type input "**********"
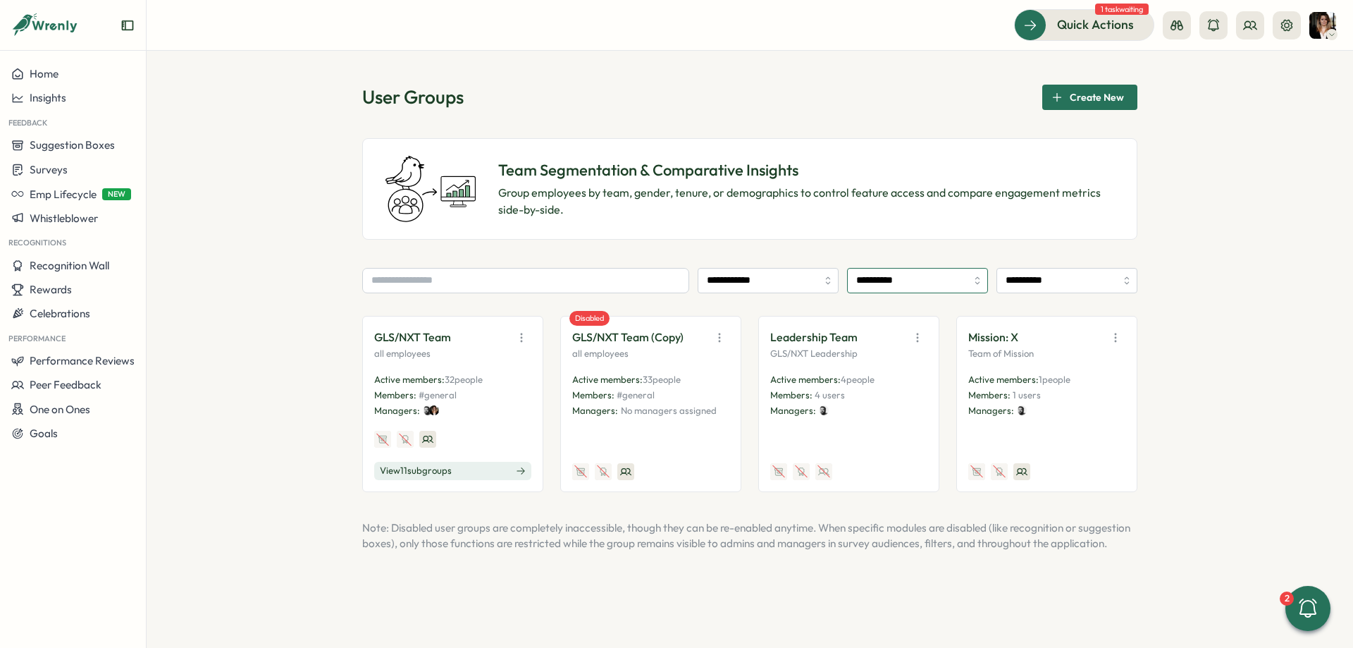
click at [891, 276] on input "**********" at bounding box center [917, 280] width 141 height 25
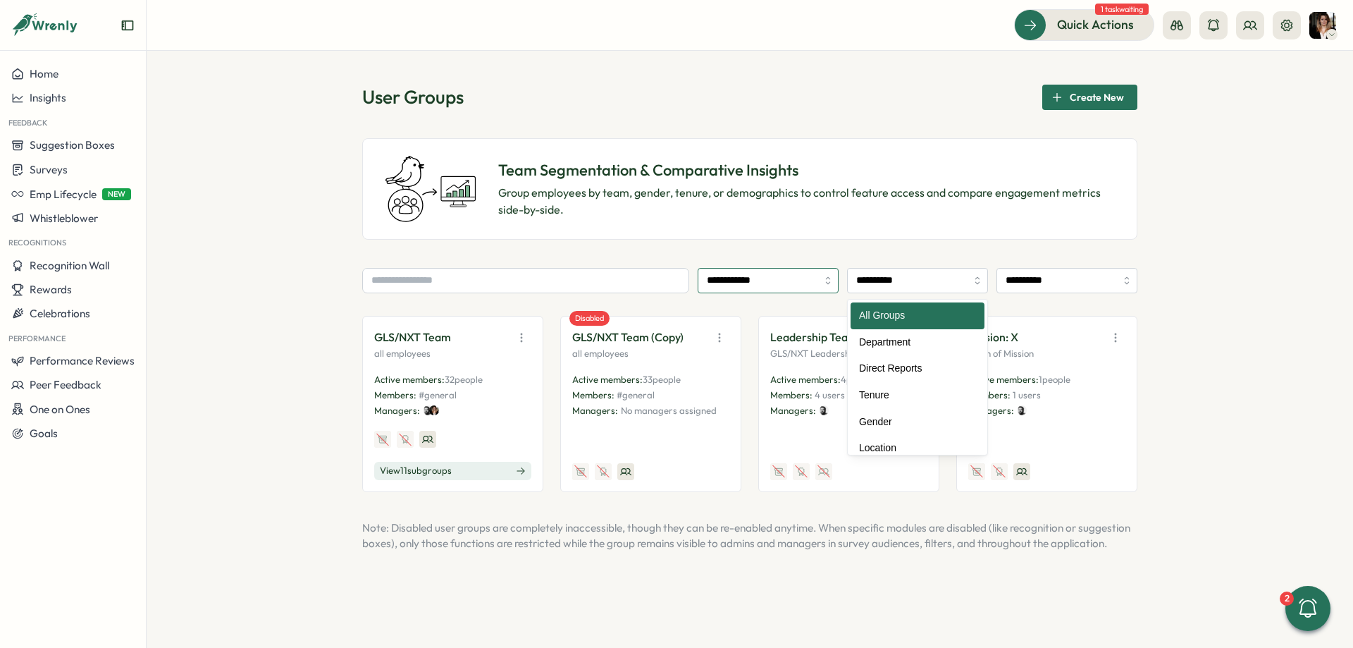
click at [761, 285] on input "**********" at bounding box center [768, 280] width 141 height 25
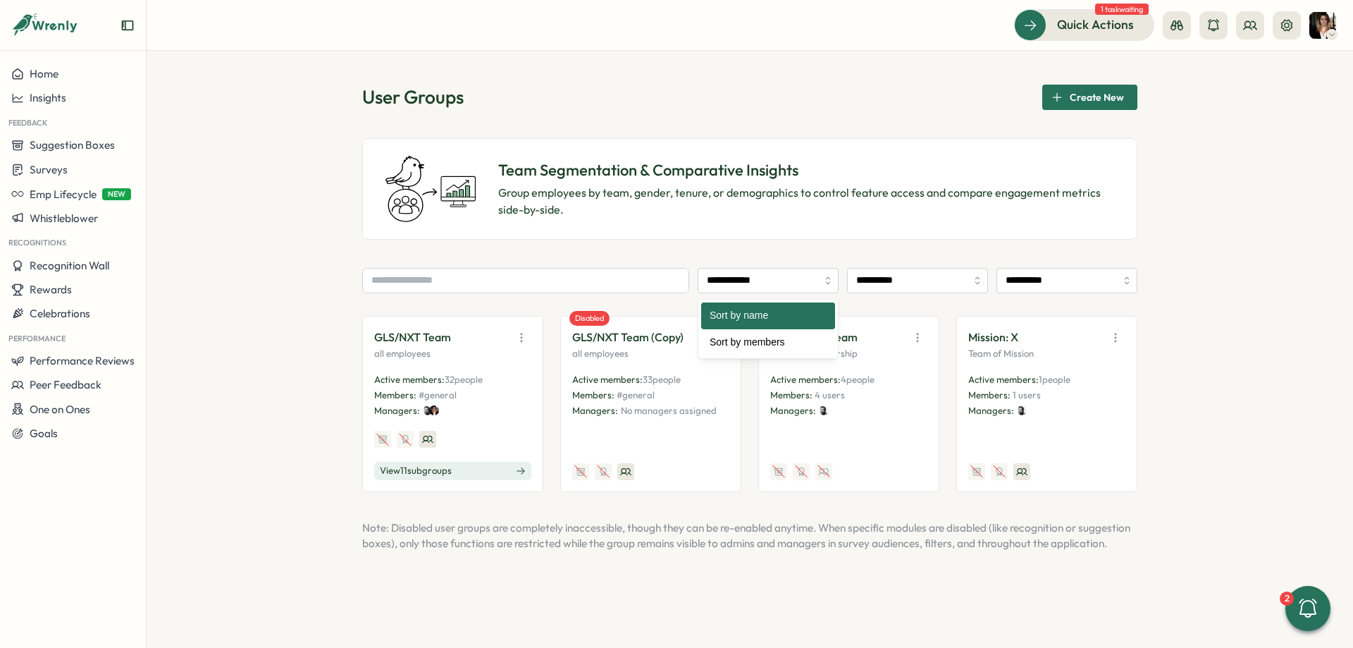
click at [769, 255] on div "**********" at bounding box center [749, 318] width 775 height 467
click at [466, 474] on button "View 11 sub groups" at bounding box center [452, 471] width 157 height 18
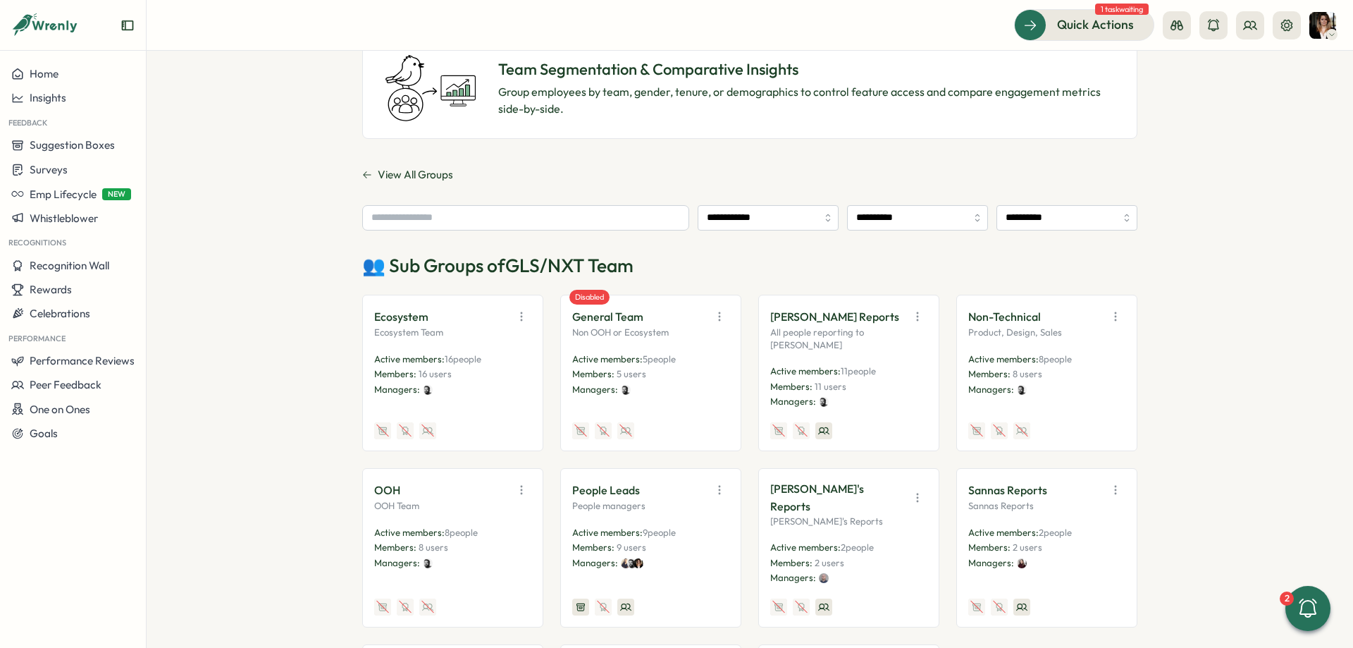
scroll to position [106, 0]
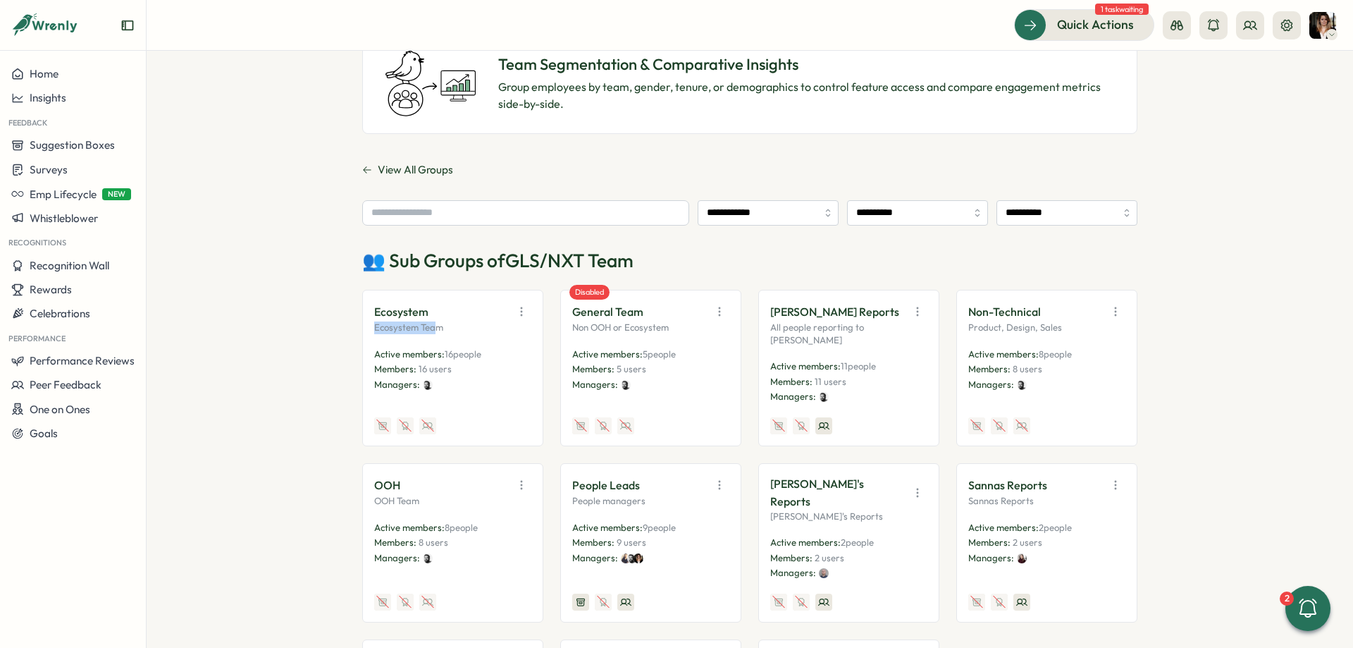
drag, startPoint x: 360, startPoint y: 314, endPoint x: 434, endPoint y: 325, distance: 74.9
click at [434, 325] on div "**********" at bounding box center [750, 349] width 1207 height 597
drag, startPoint x: 445, startPoint y: 326, endPoint x: 429, endPoint y: 388, distance: 64.1
click at [445, 327] on p "Ecosystem Team" at bounding box center [452, 327] width 157 height 13
drag, startPoint x: 419, startPoint y: 366, endPoint x: 460, endPoint y: 369, distance: 41.0
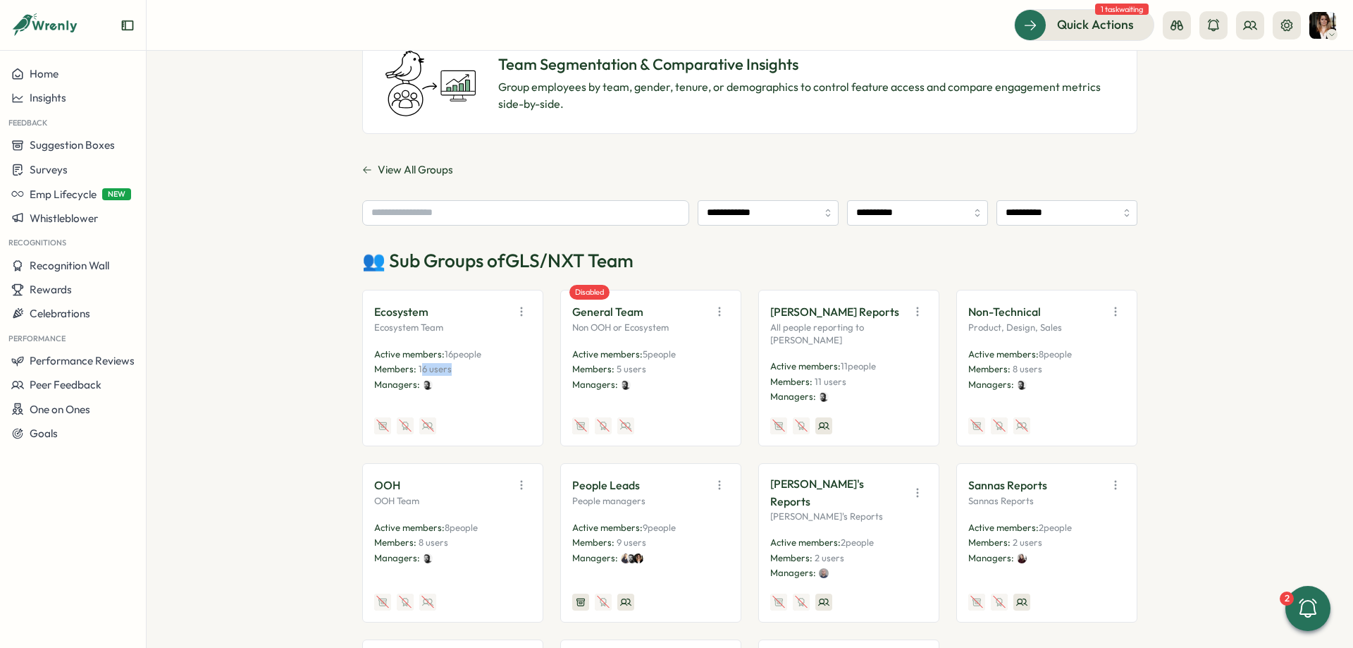
click at [460, 369] on p "Members: 16 users" at bounding box center [452, 369] width 157 height 13
click at [518, 302] on div "Ecosystem Ecosystem Team Active members: 16 people Members: 16 users Managers:" at bounding box center [452, 368] width 181 height 156
click at [523, 313] on icon "button" at bounding box center [522, 311] width 14 height 14
click at [526, 340] on button "View Audience" at bounding box center [484, 343] width 89 height 24
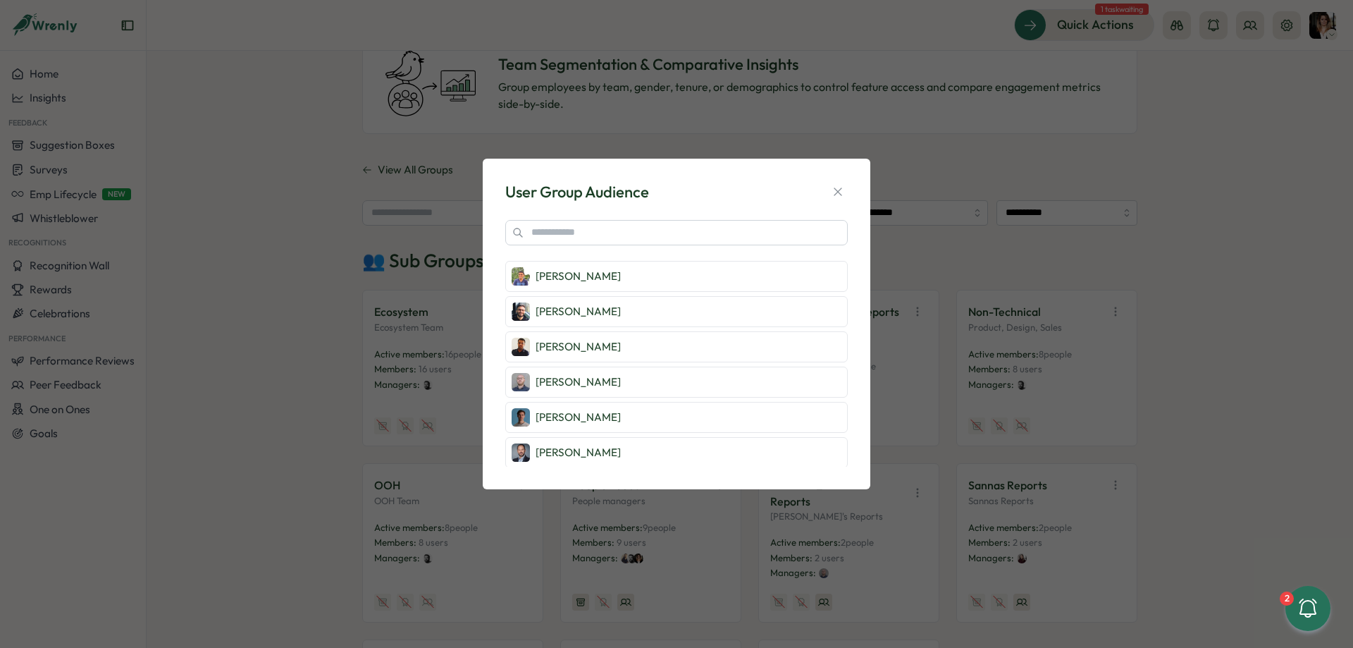
scroll to position [350, 0]
drag, startPoint x: 831, startPoint y: 189, endPoint x: 838, endPoint y: 190, distance: 7.1
click at [832, 189] on button "button" at bounding box center [838, 192] width 20 height 20
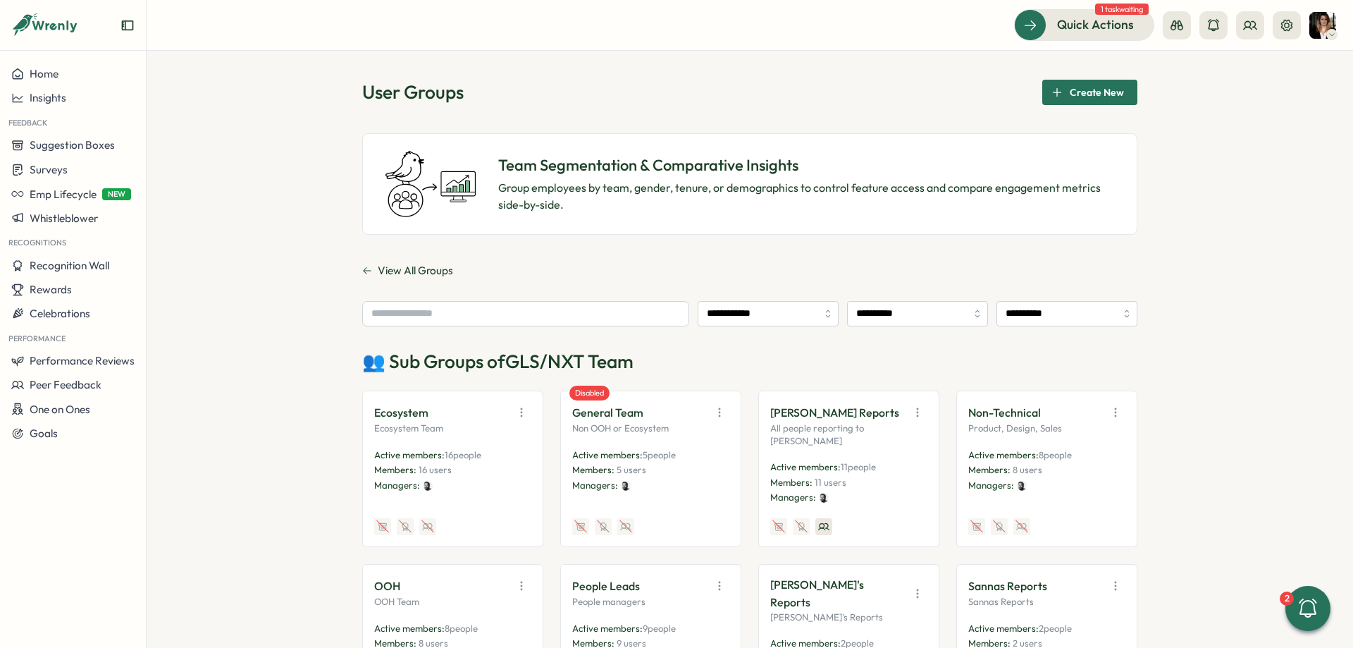
scroll to position [0, 0]
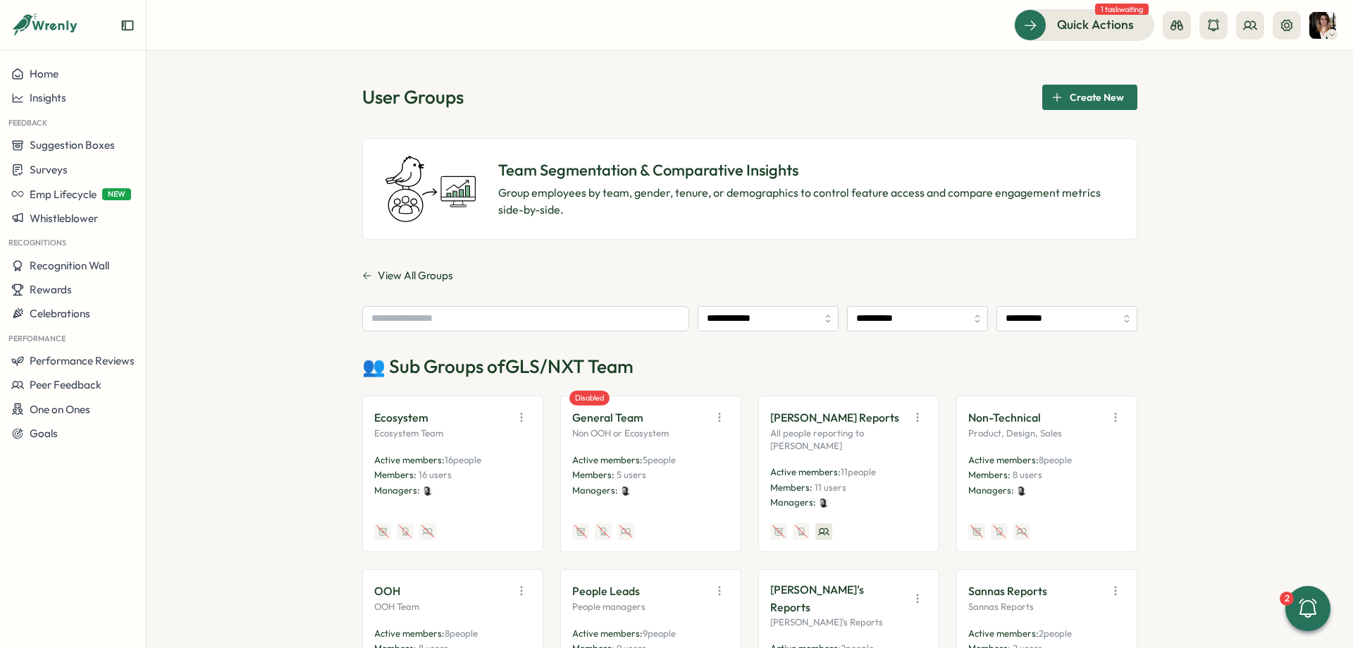
click at [741, 362] on p "👥 Sub Groups of GLS/NXT Team" at bounding box center [749, 366] width 775 height 25
click at [423, 277] on span "View All Groups" at bounding box center [415, 276] width 75 height 16
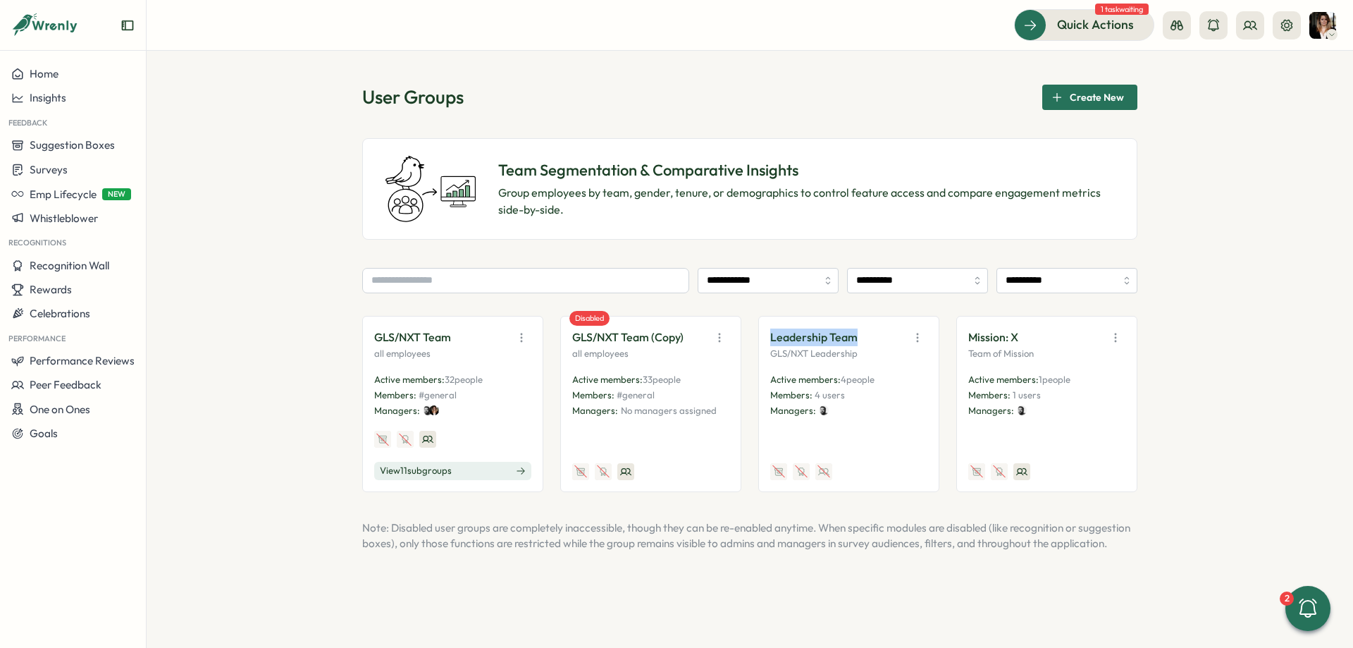
drag, startPoint x: 768, startPoint y: 330, endPoint x: 888, endPoint y: 339, distance: 120.9
click at [888, 339] on div "Leadership Team GLS/NXT Leadership Active members: 4 people Members: 4 users Ma…" at bounding box center [848, 404] width 181 height 176
click at [888, 339] on div "Leadership Team" at bounding box center [848, 338] width 157 height 20
click at [807, 336] on p "Leadership Team" at bounding box center [813, 337] width 87 height 18
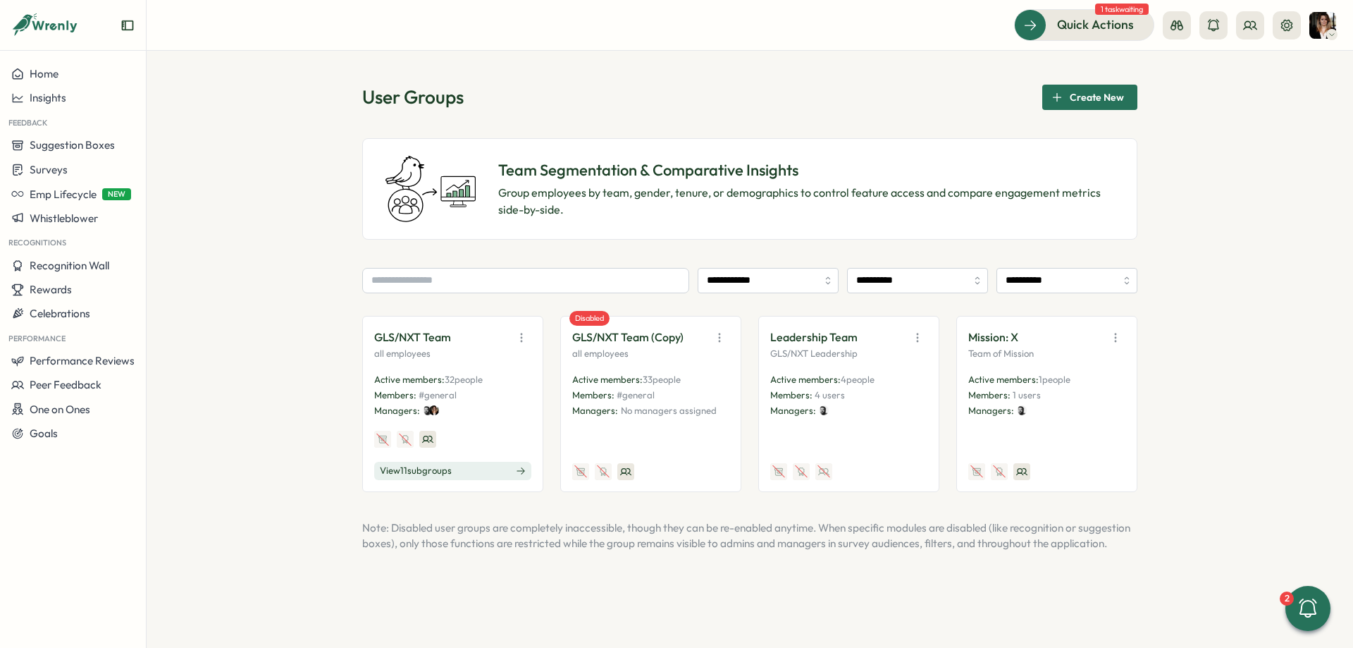
click at [807, 336] on p "Leadership Team" at bounding box center [813, 337] width 87 height 18
click at [863, 333] on div "Leadership Team" at bounding box center [848, 338] width 157 height 20
